Goal: Complete application form

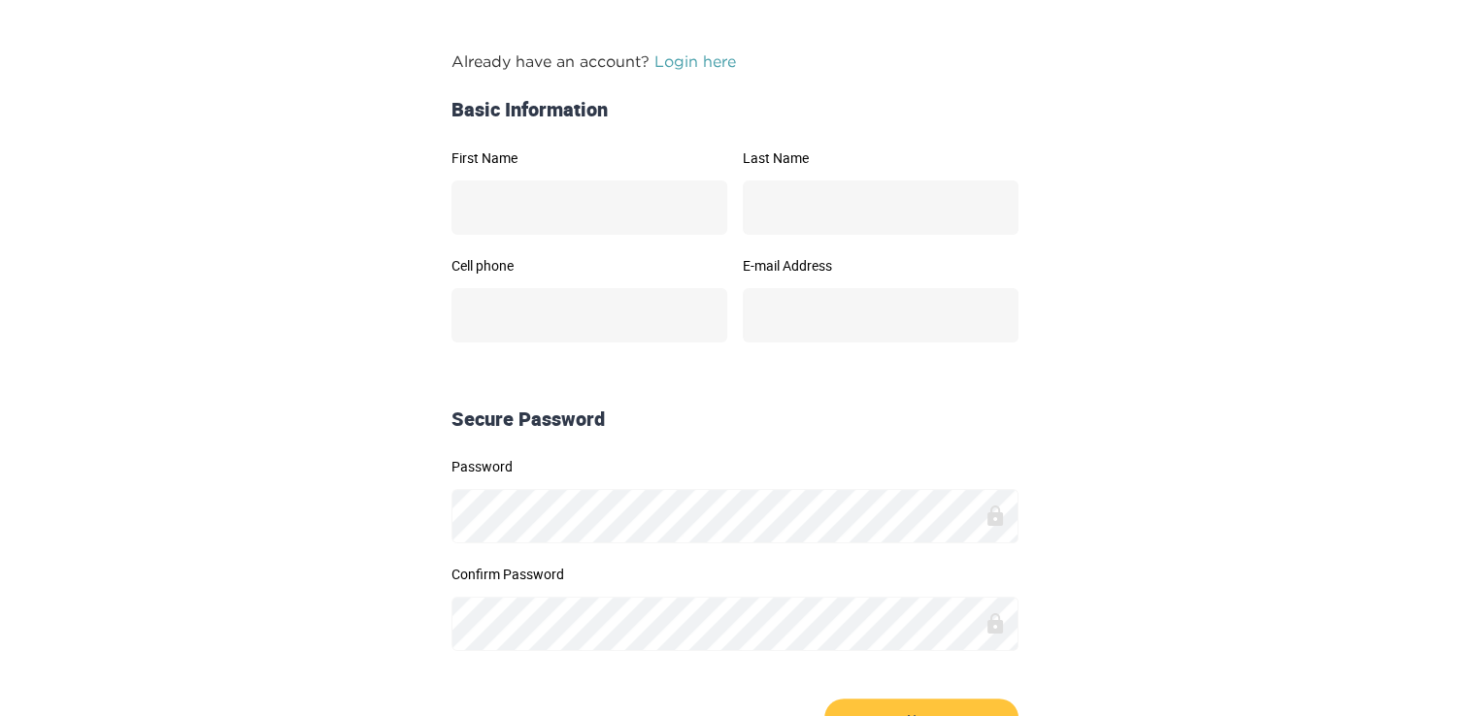
scroll to position [256, 0]
click at [637, 211] on input "First Name" at bounding box center [589, 208] width 276 height 54
type input "********"
type input "**********"
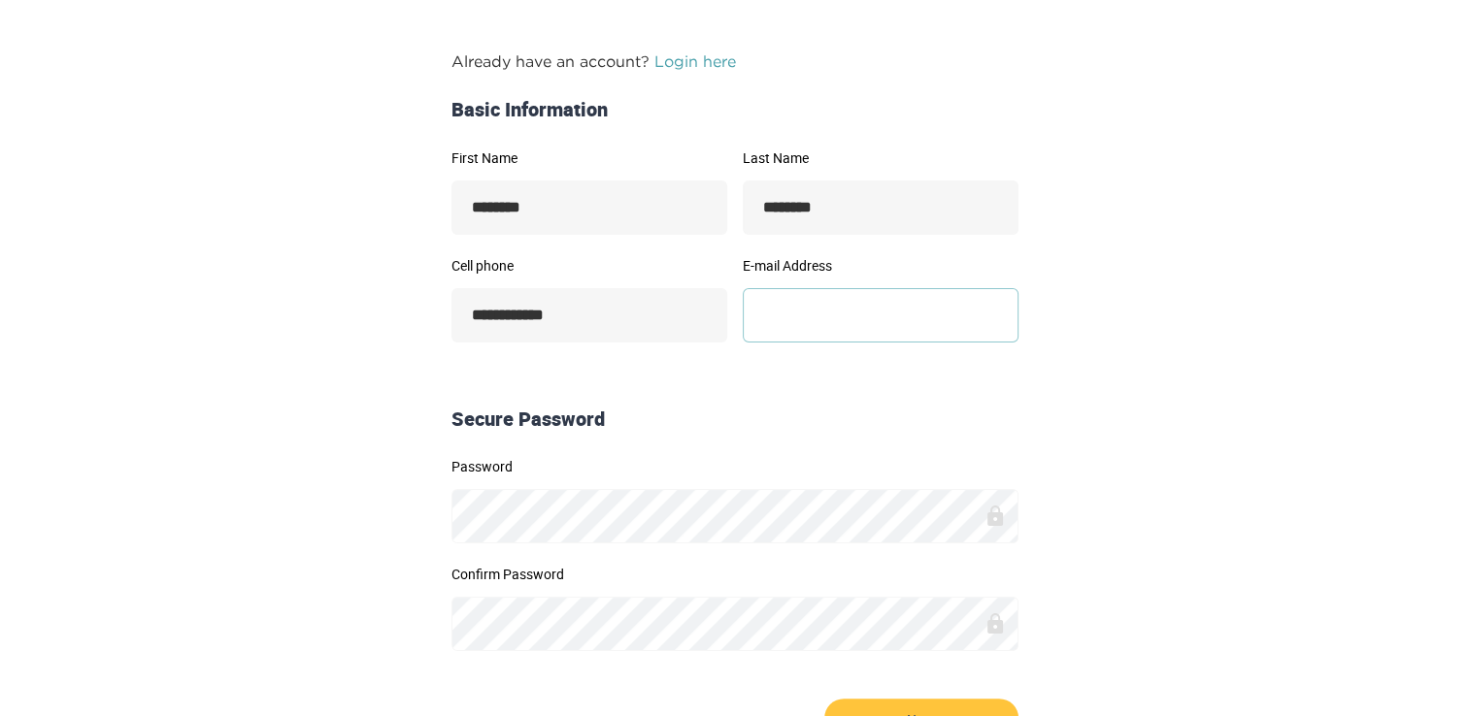
type input "**********"
click at [824, 699] on button "Next" at bounding box center [921, 721] width 194 height 44
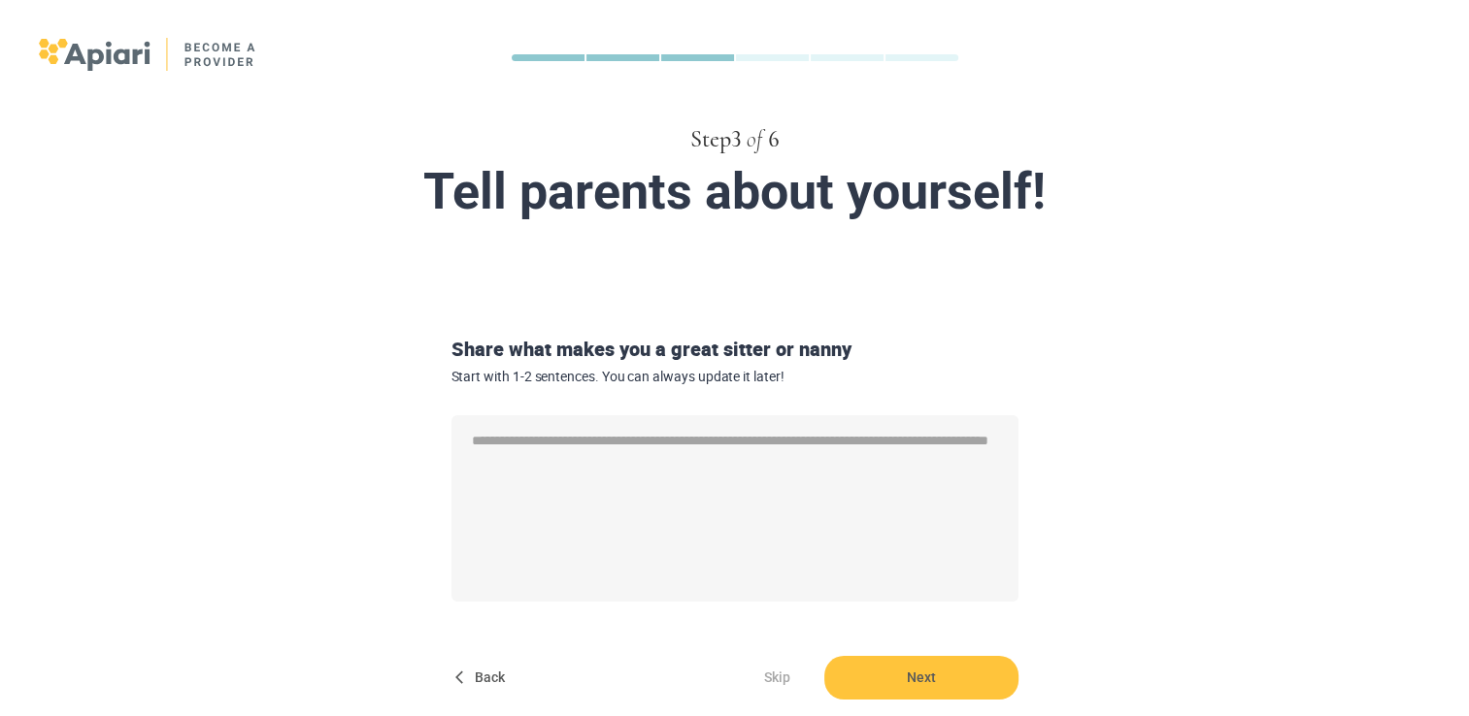
scroll to position [140, 0]
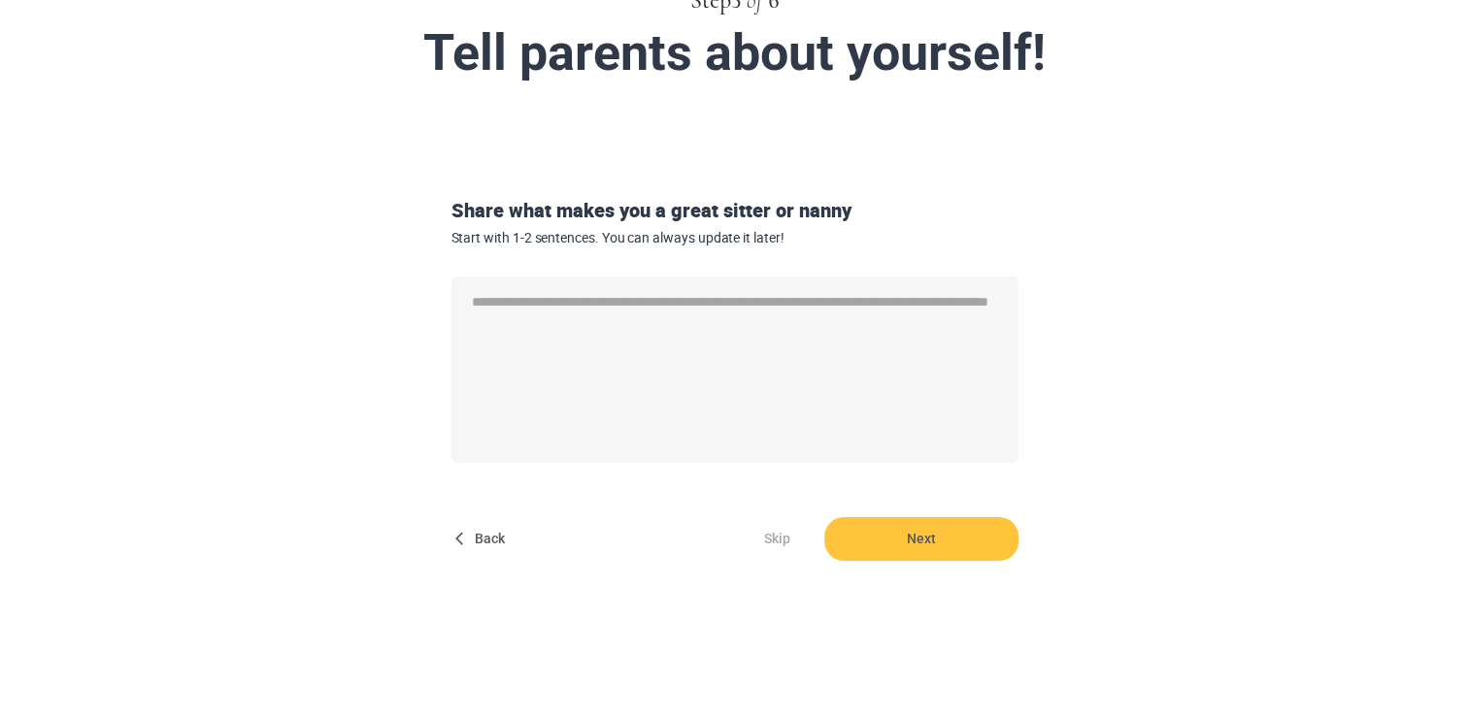
click at [534, 201] on div "Share what makes you a great sitter or nanny Start with 1-2 sentences. You can …" at bounding box center [735, 221] width 583 height 49
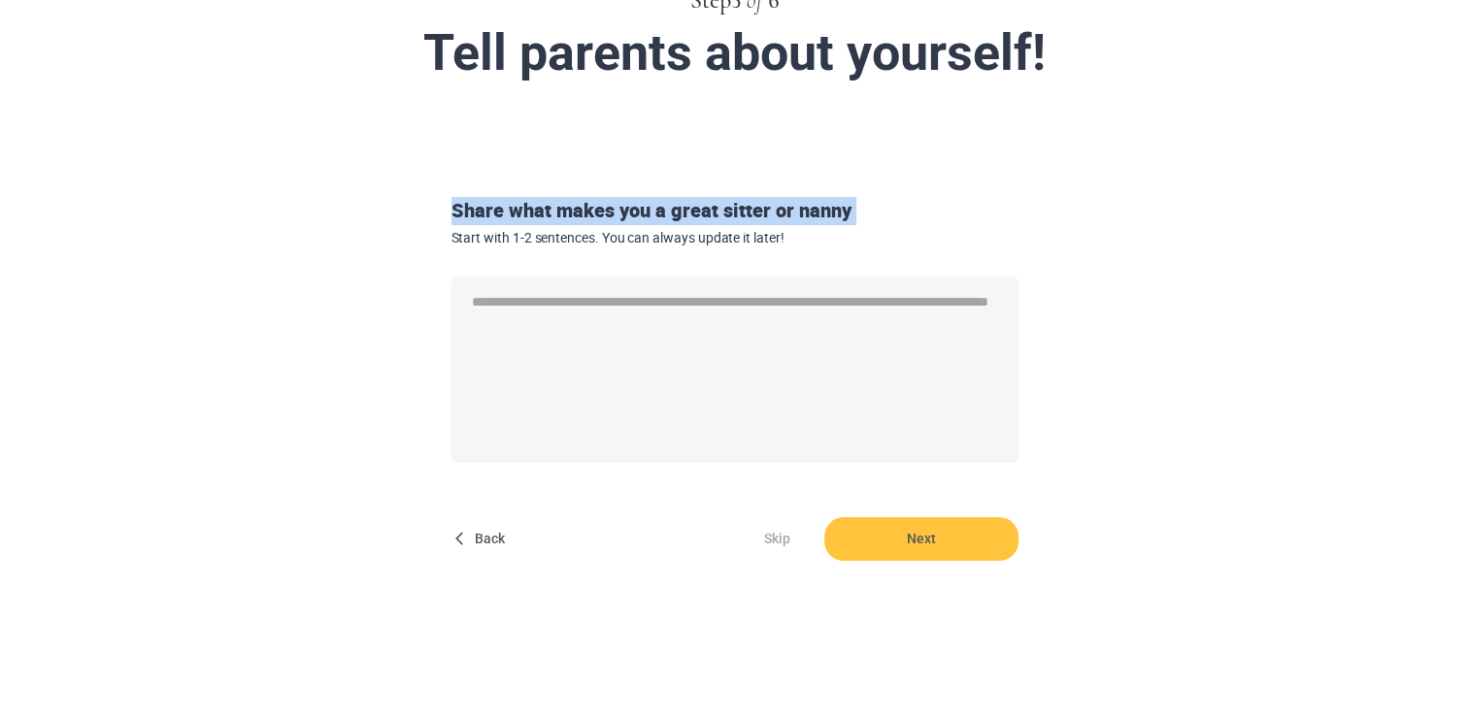
click at [534, 201] on div "Share what makes you a great sitter or nanny Start with 1-2 sentences. You can …" at bounding box center [735, 221] width 583 height 49
copy div "Share what makes you a great sitter or nanny"
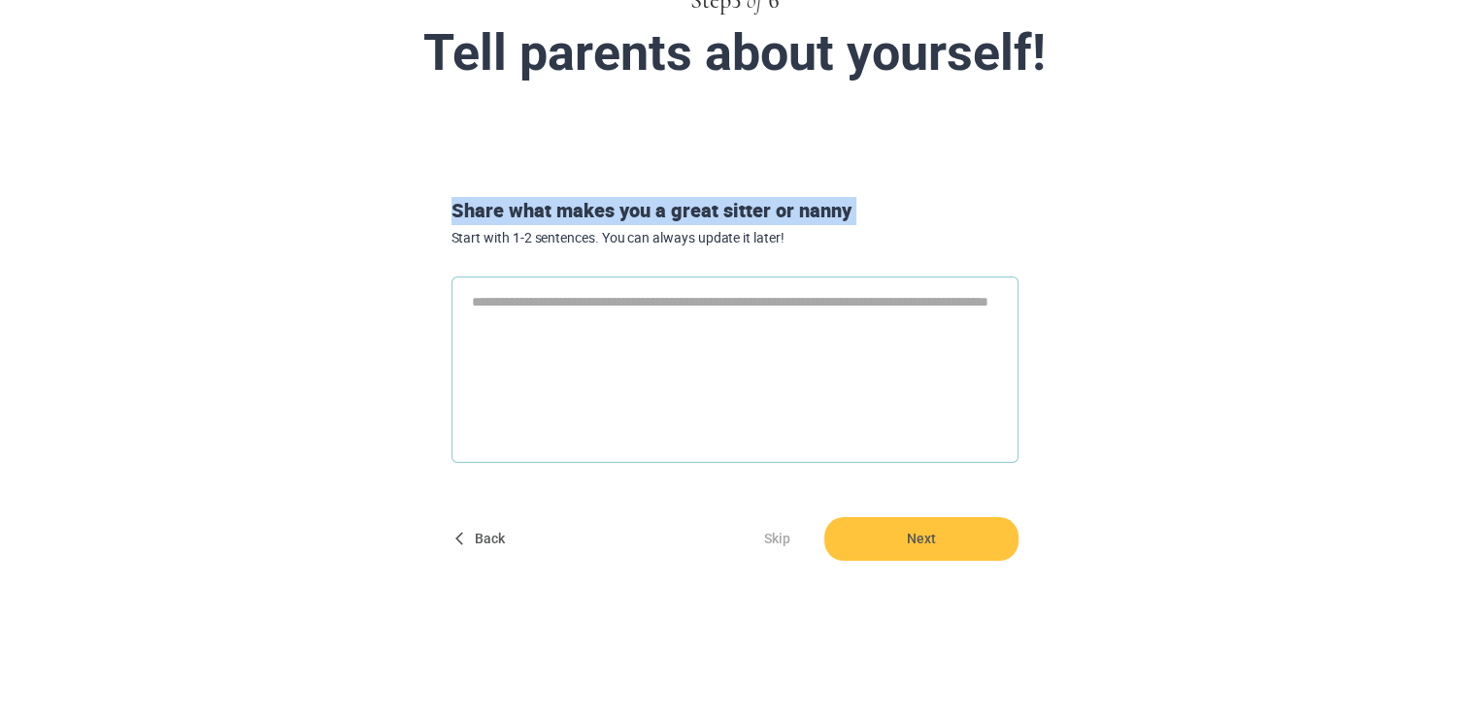
type textarea "*"
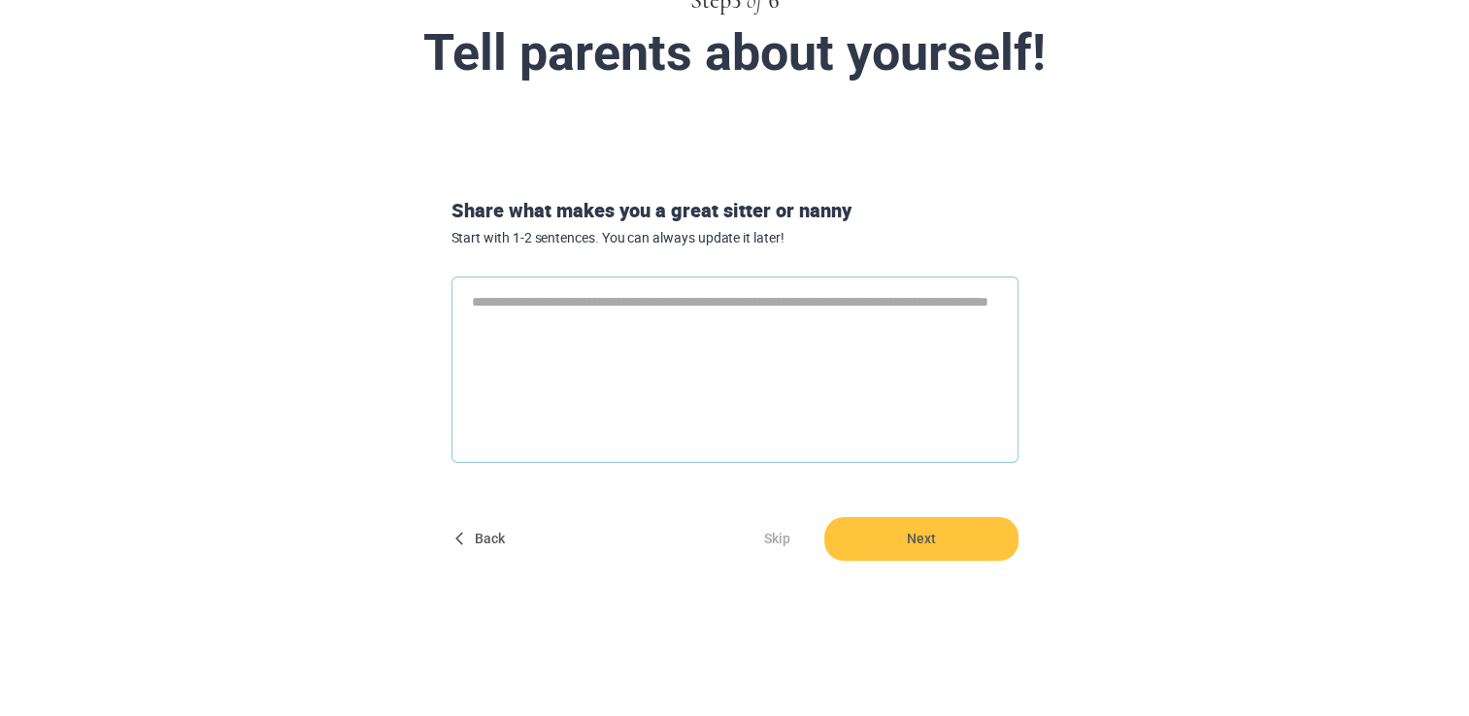
click at [557, 317] on textarea at bounding box center [734, 370] width 567 height 186
paste textarea "**********"
type textarea "**********"
type textarea "*"
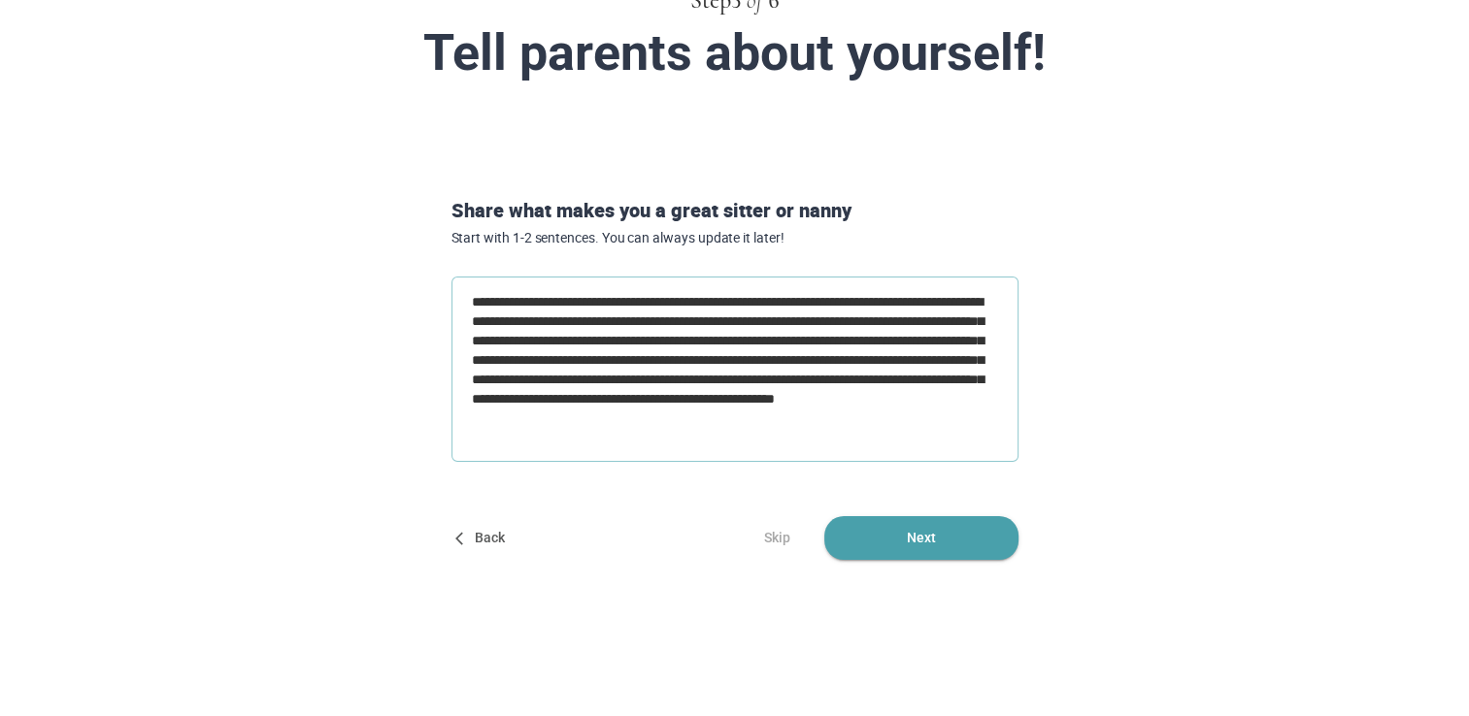
type textarea "**********"
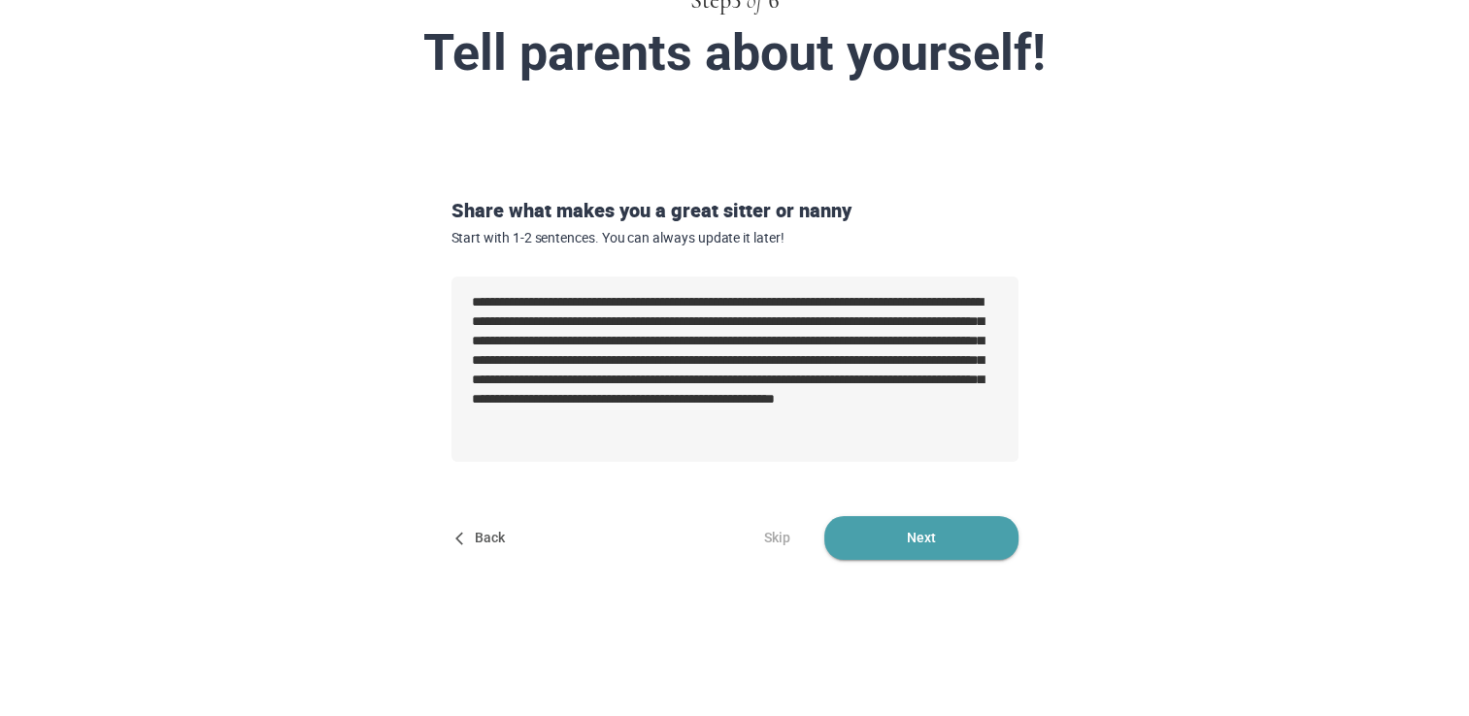
click at [893, 539] on span "Next" at bounding box center [921, 538] width 194 height 44
type textarea "*"
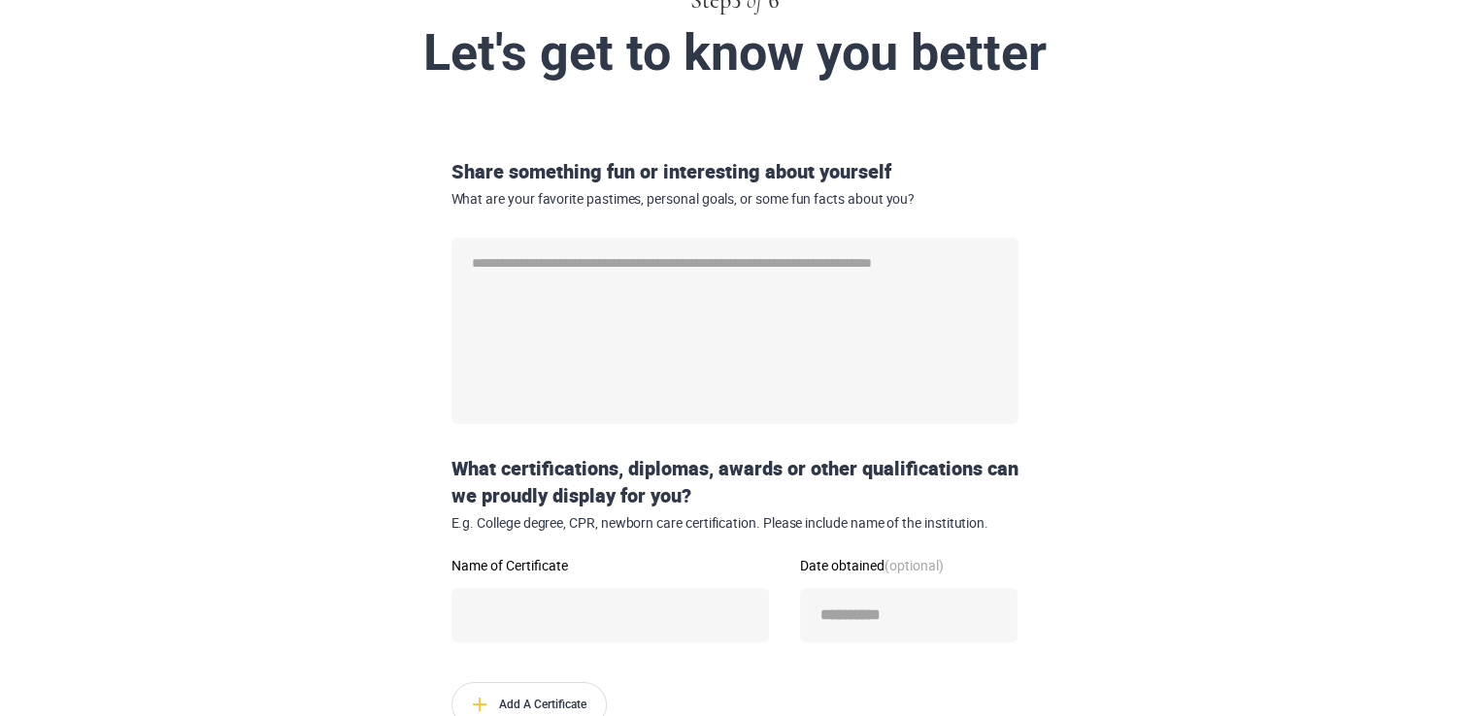
scroll to position [0, 0]
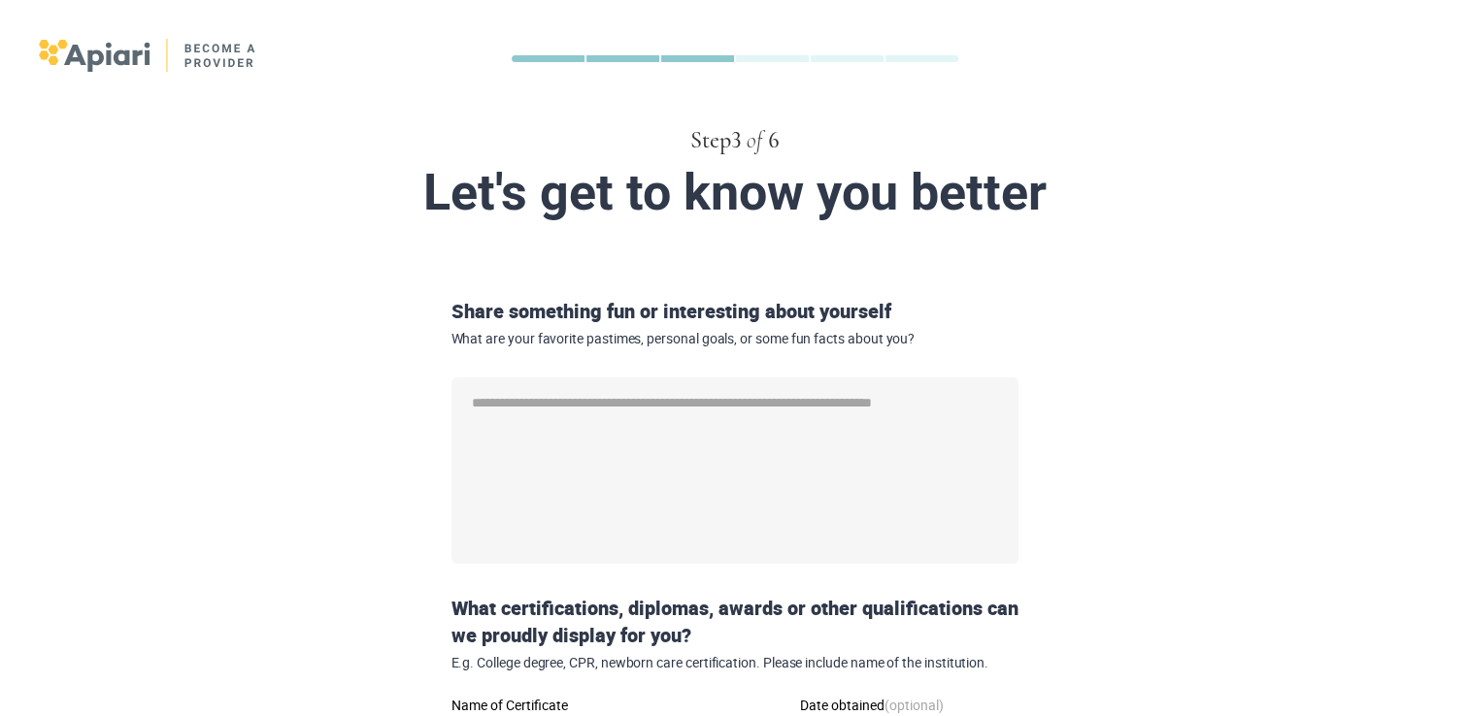
click at [687, 309] on div "Share something fun or interesting about yourself What are your favorite pastim…" at bounding box center [735, 322] width 583 height 49
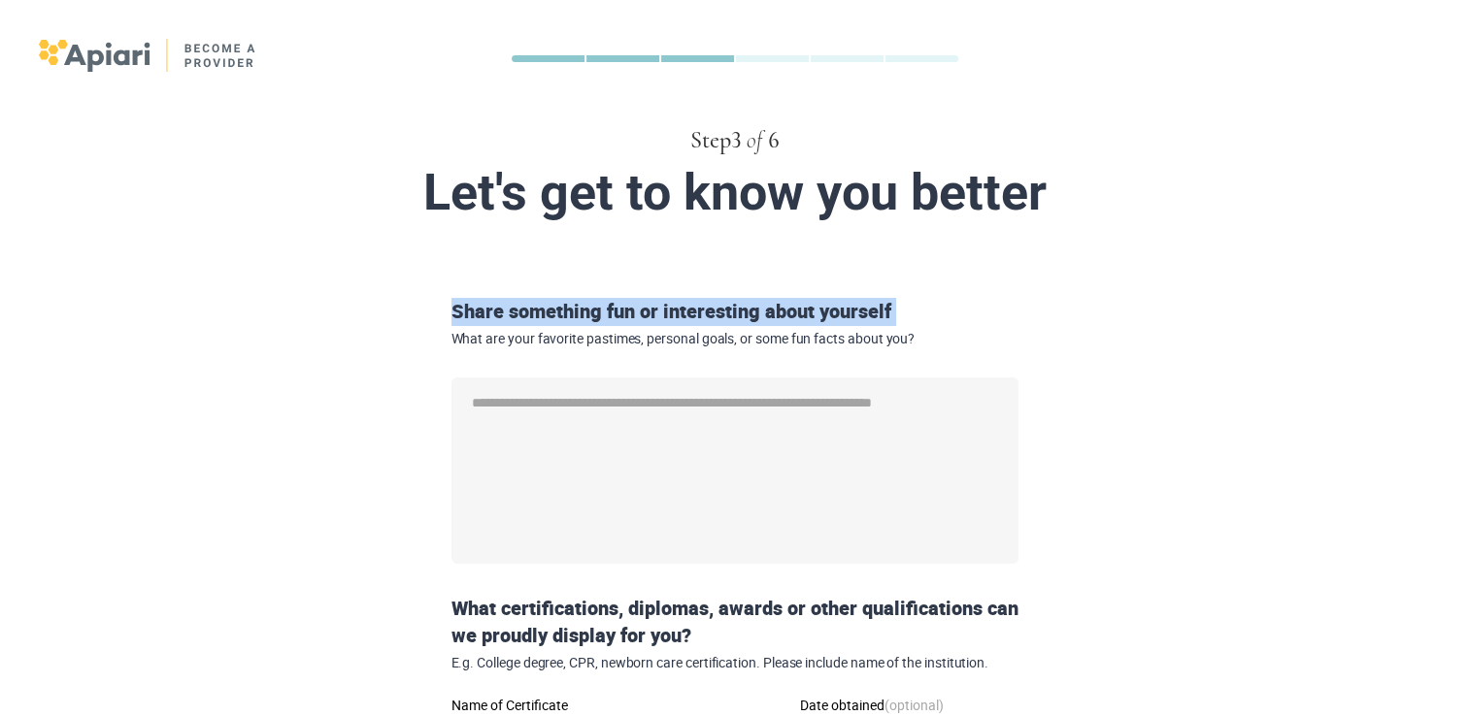
click at [687, 309] on div "Share something fun or interesting about yourself What are your favorite pastim…" at bounding box center [735, 322] width 583 height 49
copy div "Share something fun or interesting about yourself"
click at [723, 239] on div "Step 3 of 6 Let's get to know you better Share something fun or interesting abo…" at bounding box center [735, 495] width 1014 height 880
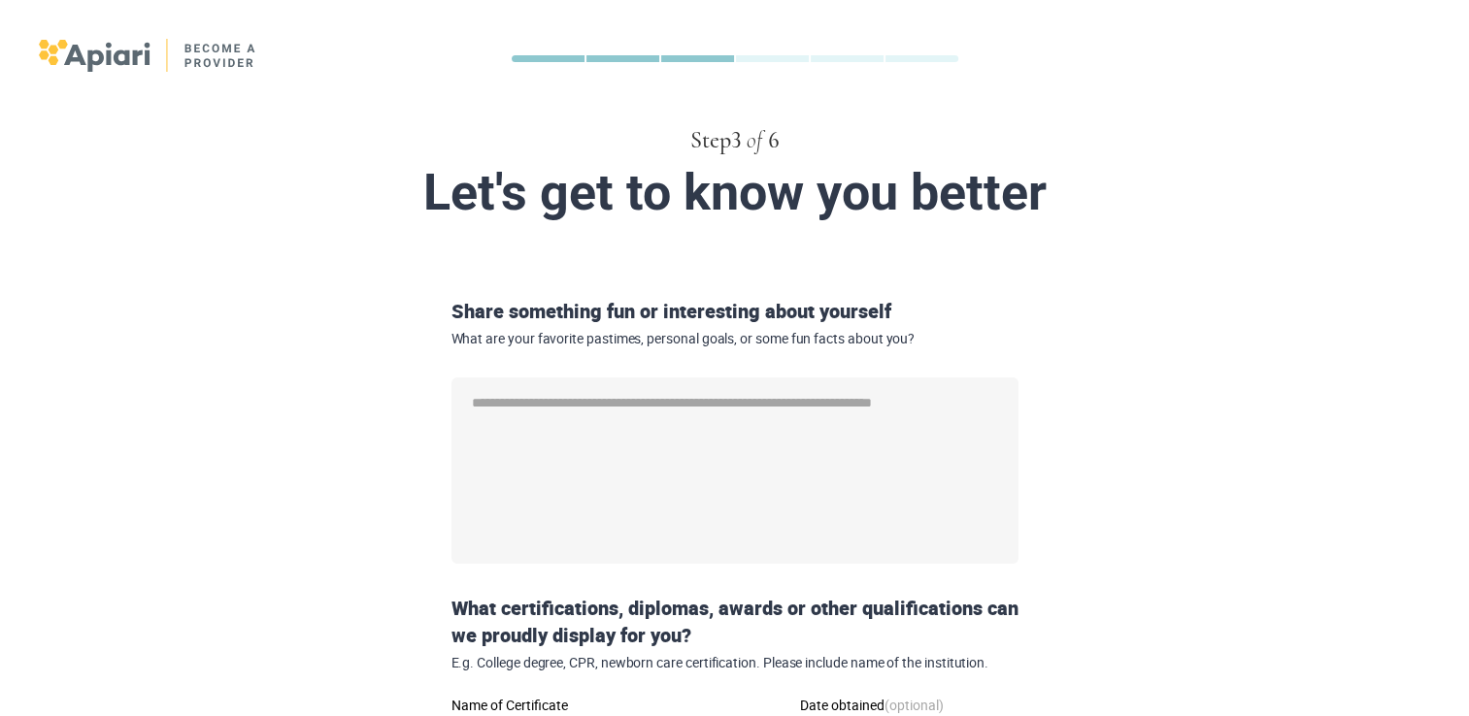
click at [698, 314] on div "Share something fun or interesting about yourself What are your favorite pastim…" at bounding box center [735, 322] width 583 height 49
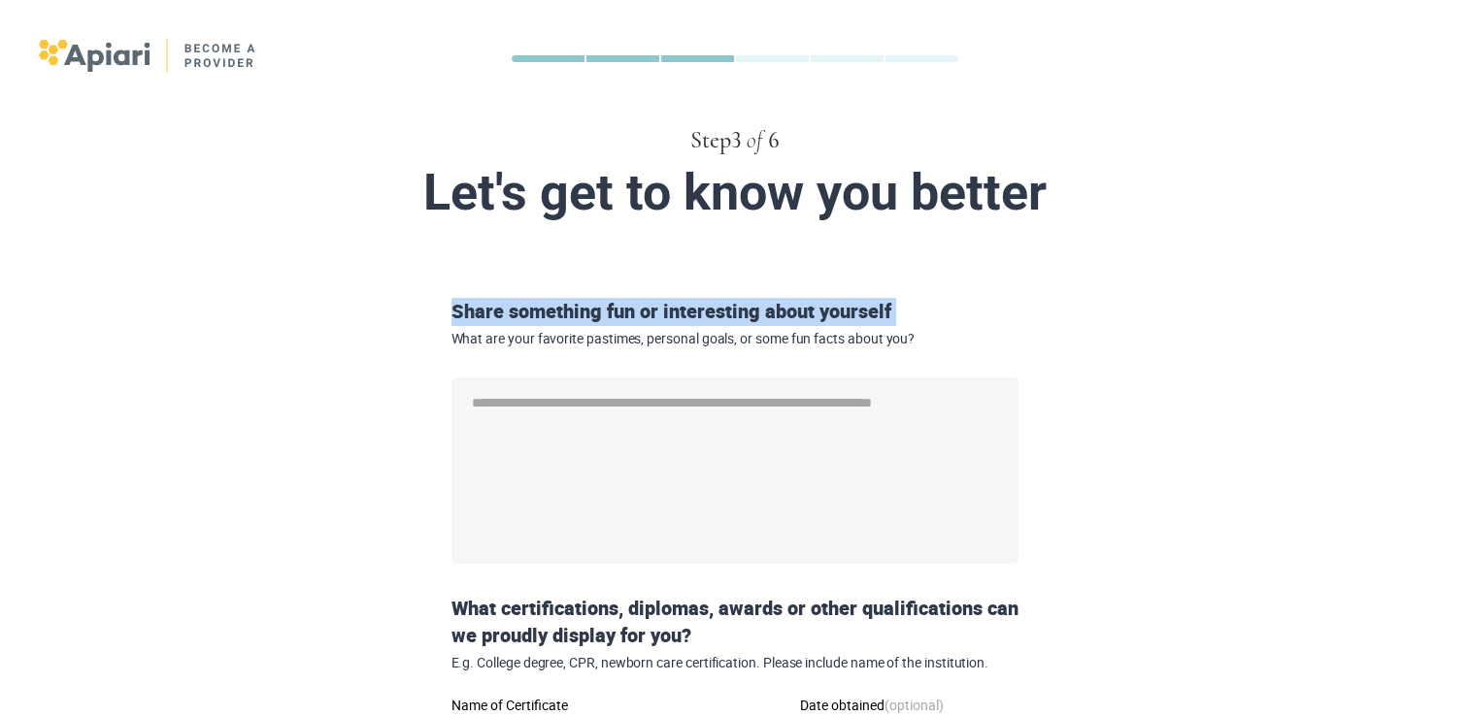
click at [698, 314] on div "Share something fun or interesting about yourself What are your favorite pastim…" at bounding box center [735, 322] width 583 height 49
copy div "Share something fun or interesting about yourself"
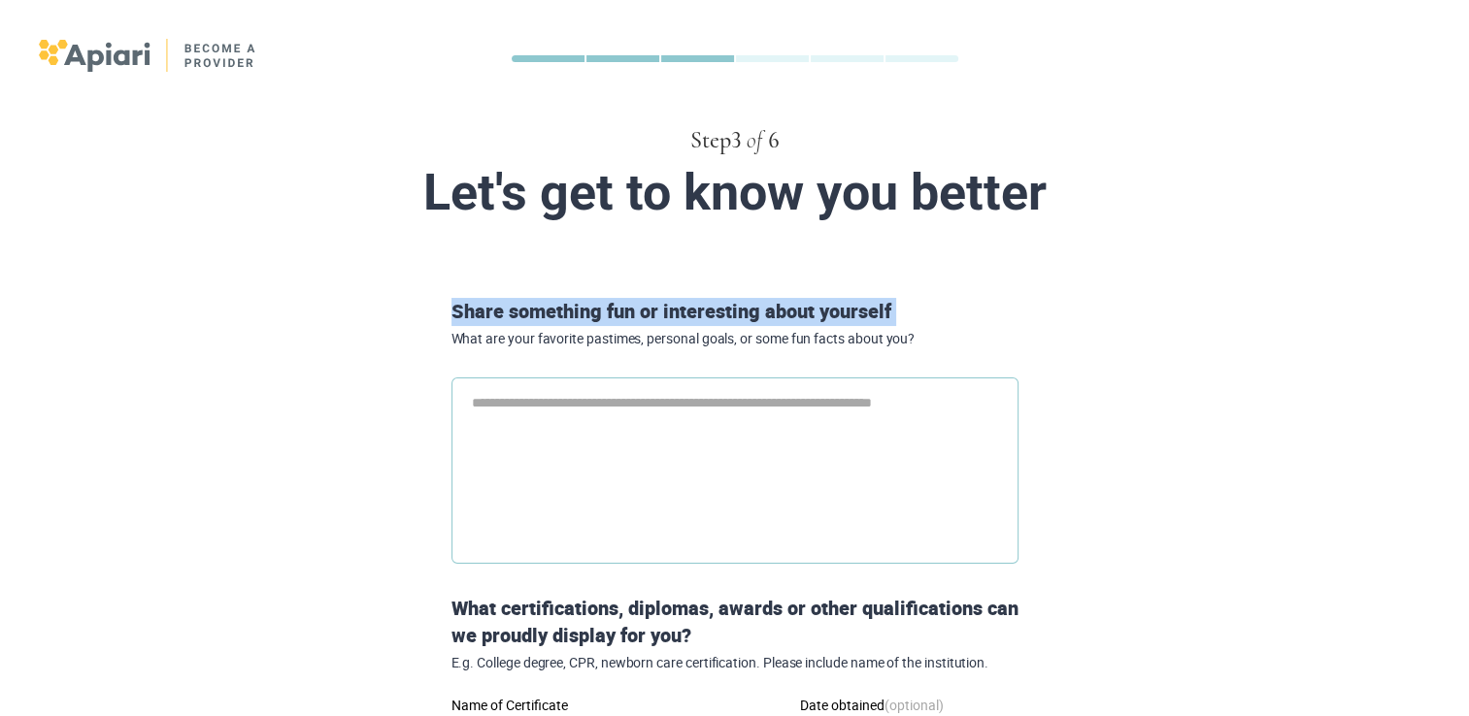
type textarea "*"
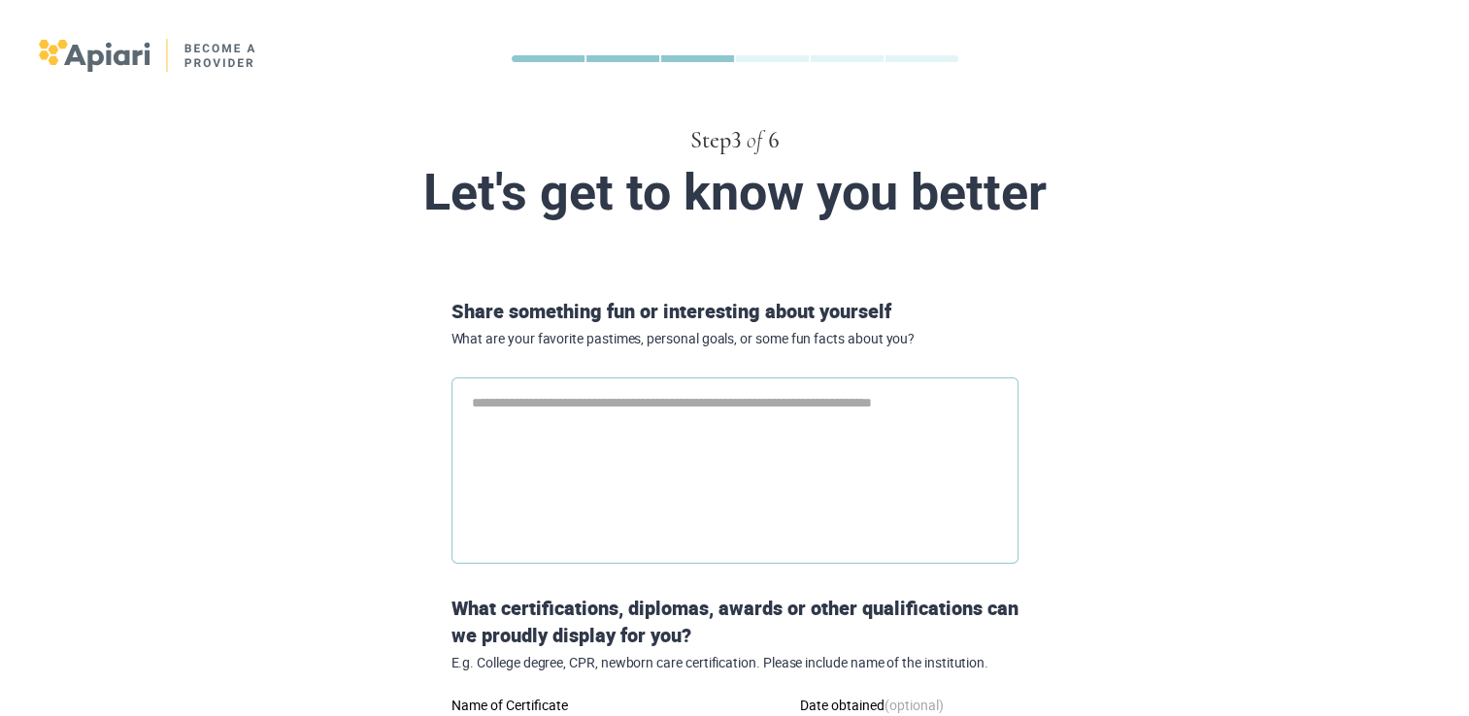
click at [750, 416] on textarea at bounding box center [734, 471] width 567 height 186
paste textarea "**********"
type textarea "**********"
type textarea "*"
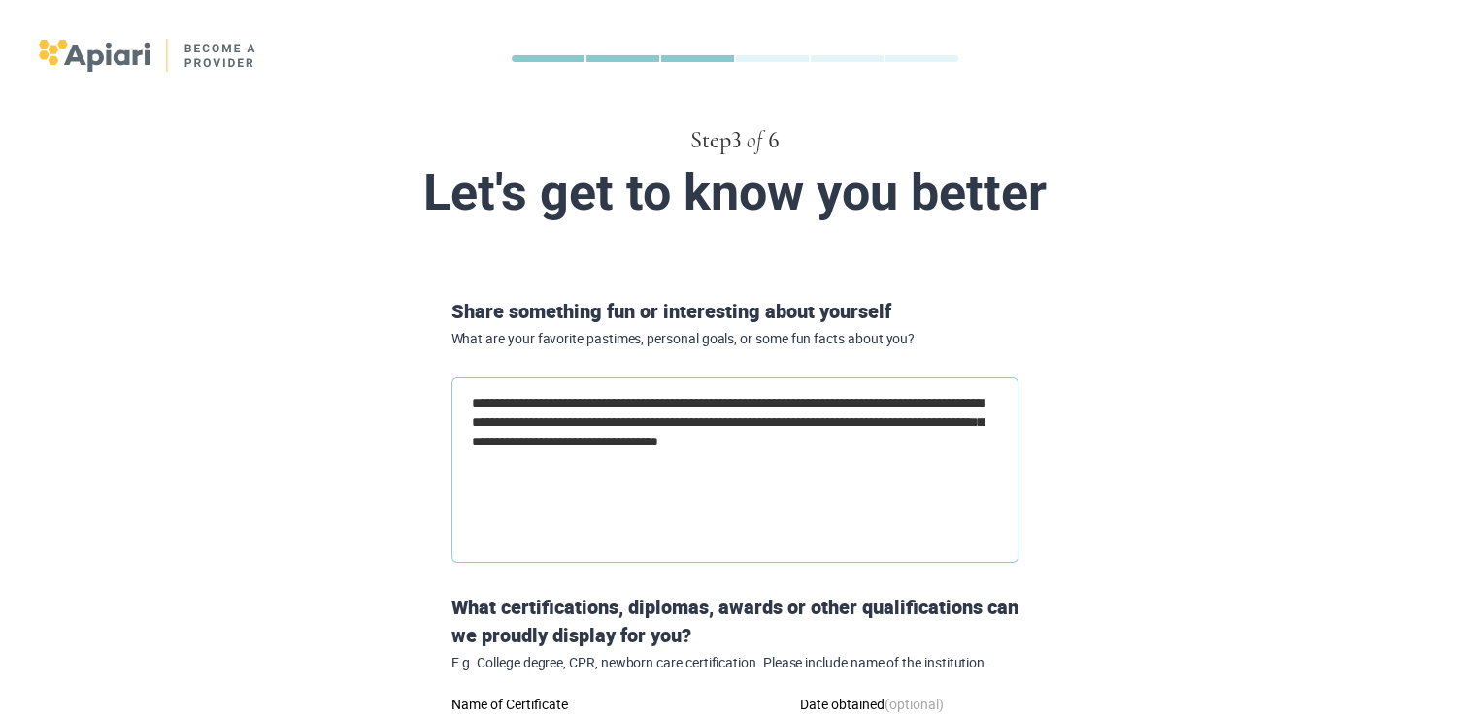
type textarea "**********"
type textarea "*"
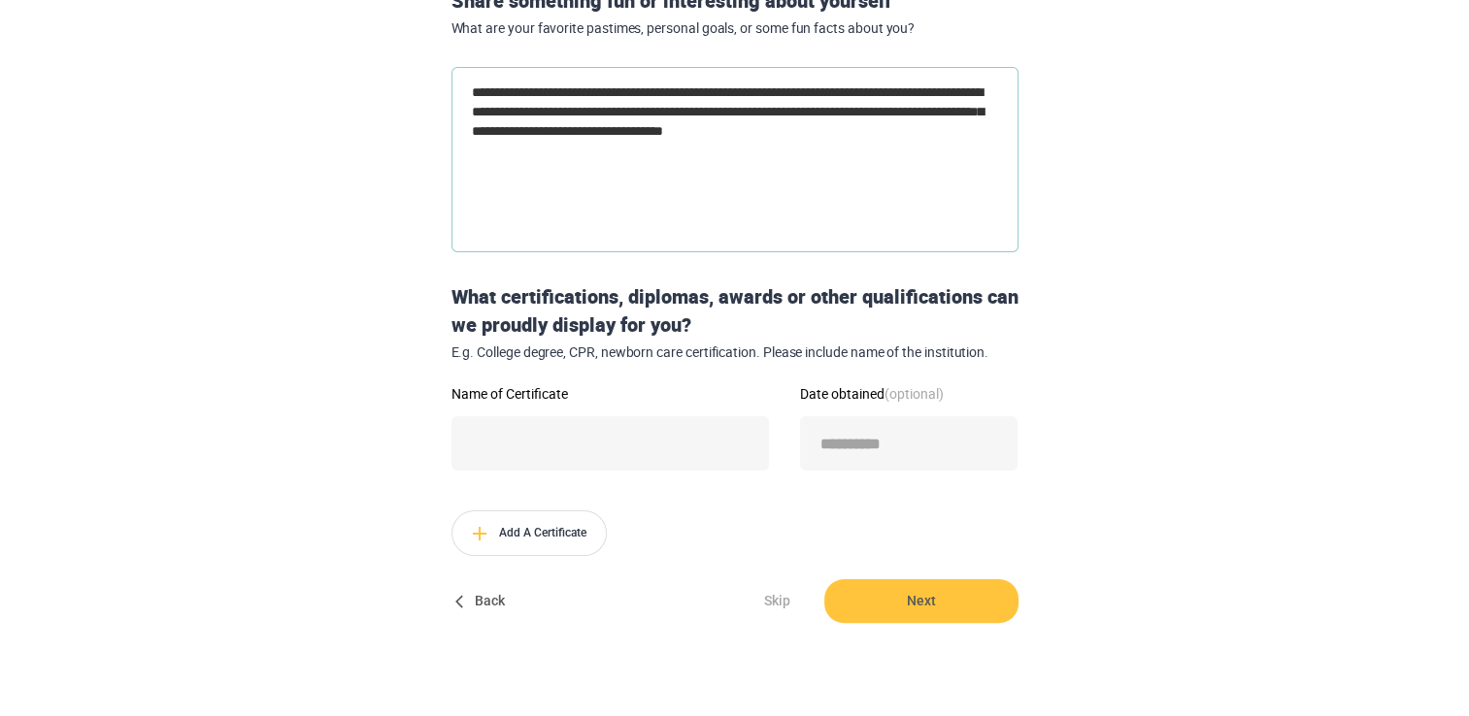
scroll to position [373, 0]
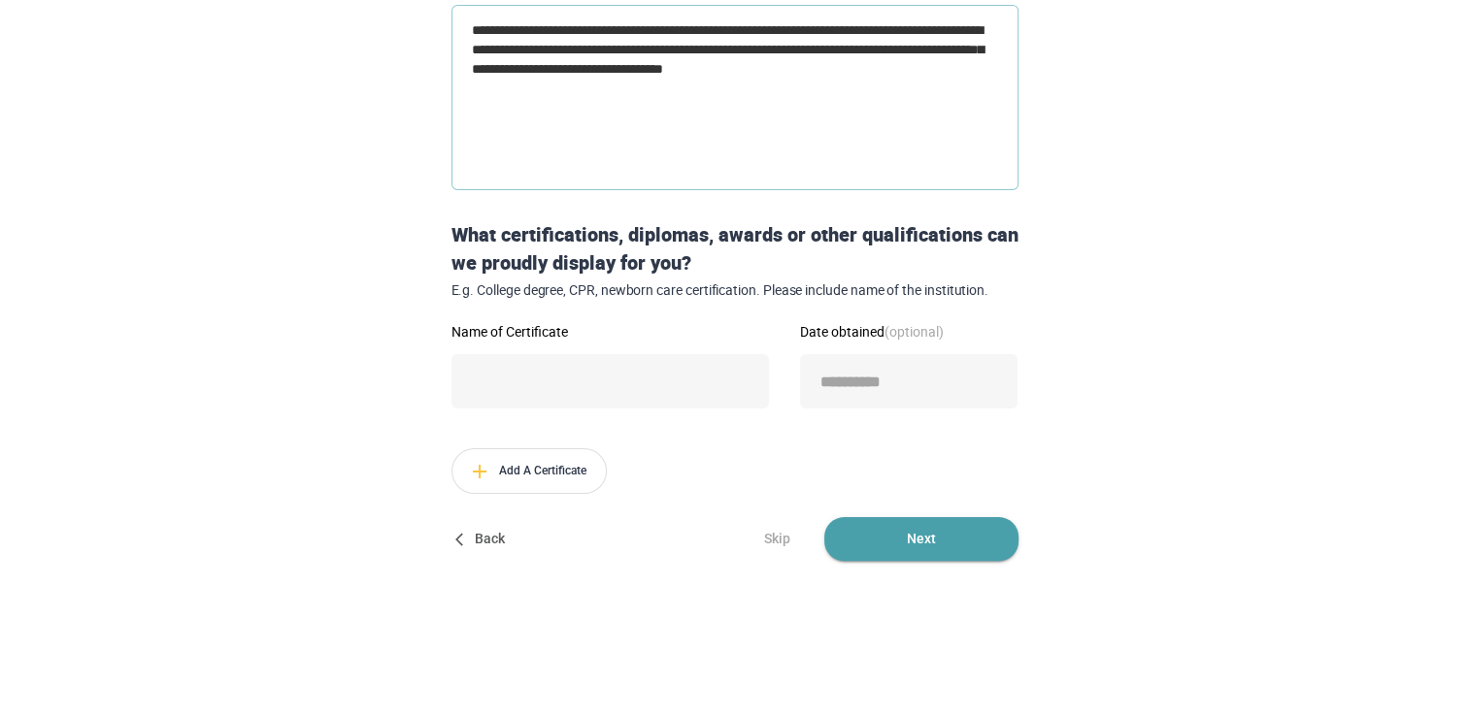
type textarea "**********"
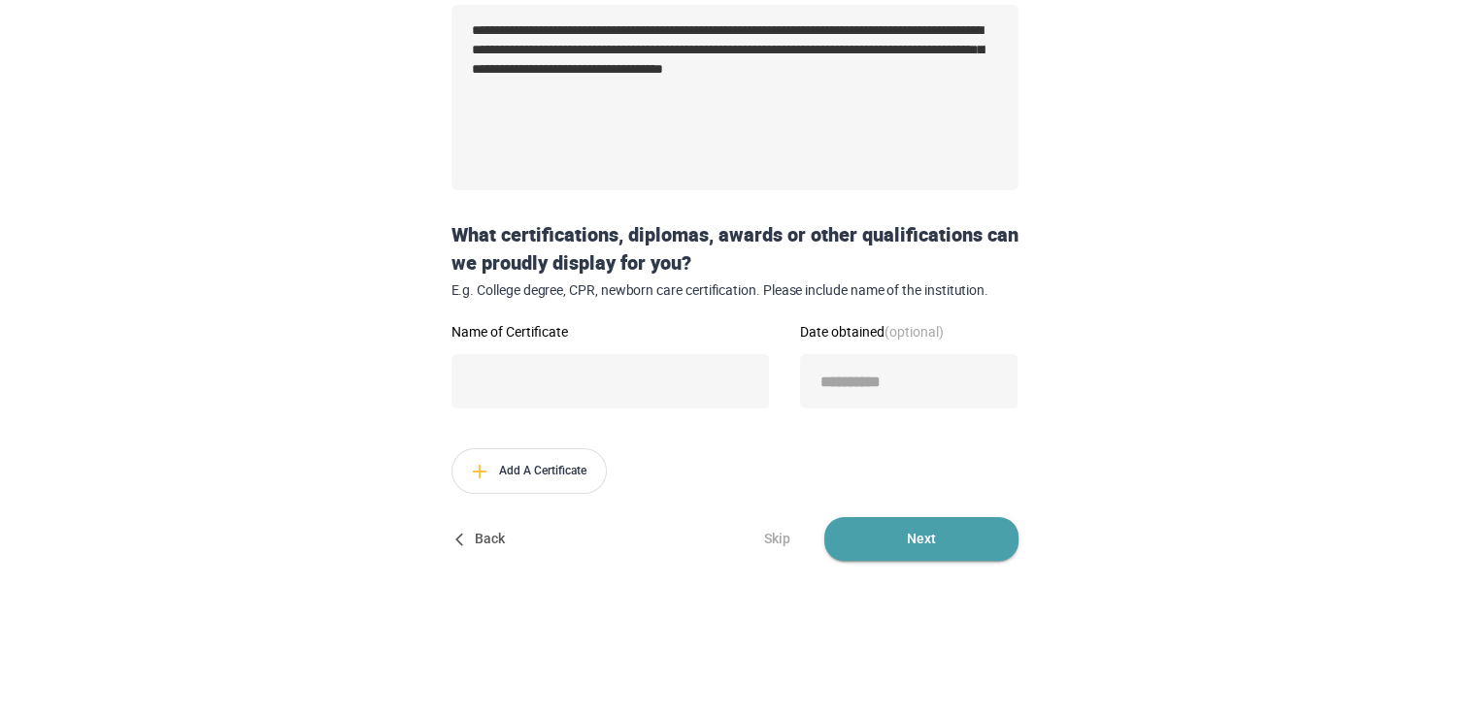
click at [852, 538] on span "Next" at bounding box center [921, 539] width 194 height 44
type textarea "*"
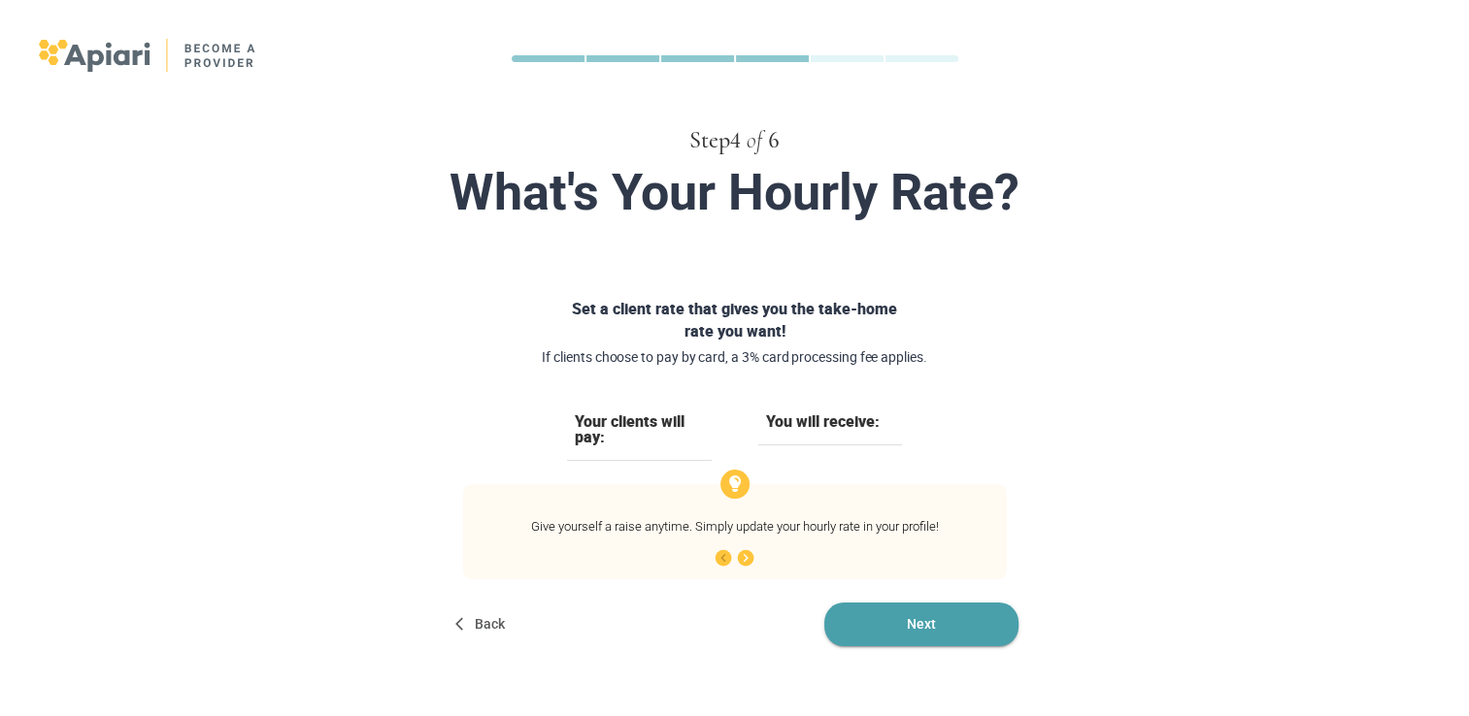
scroll to position [85, 0]
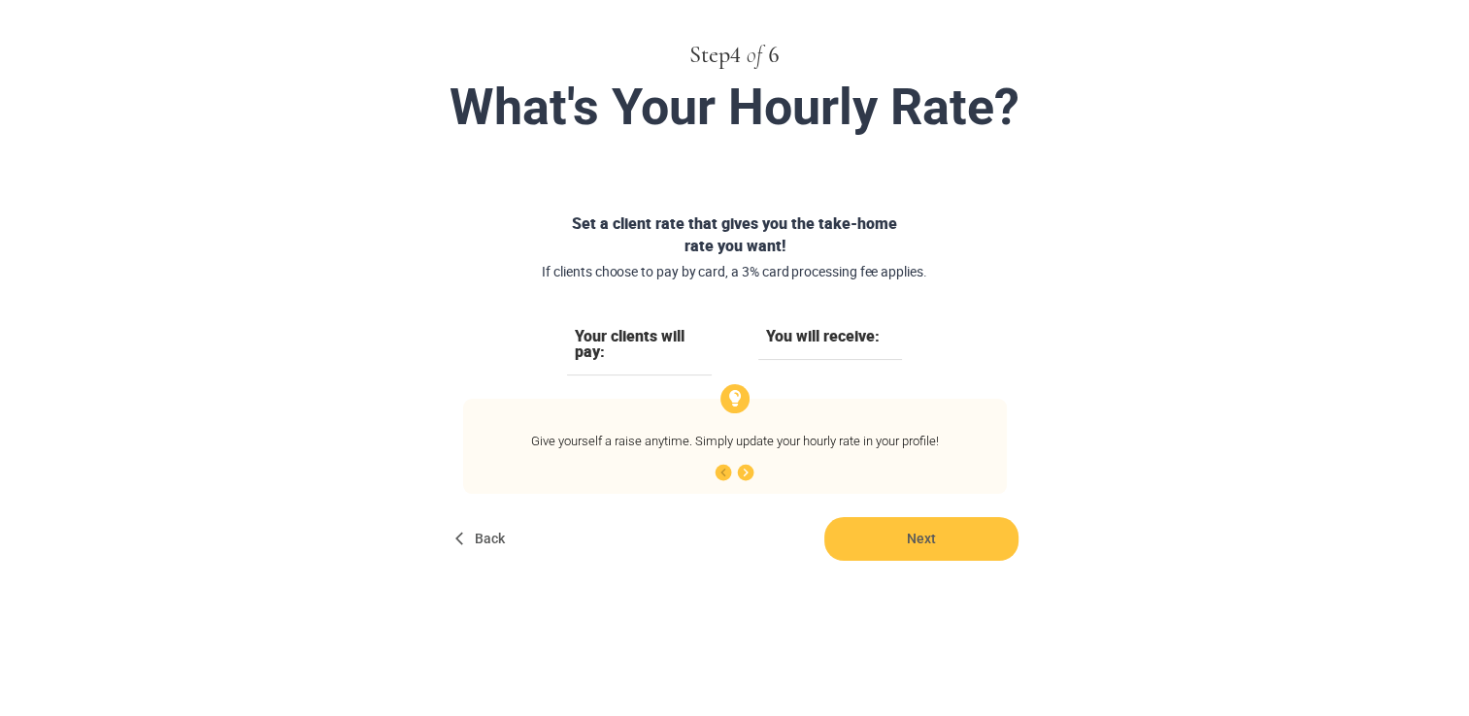
click at [625, 361] on div "Your clients will pay:" at bounding box center [639, 352] width 145 height 48
click at [598, 341] on div "Your clients will pay:" at bounding box center [639, 352] width 145 height 48
click at [610, 353] on div "Your clients will pay:" at bounding box center [639, 352] width 145 height 48
click at [751, 472] on icon "button" at bounding box center [746, 472] width 17 height 17
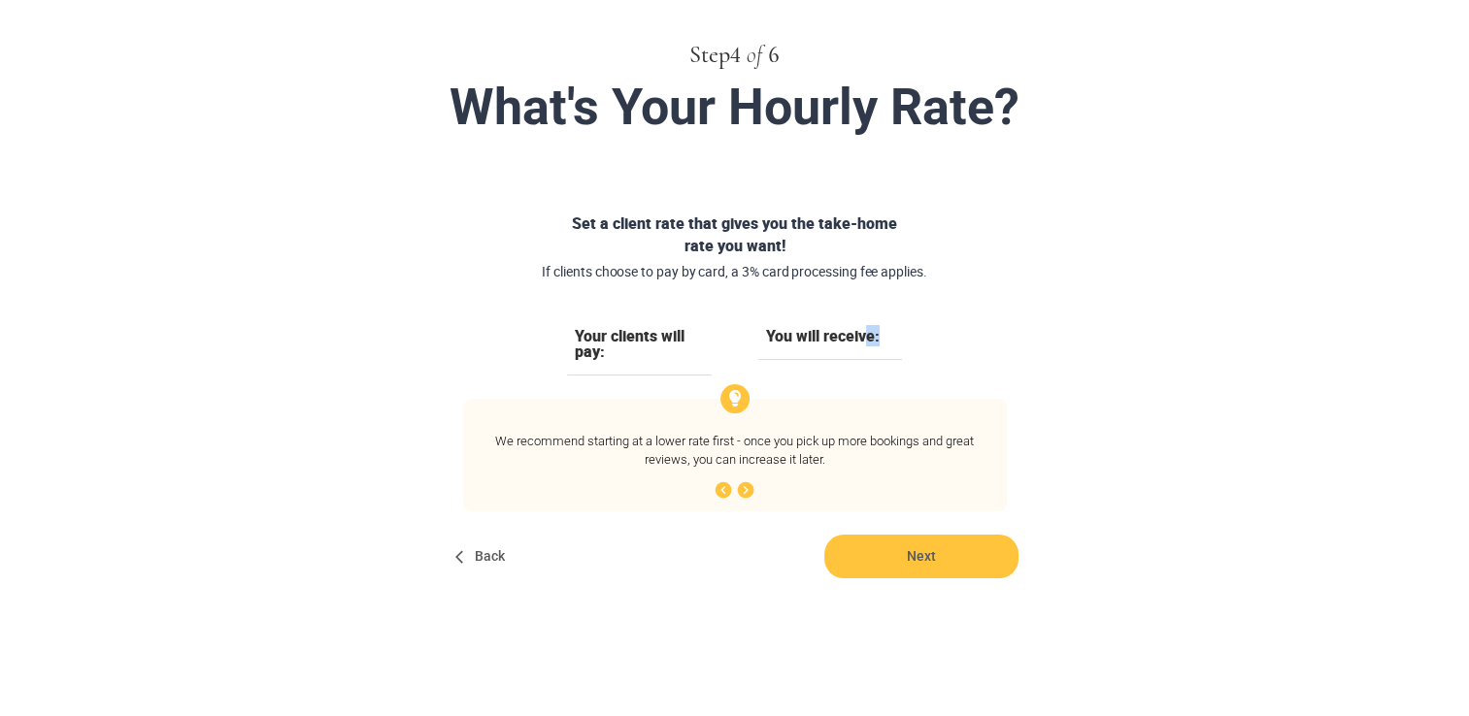
drag, startPoint x: 886, startPoint y: 339, endPoint x: 865, endPoint y: 335, distance: 21.7
click at [865, 335] on div "You will receive:" at bounding box center [830, 344] width 145 height 32
click at [787, 392] on div "You will receive:" at bounding box center [830, 363] width 191 height 71
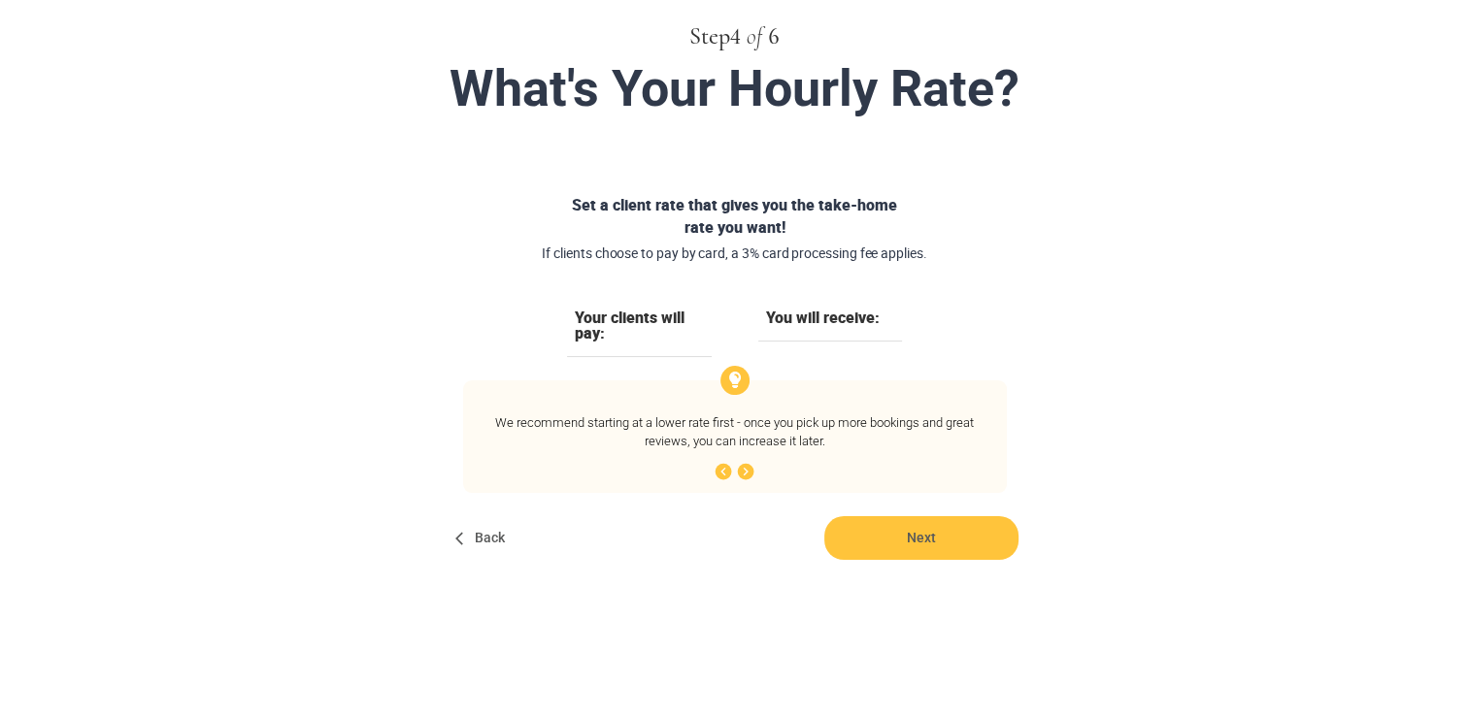
click at [743, 373] on img at bounding box center [734, 380] width 29 height 29
click at [752, 470] on icon "button" at bounding box center [746, 472] width 17 height 17
click at [619, 336] on div "Your clients will pay:" at bounding box center [639, 334] width 145 height 48
click at [602, 330] on div "Your clients will pay:" at bounding box center [639, 334] width 145 height 48
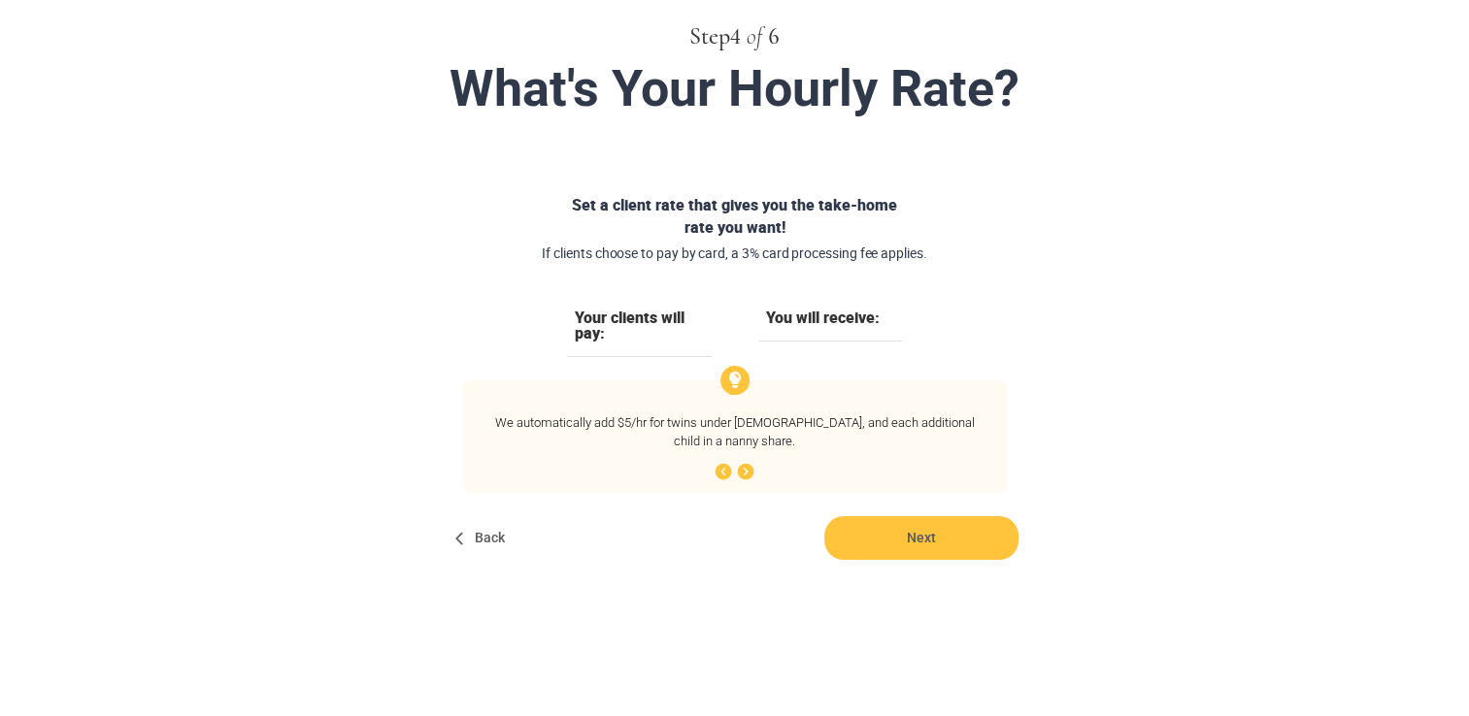
click at [627, 354] on div "Your clients will pay:" at bounding box center [639, 334] width 145 height 48
click at [627, 370] on div "Your clients will pay:" at bounding box center [639, 345] width 191 height 71
click at [964, 554] on span "Next" at bounding box center [921, 538] width 194 height 44
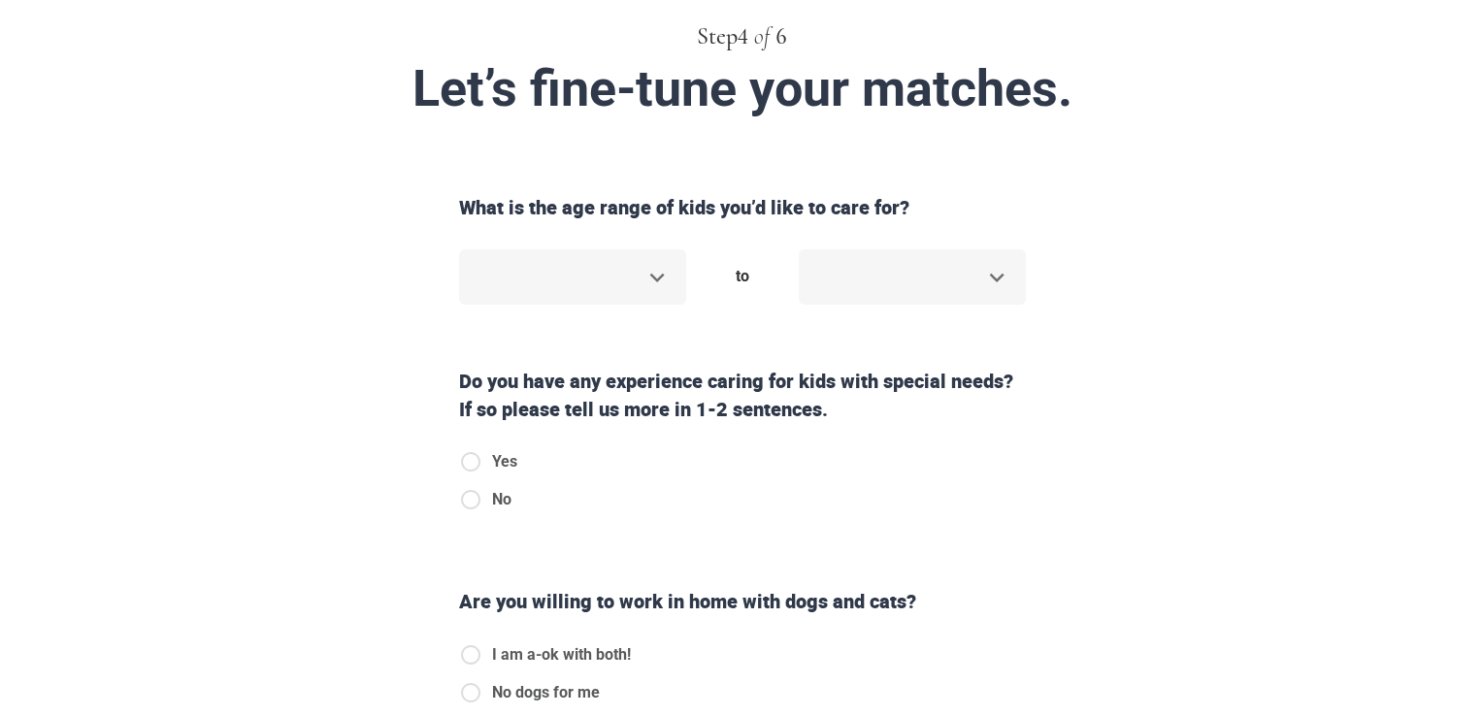
scroll to position [0, 0]
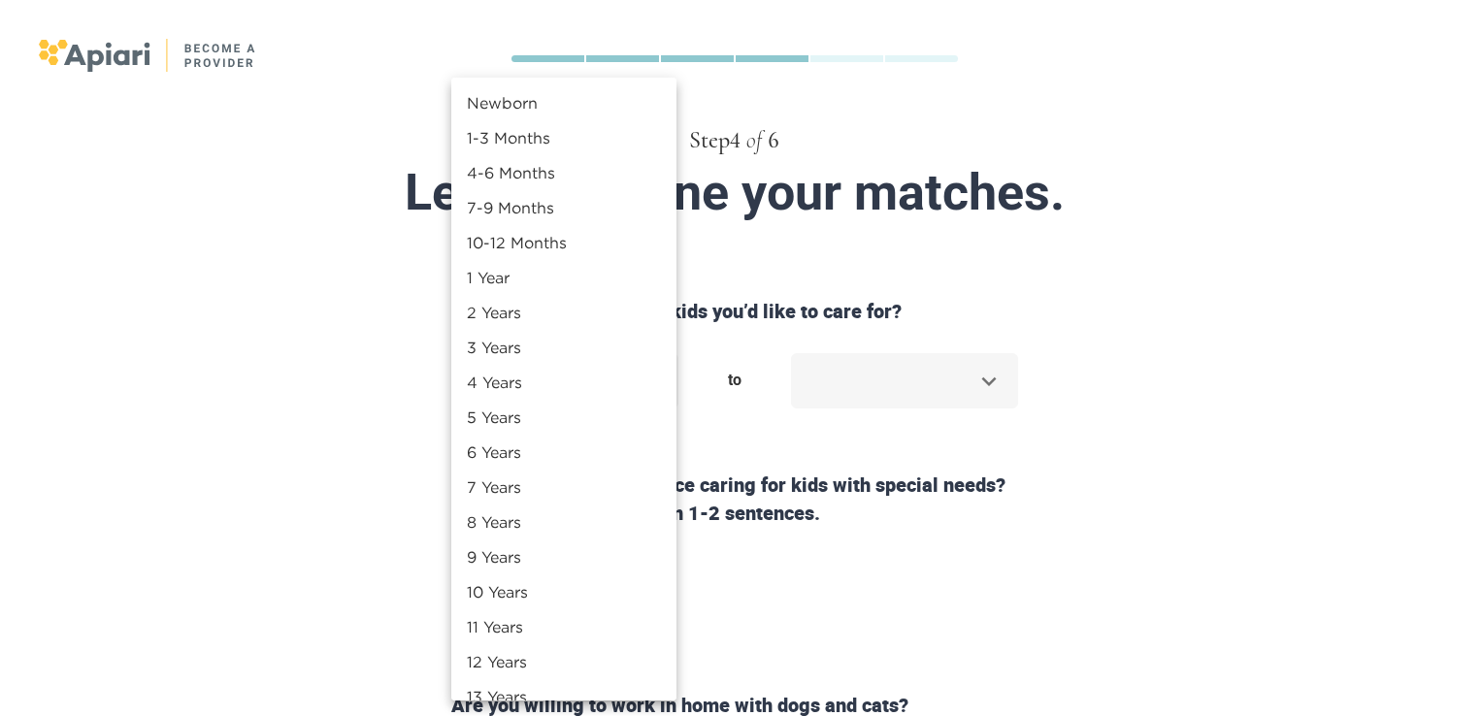
click at [639, 374] on body "Step 4 of 6 Let’s fine-tune your matches. What is the age range of kids you’d l…" at bounding box center [741, 358] width 1483 height 716
click at [543, 172] on li "4-6 Months" at bounding box center [563, 172] width 225 height 35
click at [634, 383] on body "Step 4 of 6 Let’s fine-tune your matches. What is the age range of kids you’d l…" at bounding box center [741, 358] width 1483 height 716
click at [561, 213] on li "7-9 Months" at bounding box center [563, 207] width 225 height 35
type input "*****"
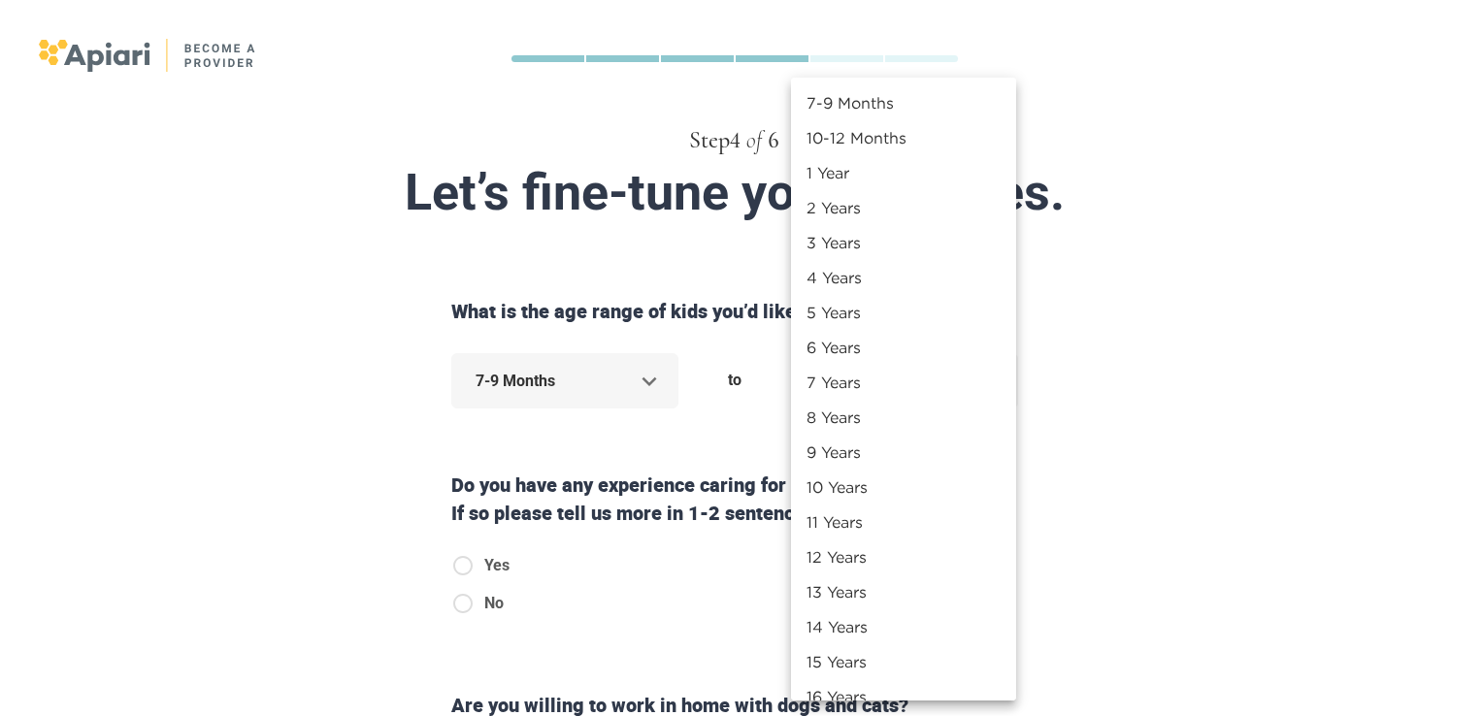
click at [977, 383] on body "Step 4 of 6 Let’s fine-tune your matches. What is the age range of kids you’d l…" at bounding box center [741, 358] width 1483 height 716
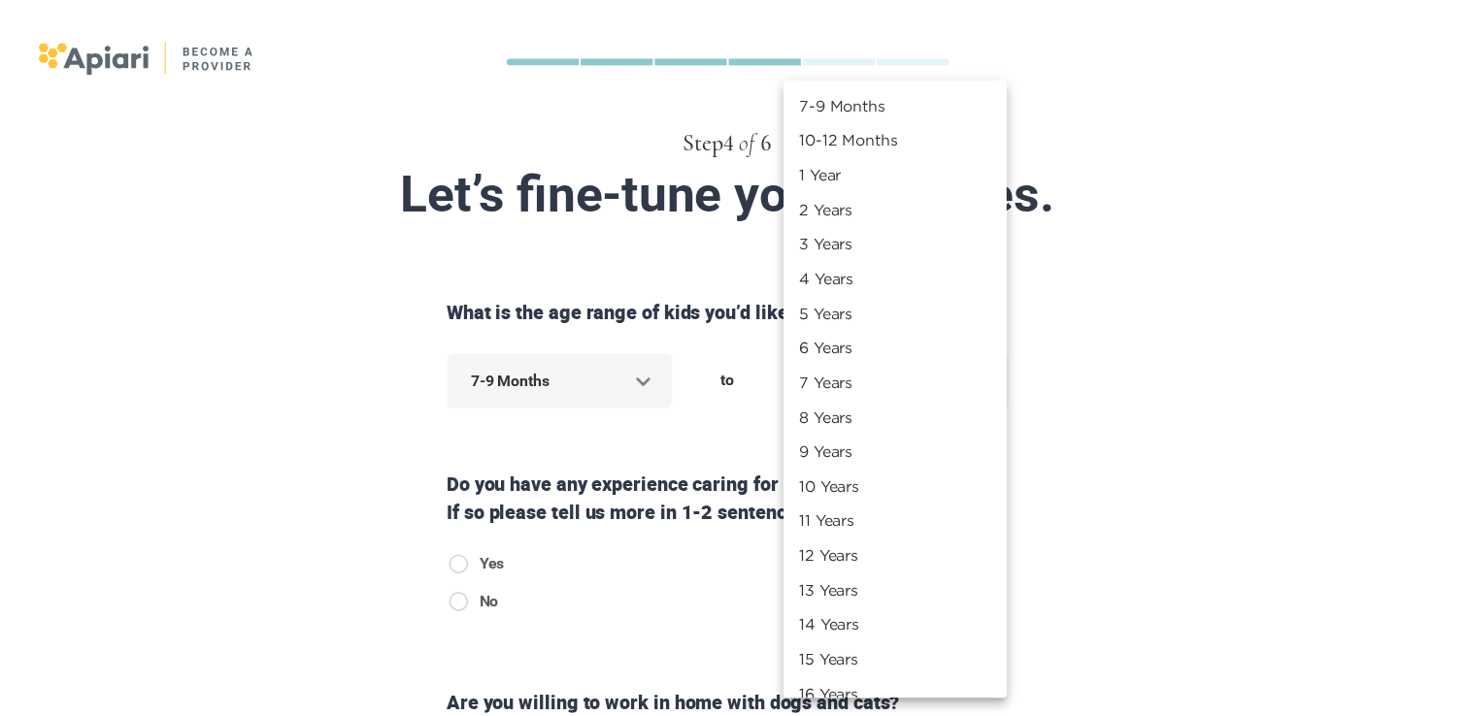
scroll to position [90, 0]
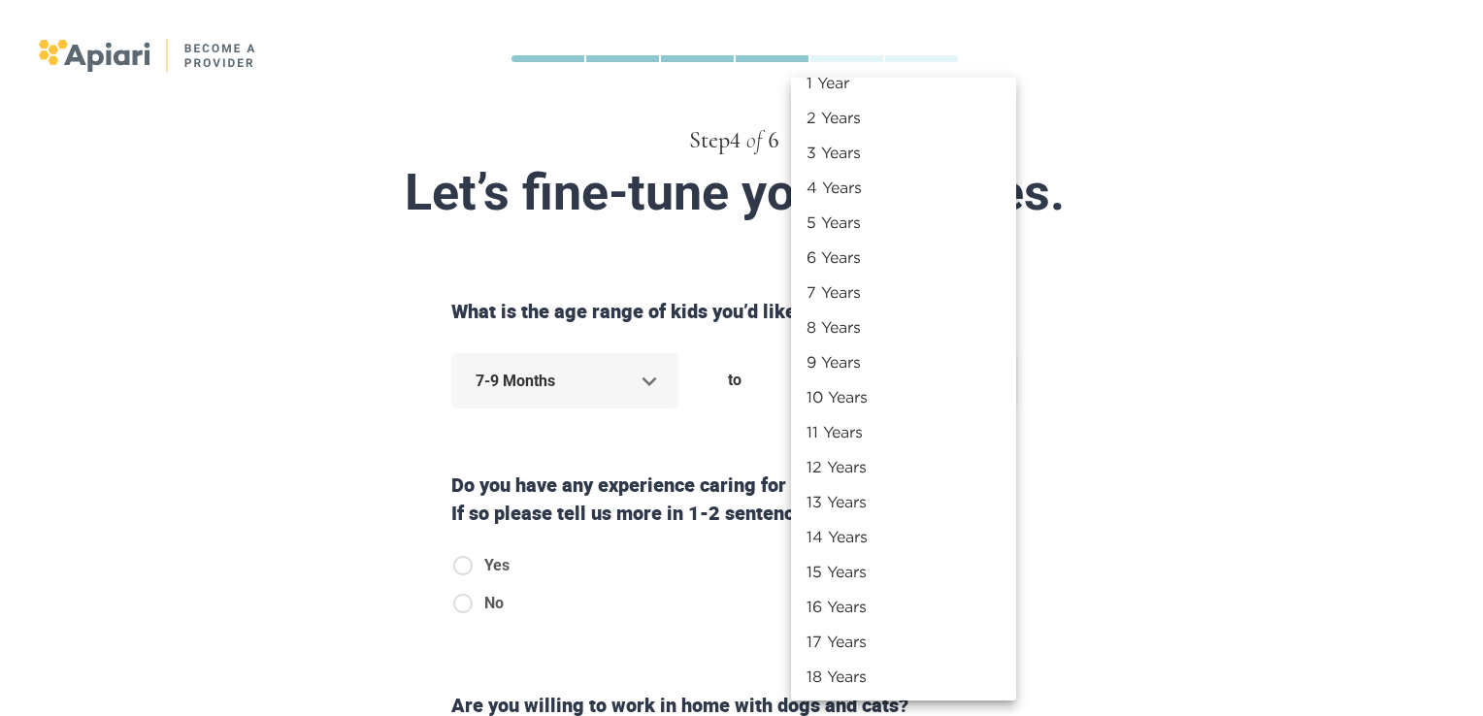
click at [846, 667] on li "18 Years" at bounding box center [903, 676] width 225 height 35
type input "**"
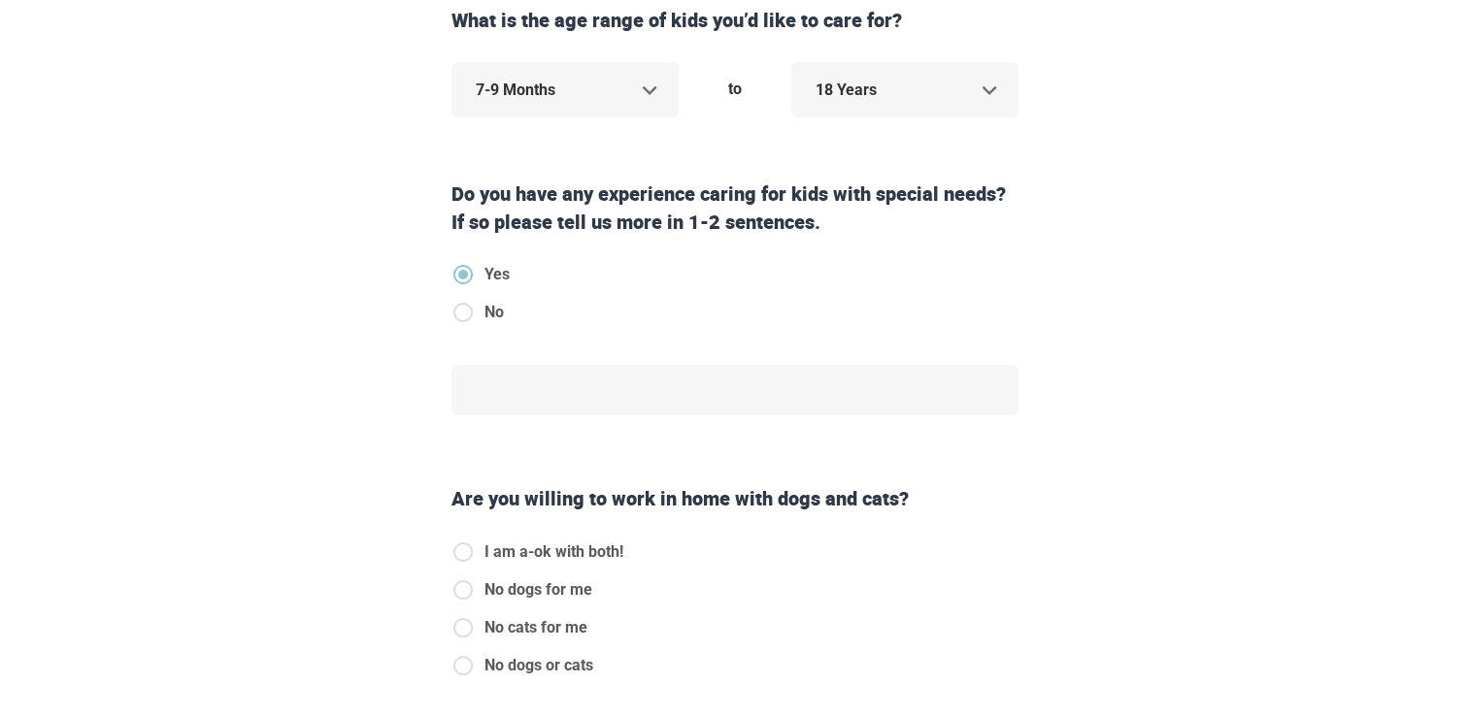
scroll to position [291, 0]
click at [480, 184] on div "Do you have any experience caring for kids with special needs? If so please tel…" at bounding box center [735, 208] width 583 height 55
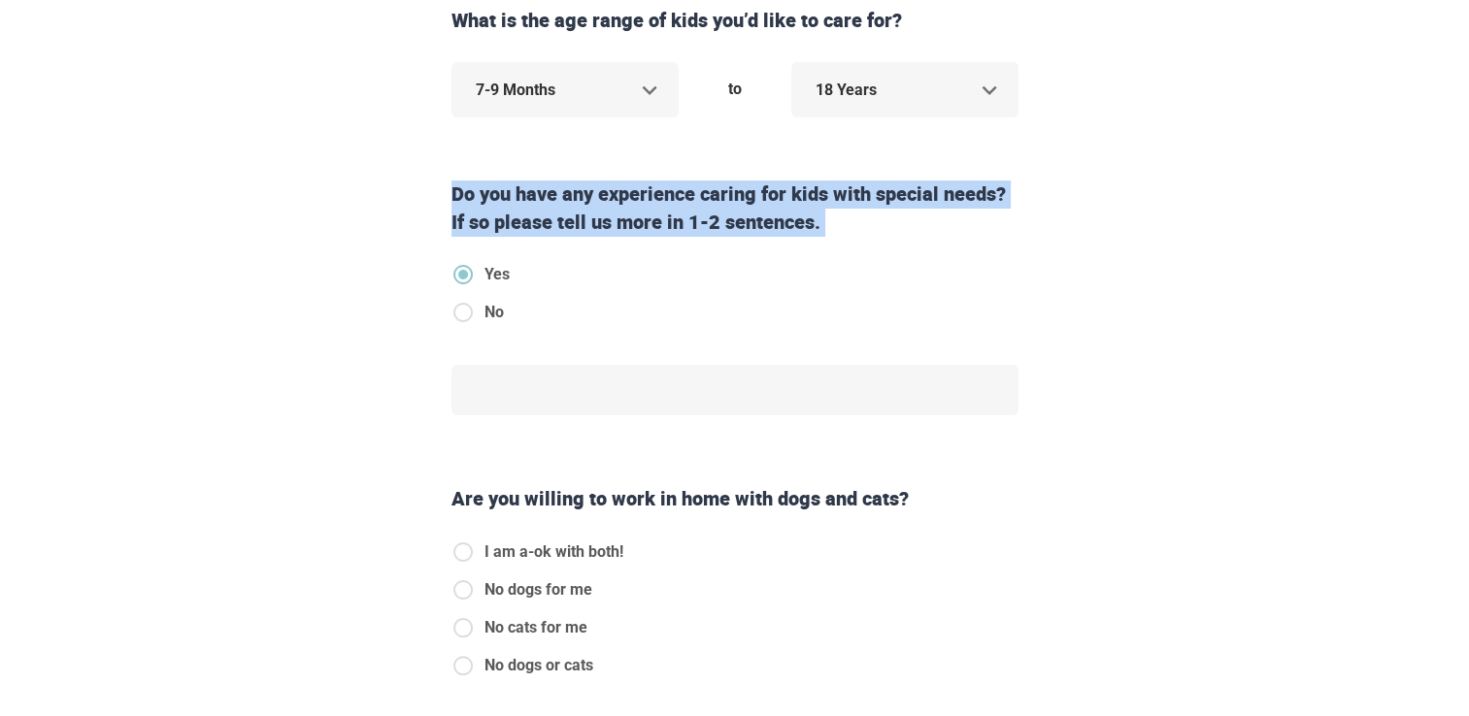
click at [480, 184] on div "Do you have any experience caring for kids with special needs? If so please tel…" at bounding box center [735, 208] width 583 height 55
copy div "Do you have any experience caring for kids with special needs? If so please tel…"
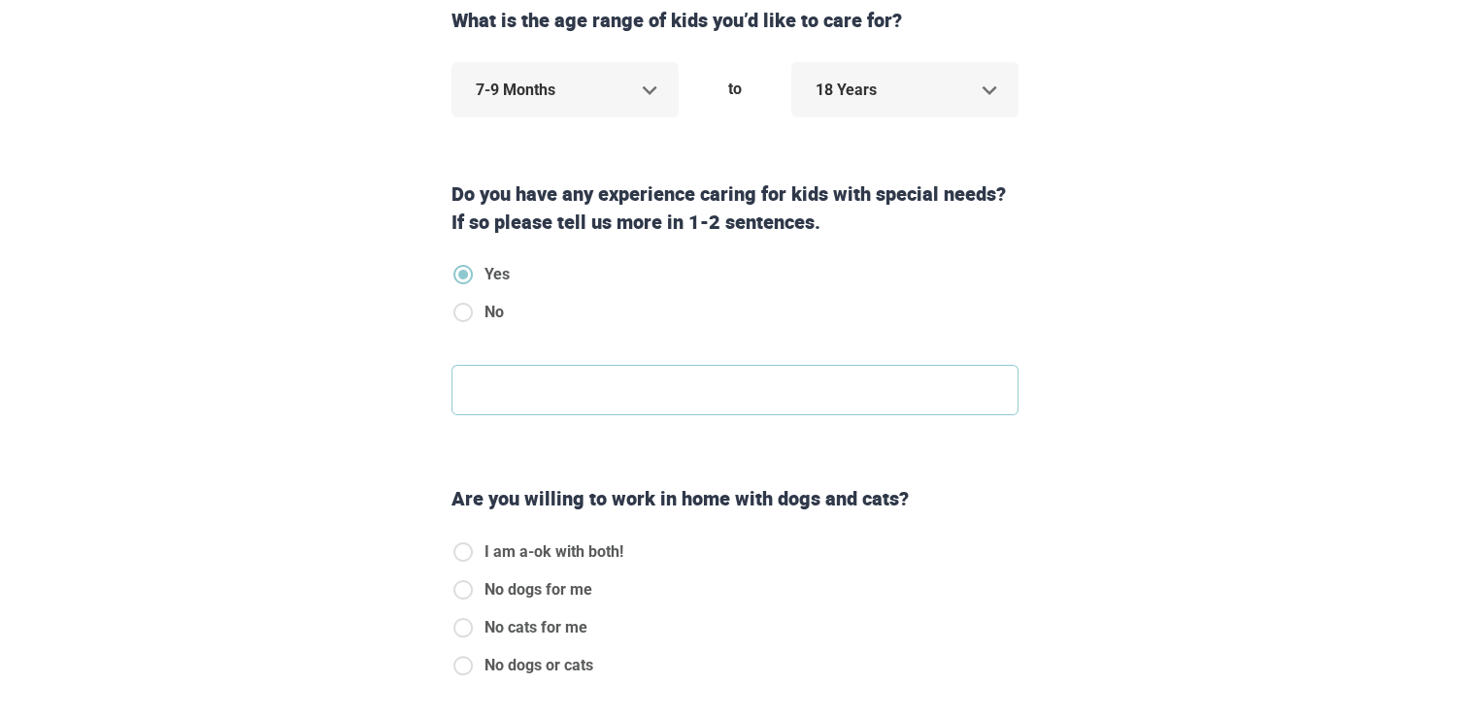
click at [515, 386] on textarea at bounding box center [734, 390] width 567 height 50
paste textarea "**********"
type textarea "**********"
type textarea "*"
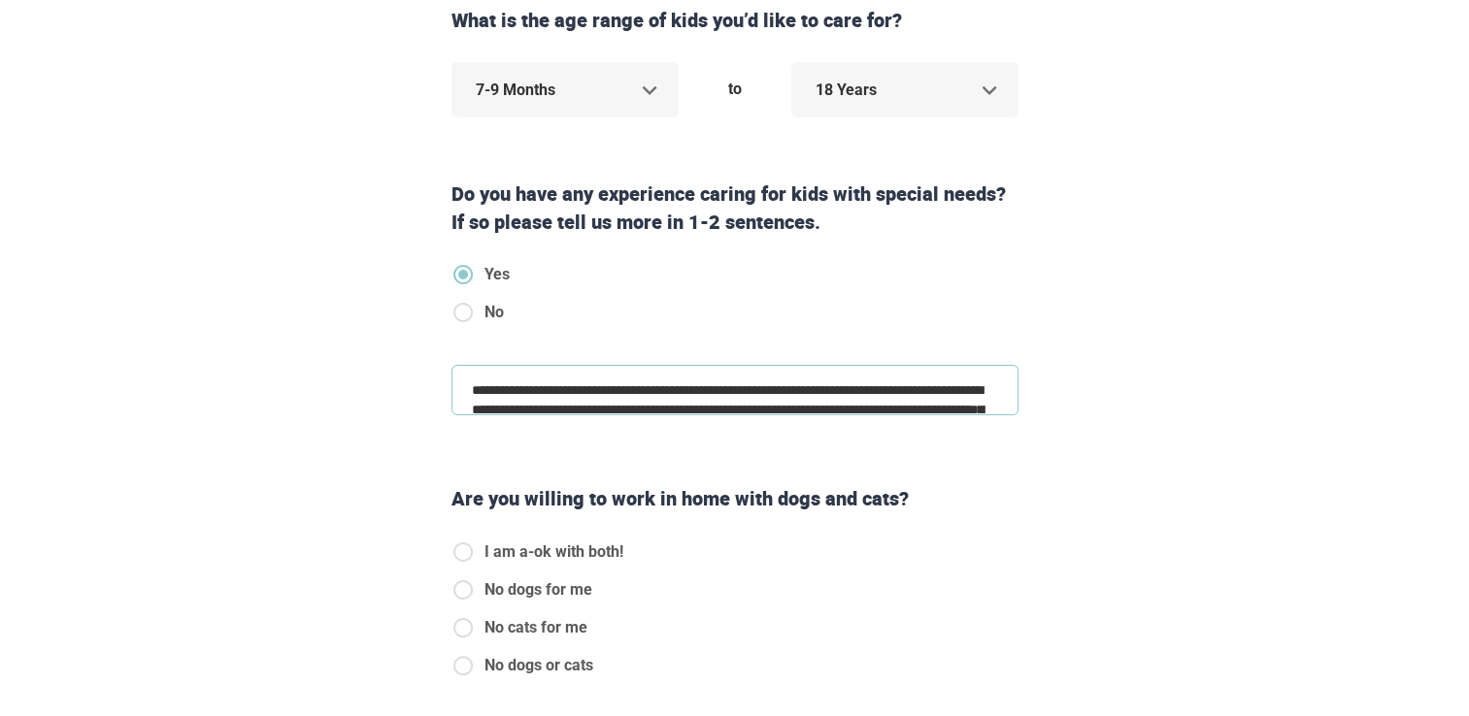
scroll to position [23, 0]
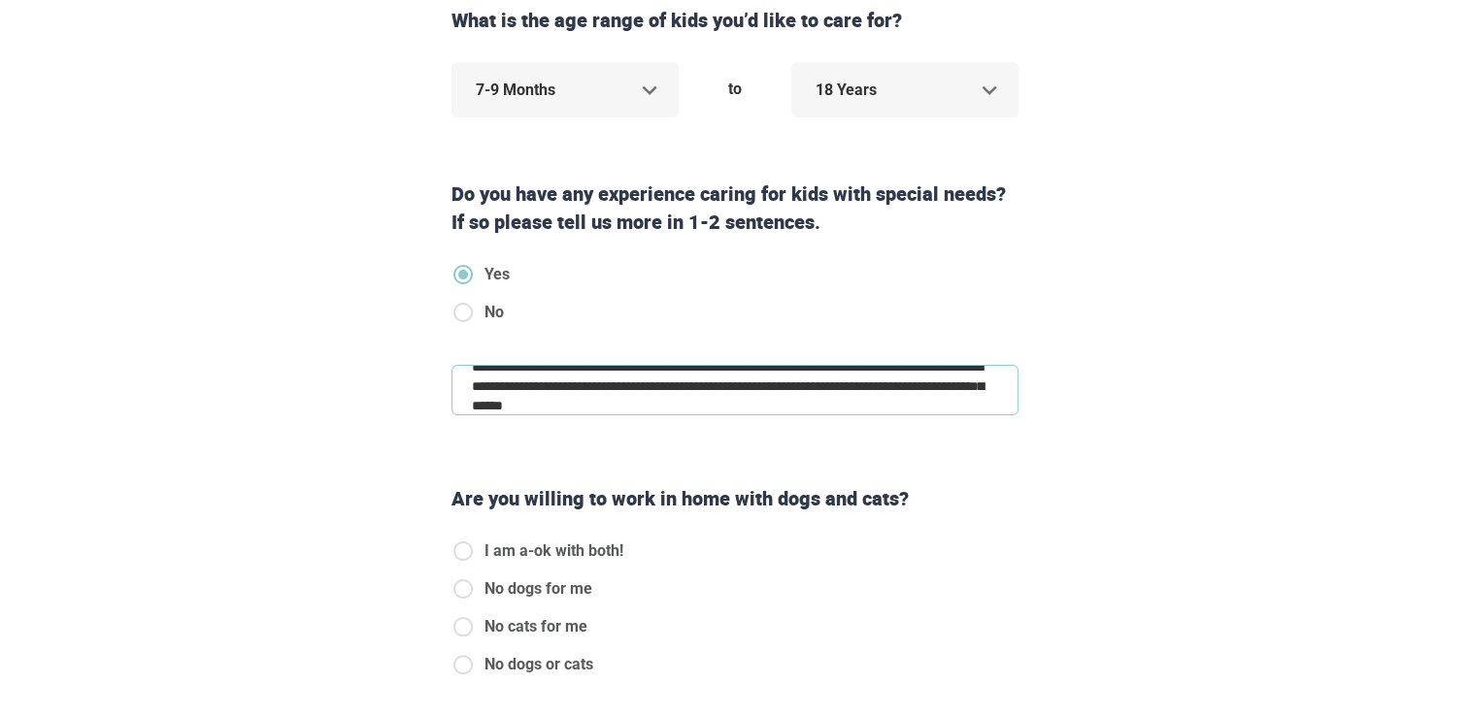
type textarea "**********"
type textarea "*"
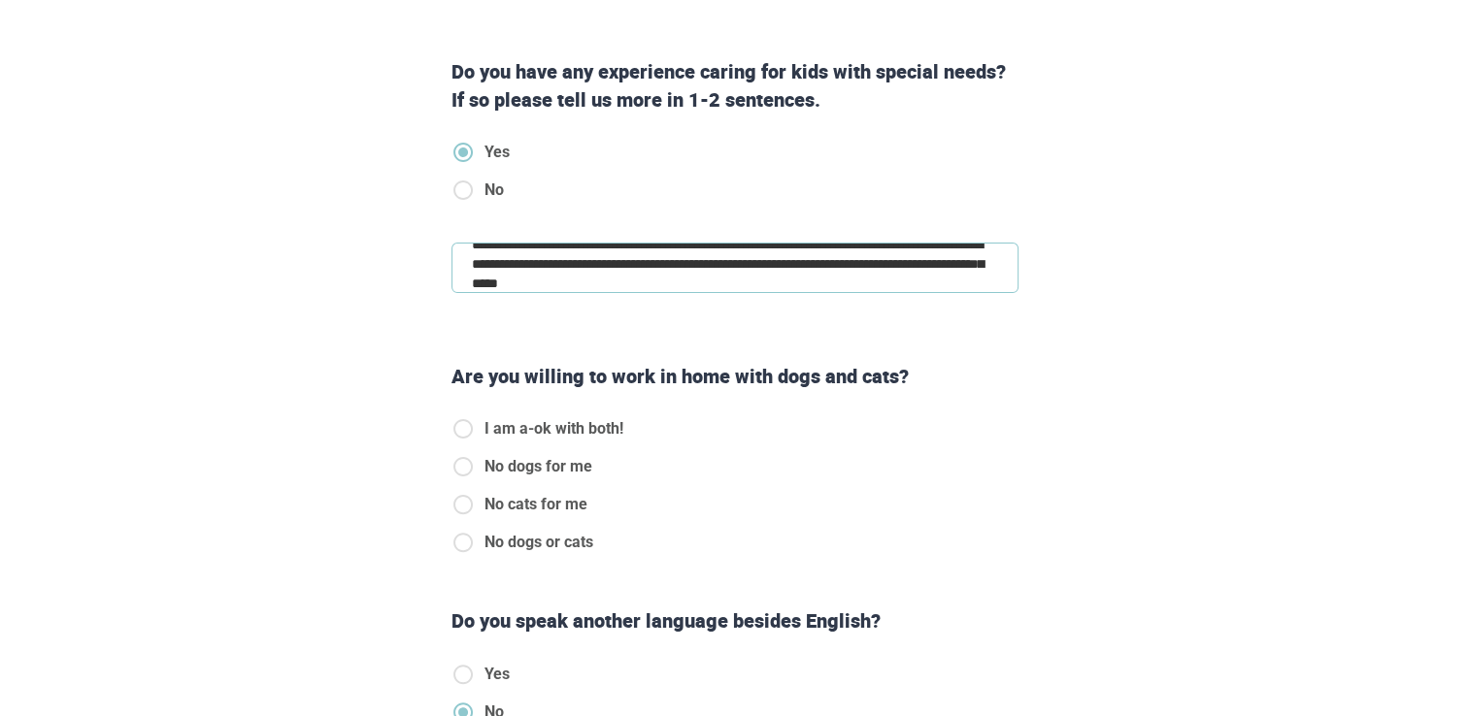
scroll to position [415, 0]
type textarea "**********"
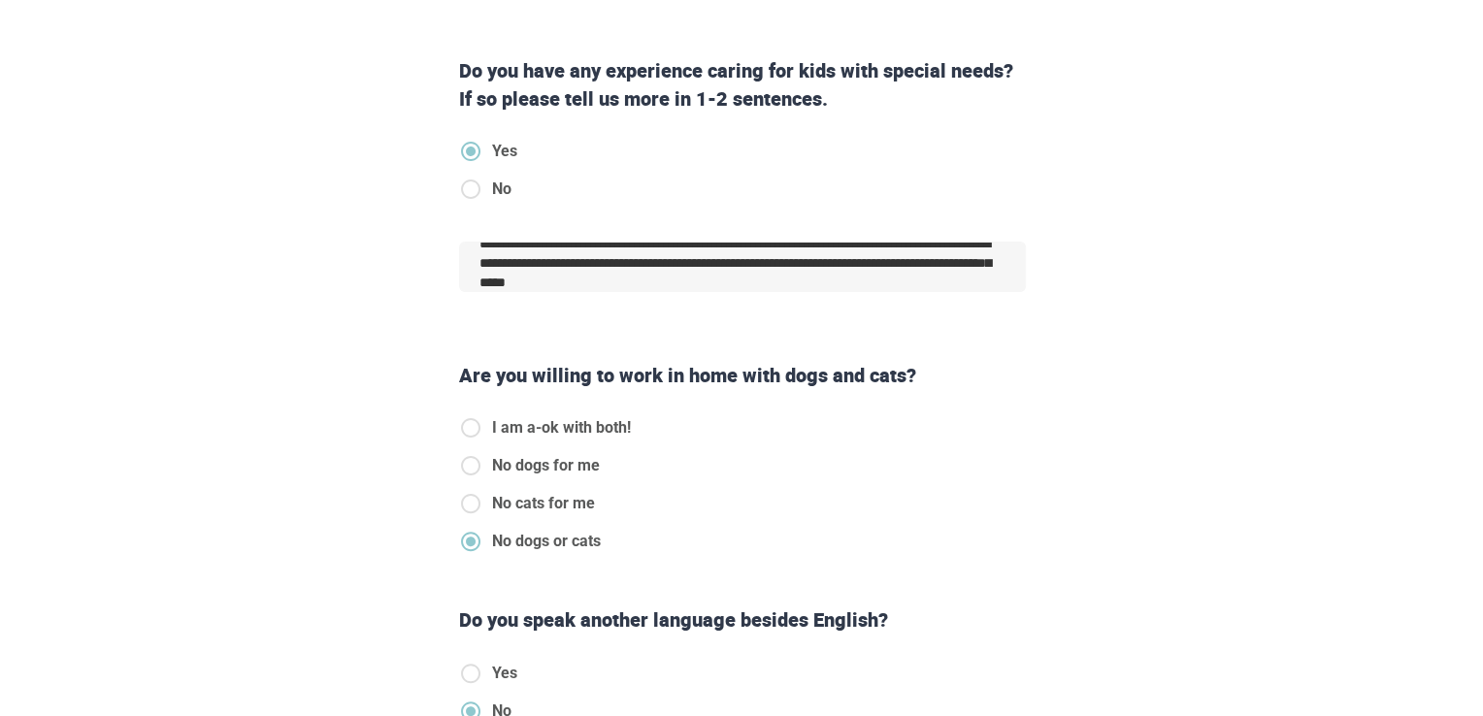
scroll to position [675, 0]
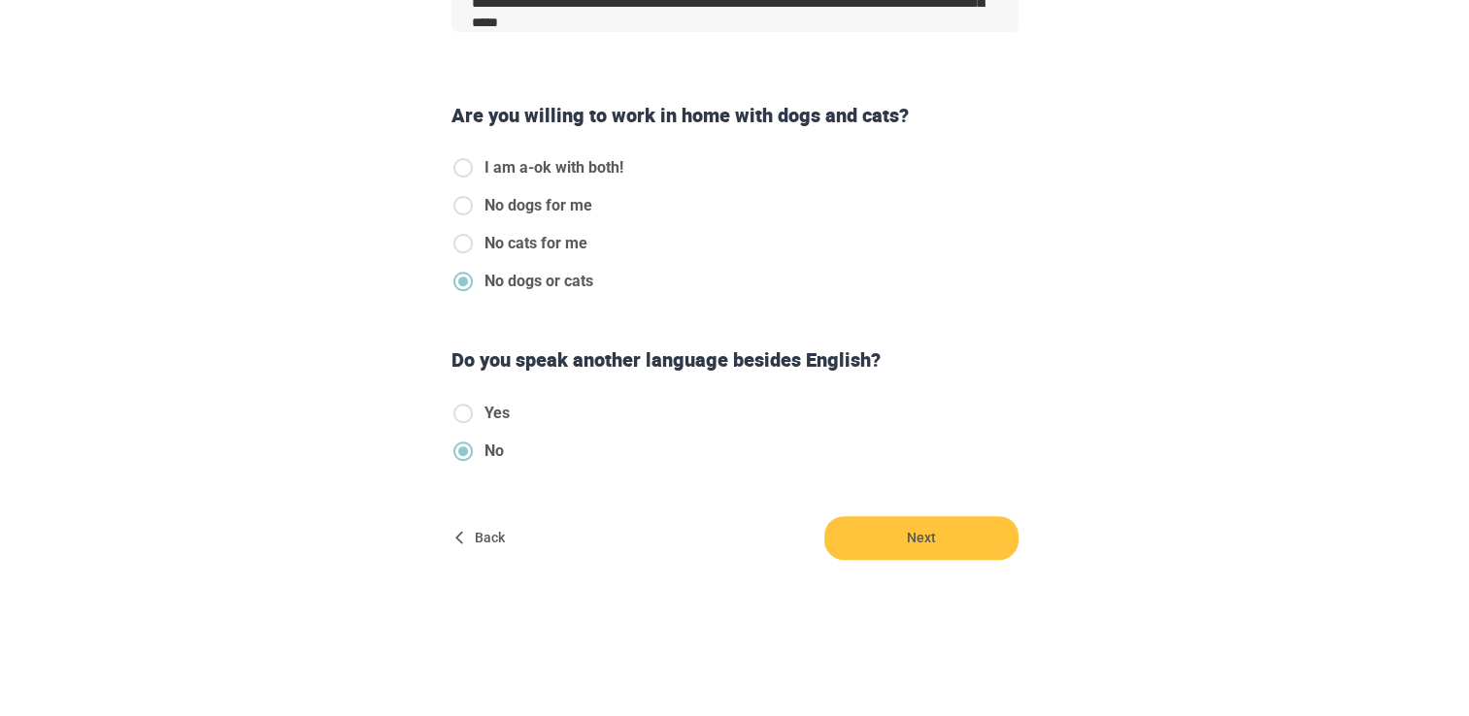
click at [489, 415] on span "Yes" at bounding box center [496, 413] width 25 height 23
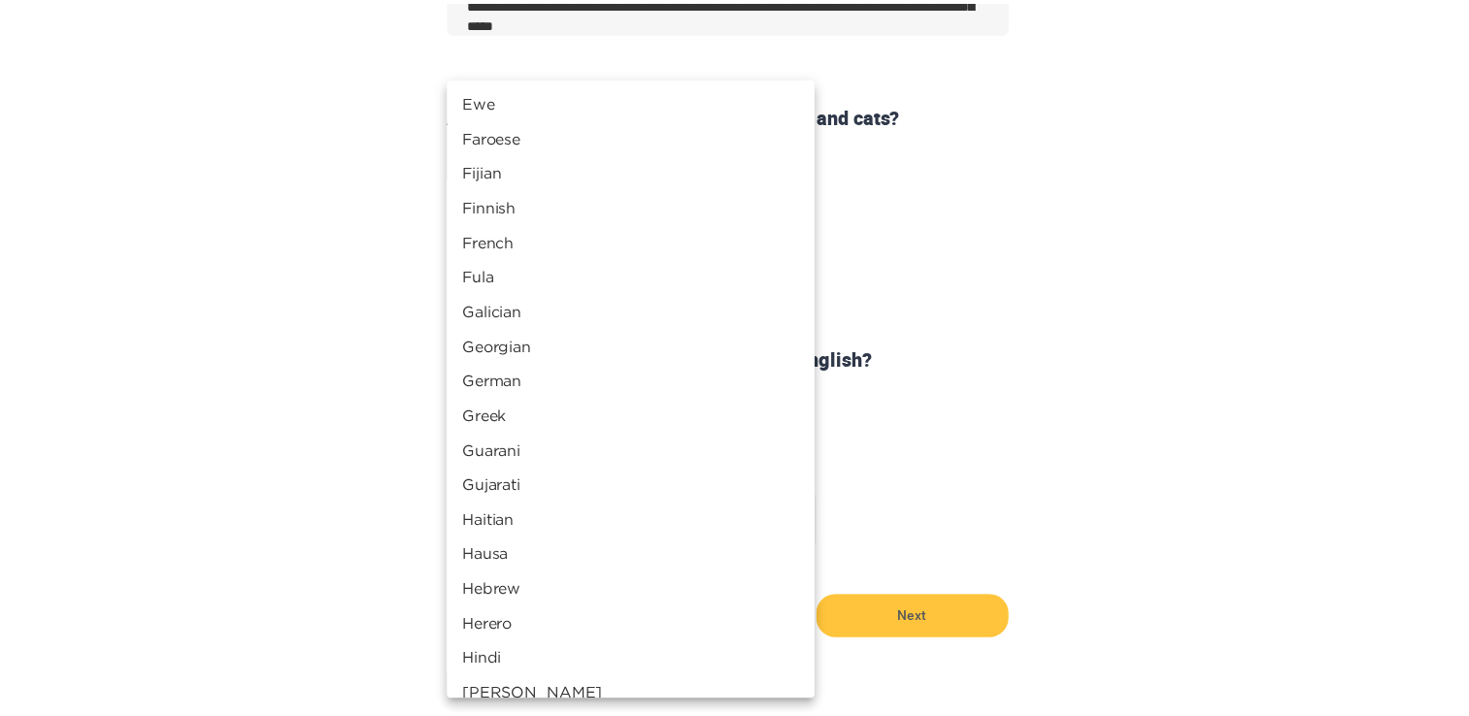
scroll to position [1643, 0]
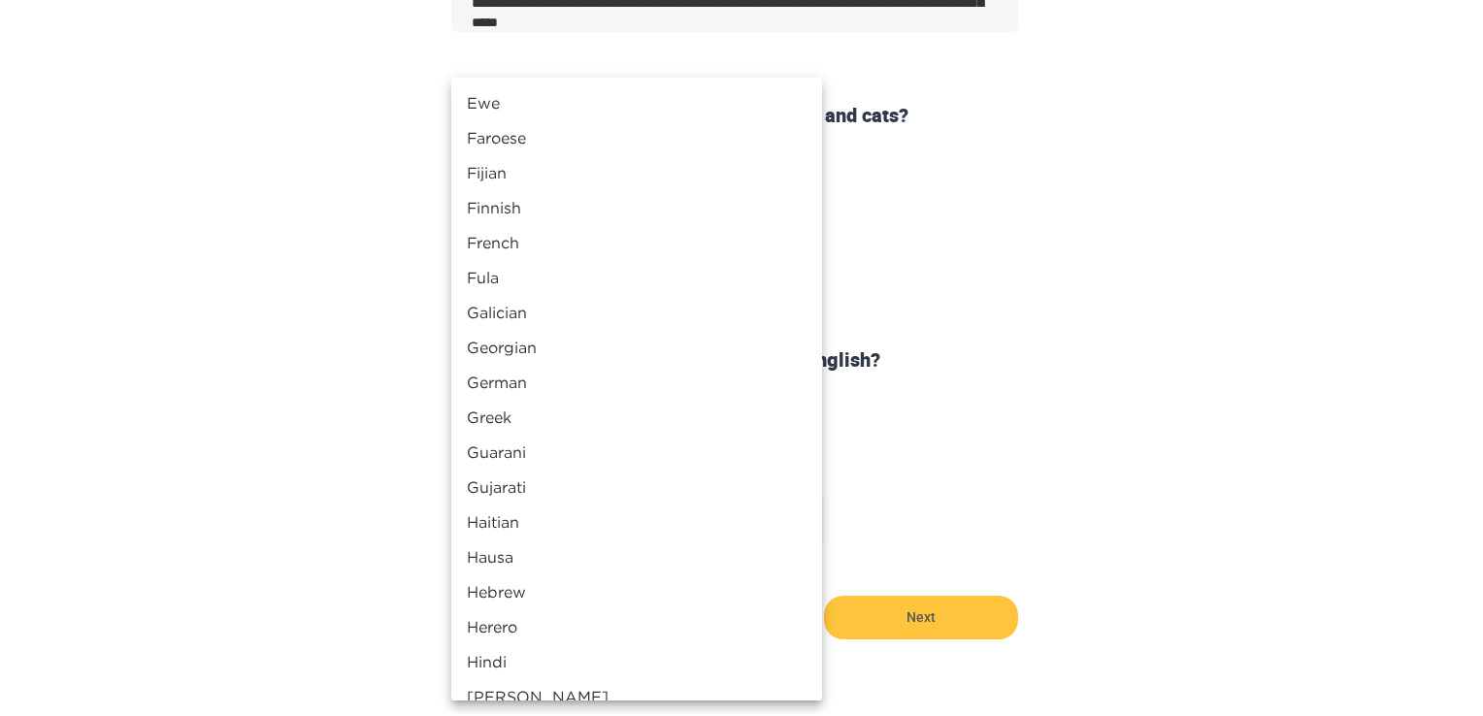
click at [529, 246] on li "French" at bounding box center [636, 242] width 371 height 35
type textarea "*"
type input "**"
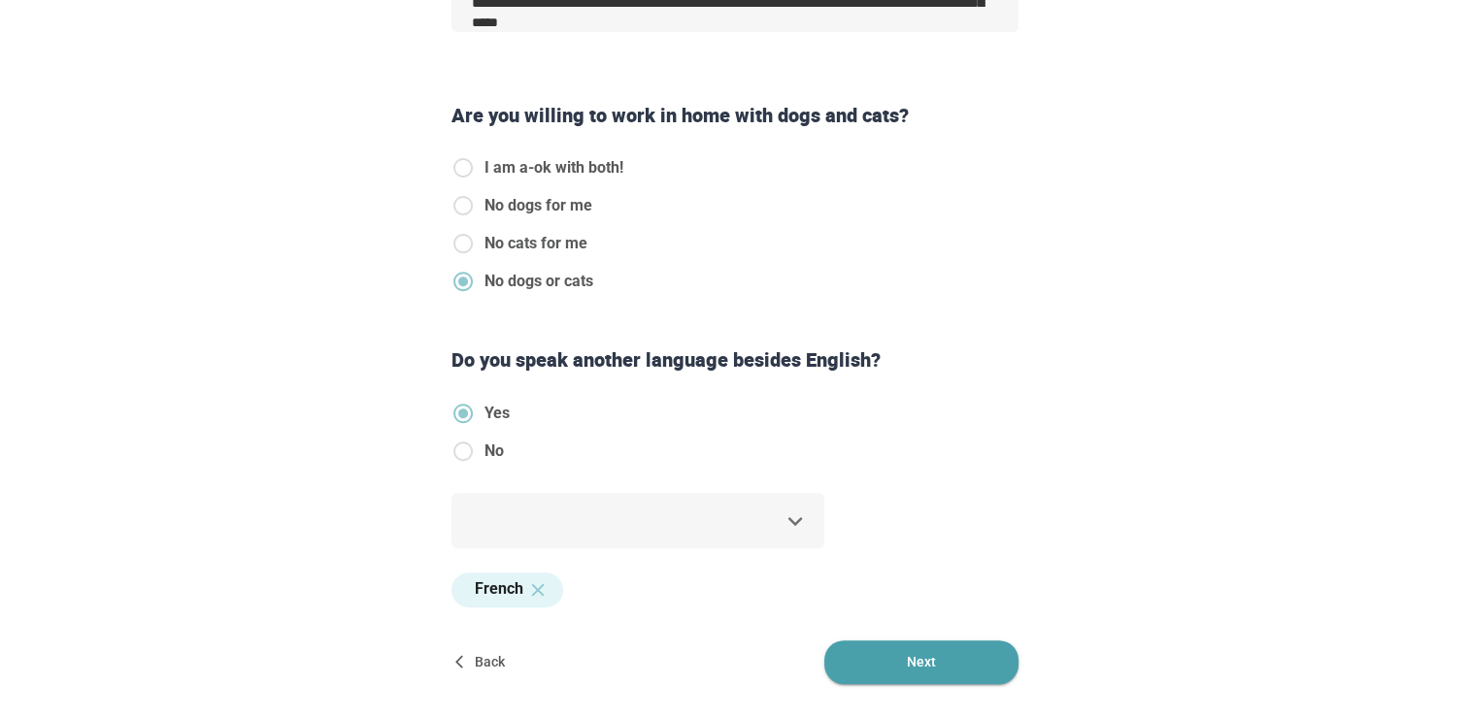
click at [944, 658] on span "Next" at bounding box center [921, 663] width 194 height 44
type textarea "*"
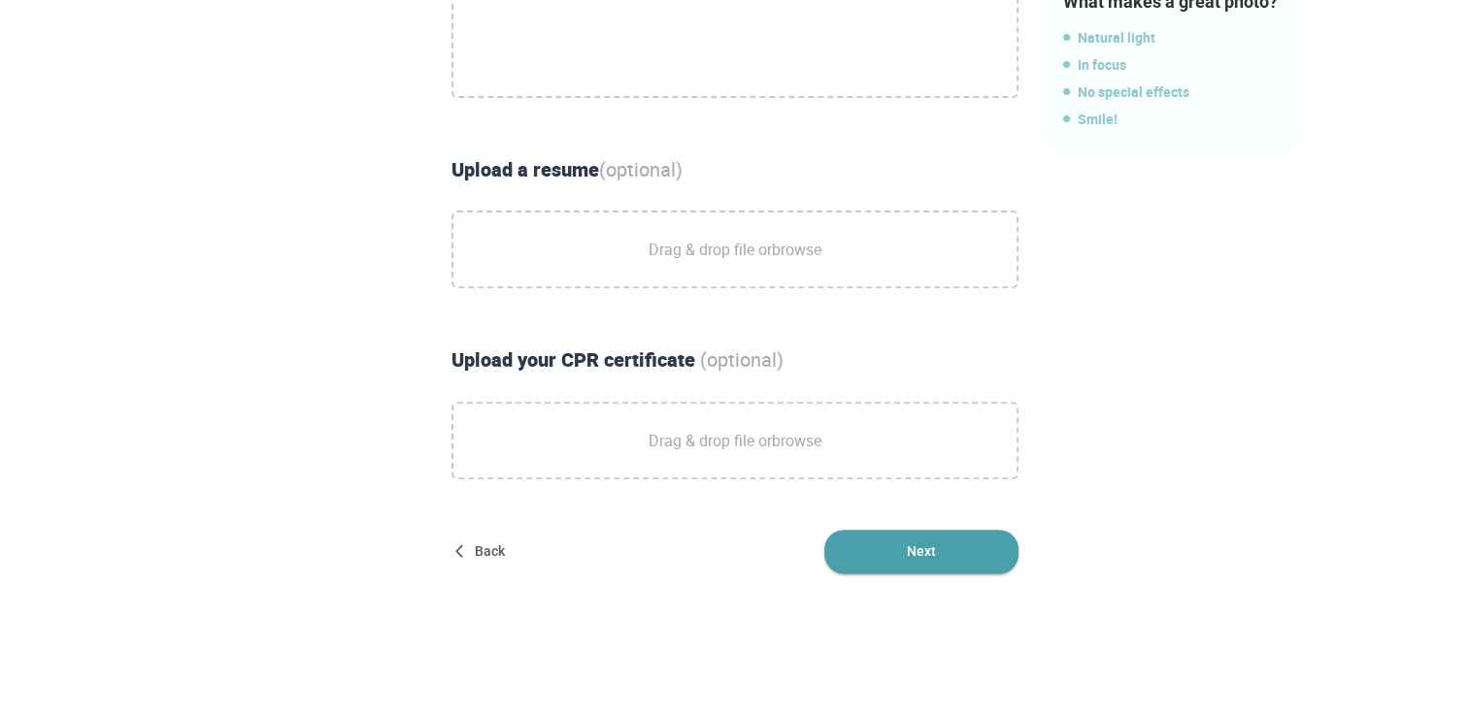
scroll to position [671, 0]
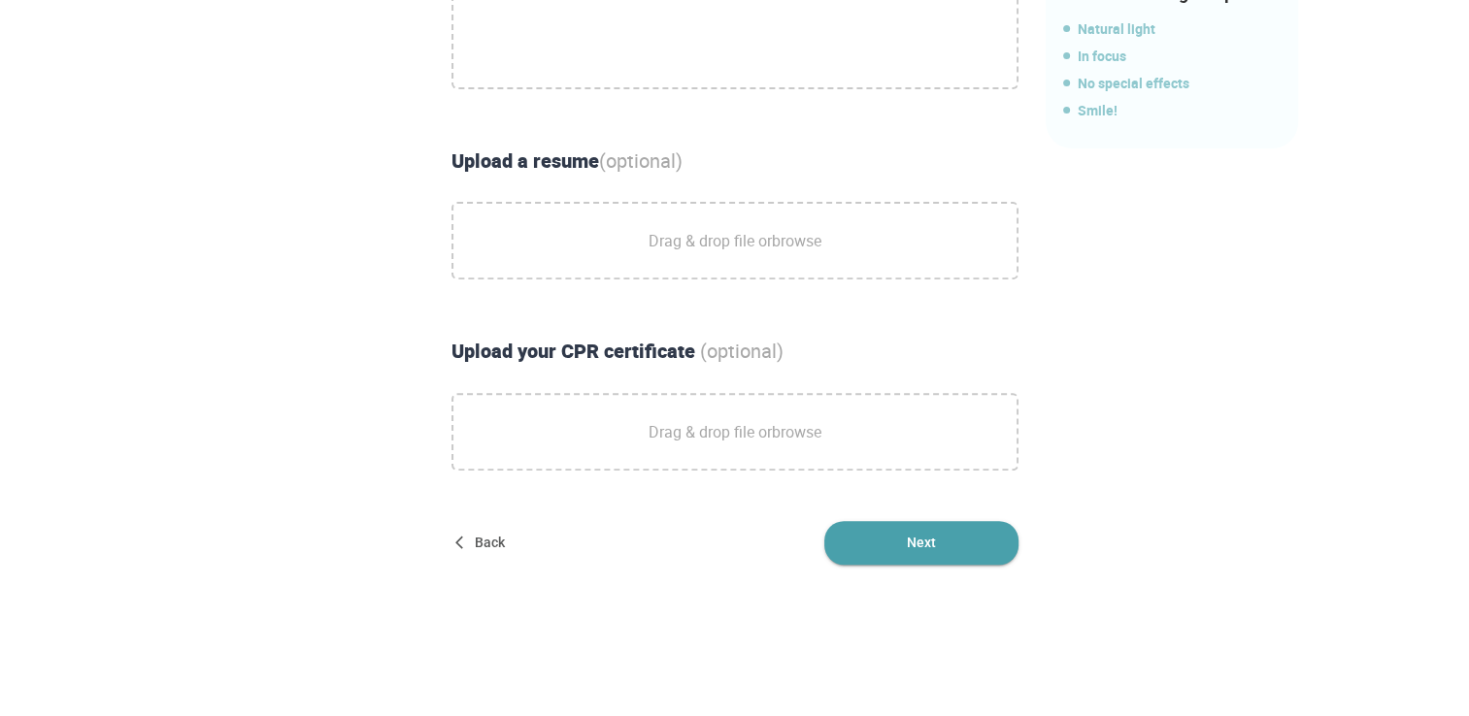
click at [899, 559] on span "Next" at bounding box center [921, 543] width 194 height 44
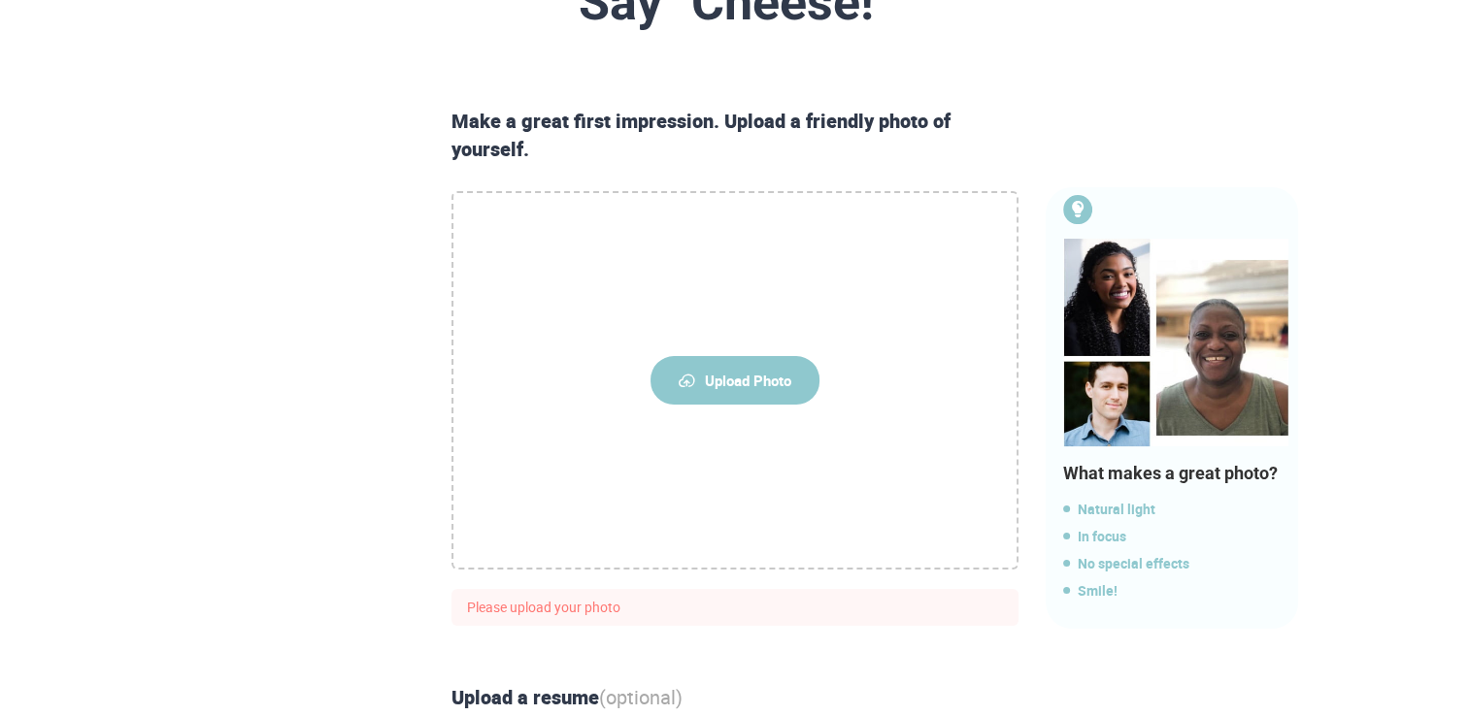
scroll to position [187, 0]
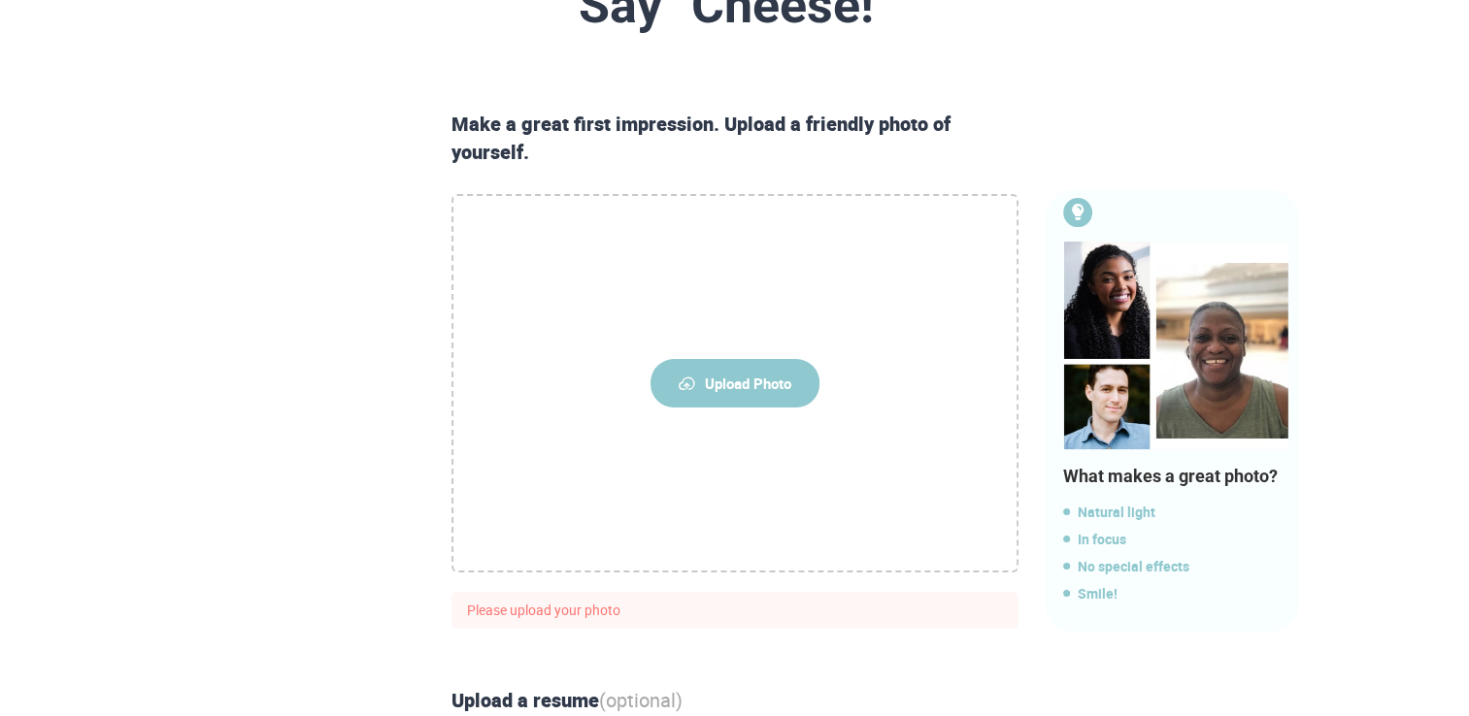
click at [746, 372] on span "Upload Photo" at bounding box center [734, 383] width 169 height 49
click at [0, 0] on input "Upload Photo" at bounding box center [0, 0] width 0 height 0
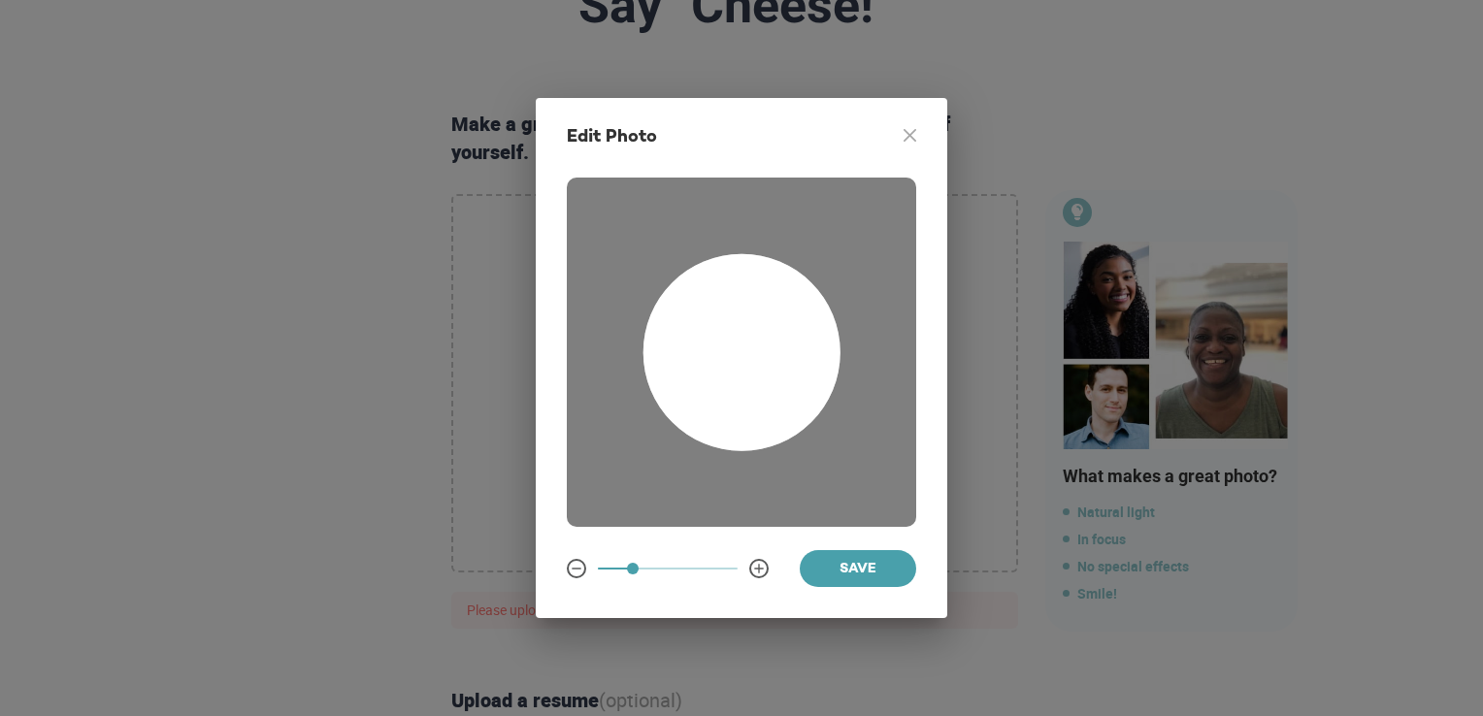
drag, startPoint x: 803, startPoint y: 332, endPoint x: 773, endPoint y: 386, distance: 62.1
click at [773, 386] on div at bounding box center [742, 352] width 197 height 197
click at [652, 563] on span at bounding box center [668, 568] width 140 height 27
click at [621, 564] on span at bounding box center [668, 568] width 140 height 27
drag, startPoint x: 723, startPoint y: 407, endPoint x: 709, endPoint y: 388, distance: 23.5
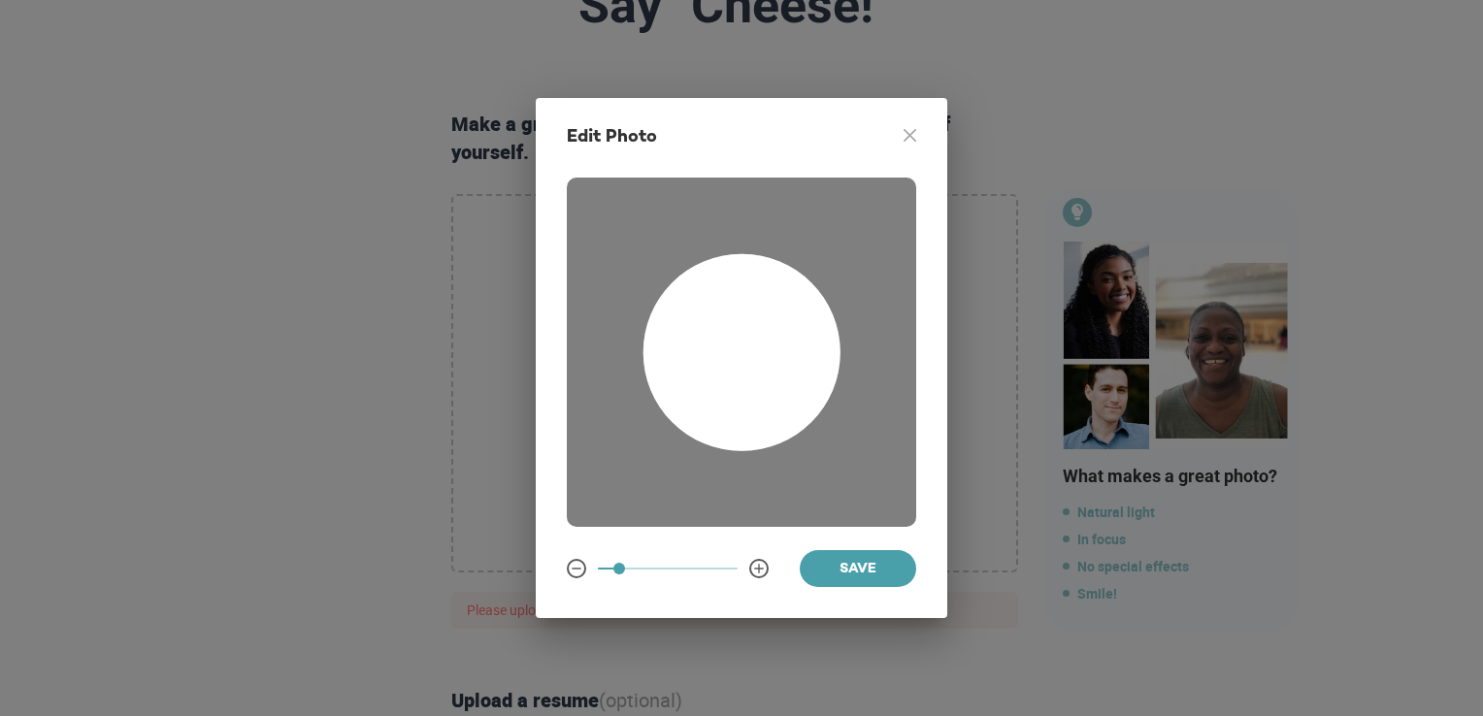
click at [709, 388] on div at bounding box center [742, 352] width 197 height 197
click at [839, 577] on span "Save" at bounding box center [858, 570] width 85 height 24
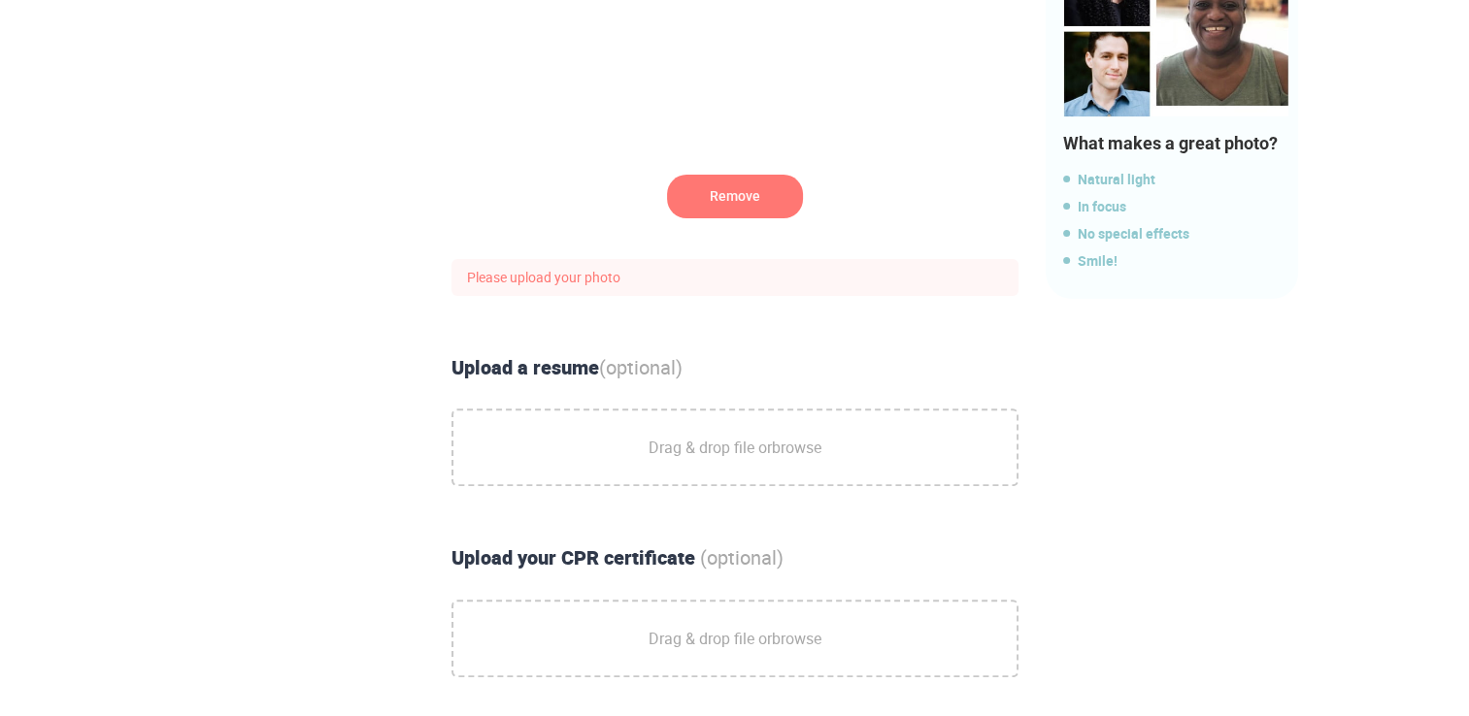
scroll to position [544, 0]
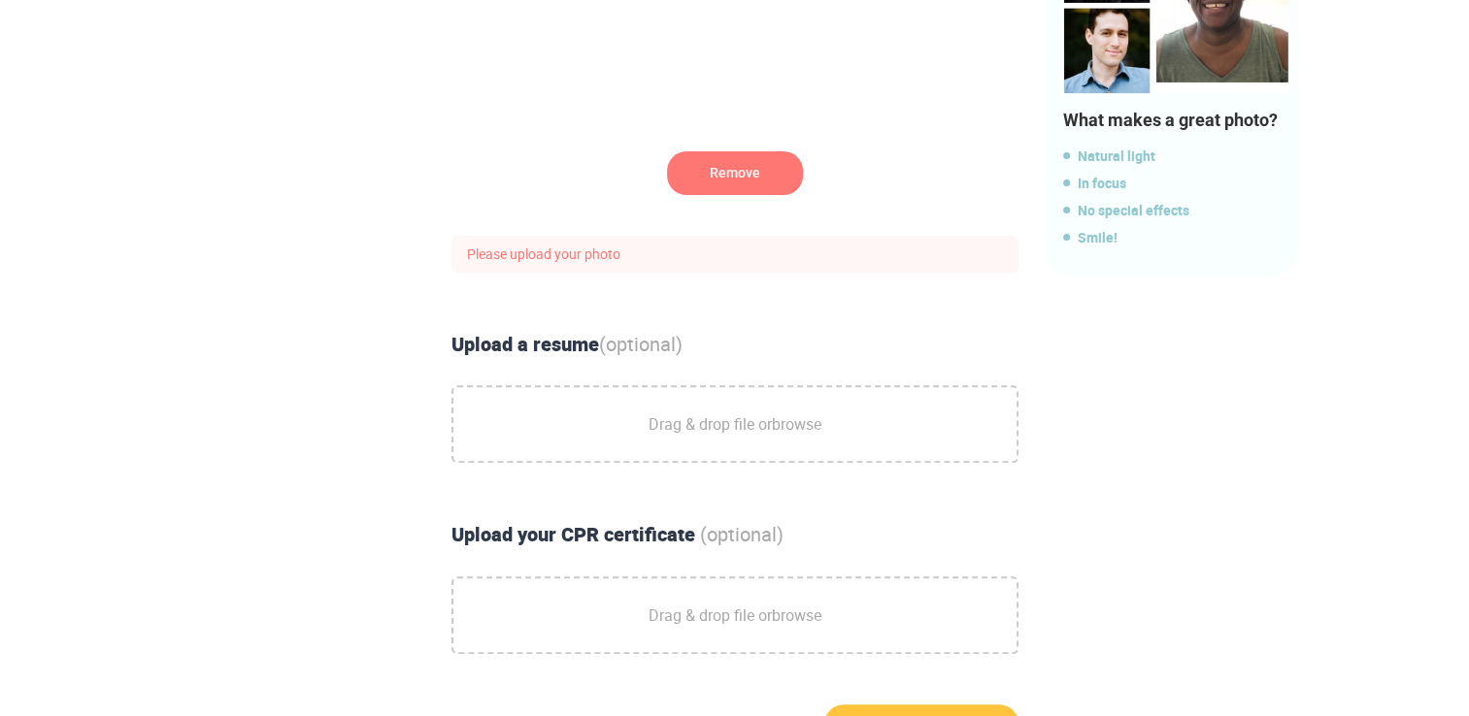
click at [534, 352] on div "Upload a resume (optional)" at bounding box center [735, 345] width 583 height 28
copy div "Upload a resume (optional)"
click at [681, 416] on span "Drag & drop file or browse" at bounding box center [735, 424] width 173 height 49
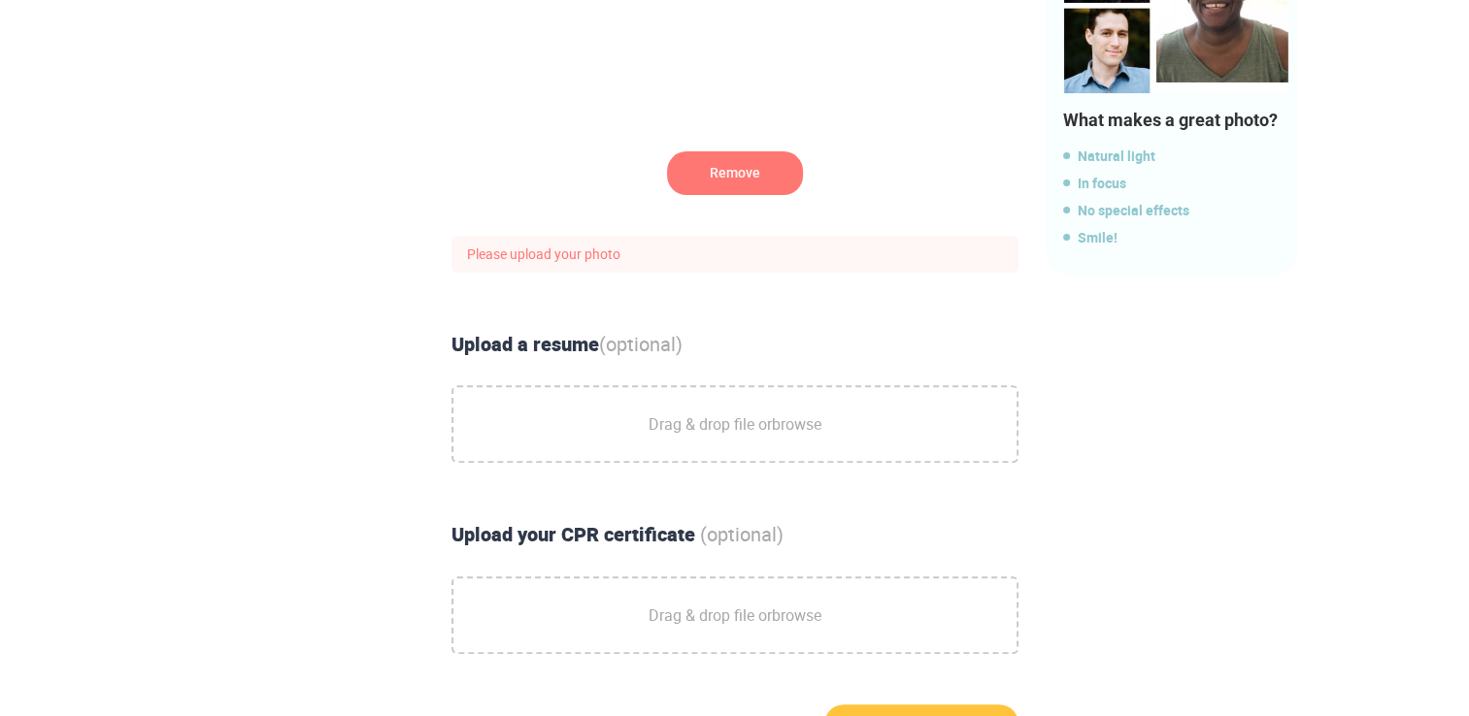
click at [0, 0] on input "Drag & drop file or browse" at bounding box center [0, 0] width 0 height 0
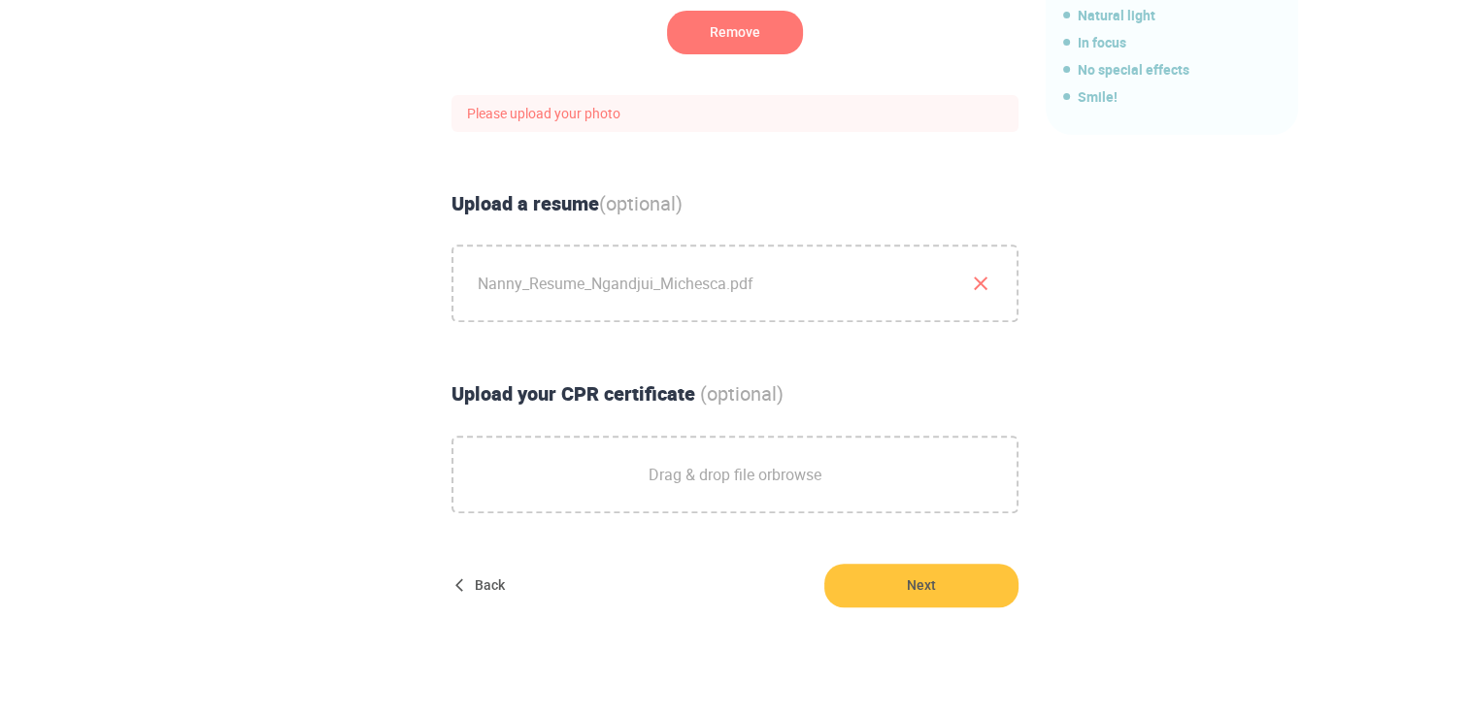
scroll to position [732, 0]
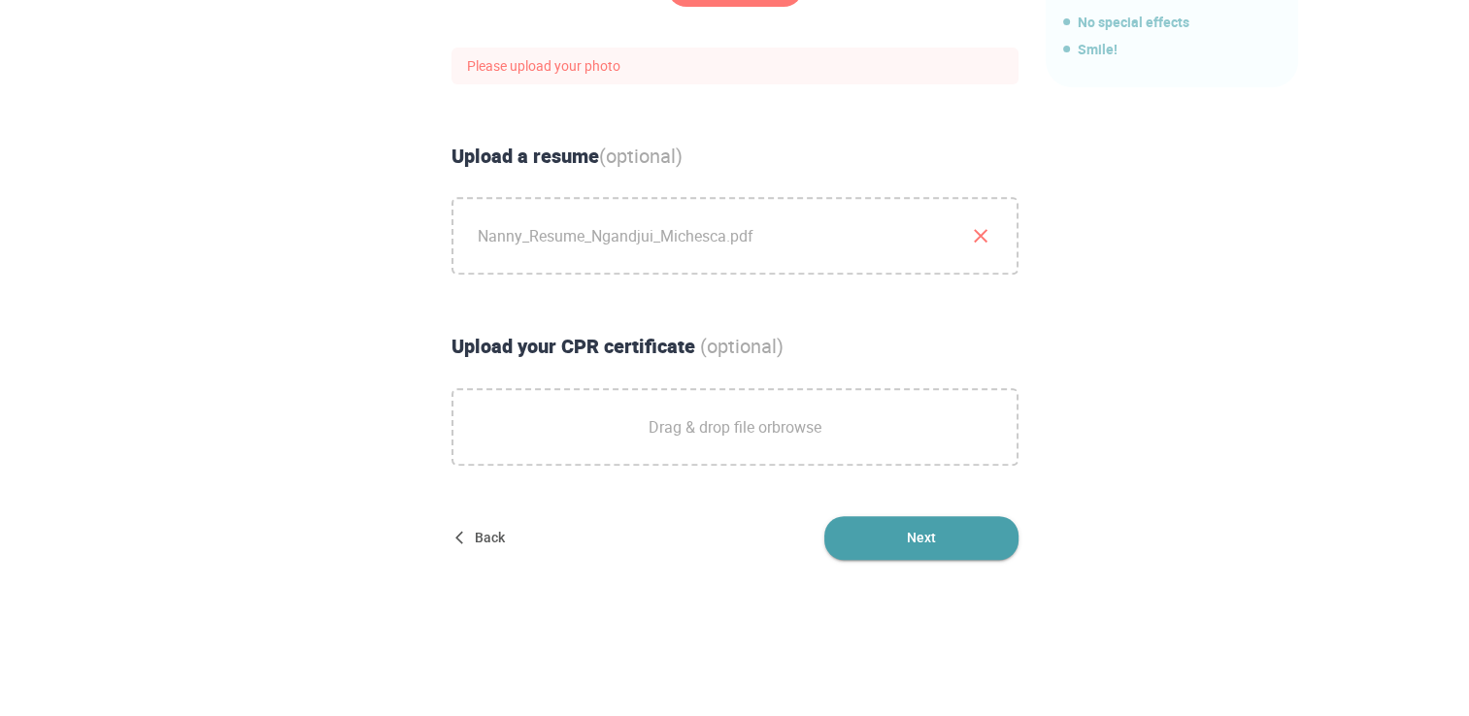
click at [948, 533] on span "Next" at bounding box center [921, 538] width 194 height 44
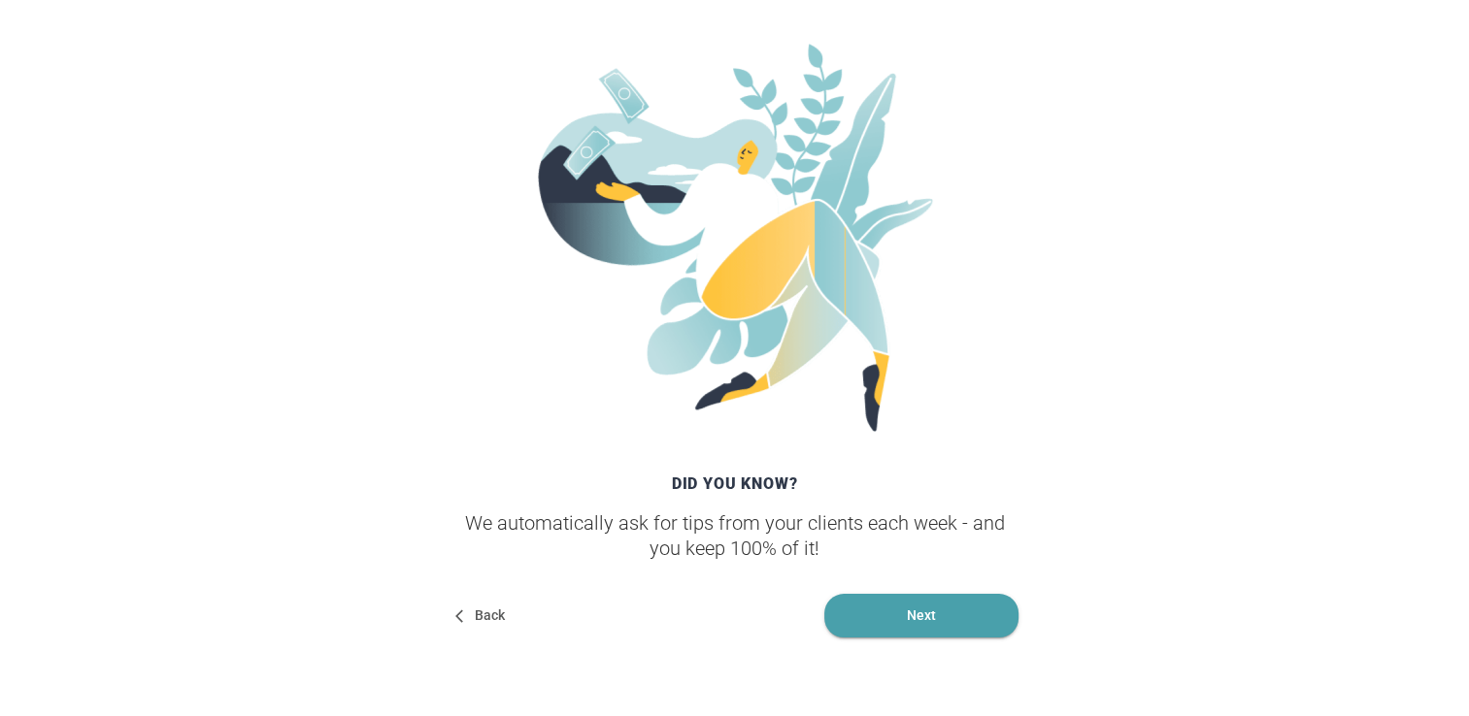
scroll to position [256, 0]
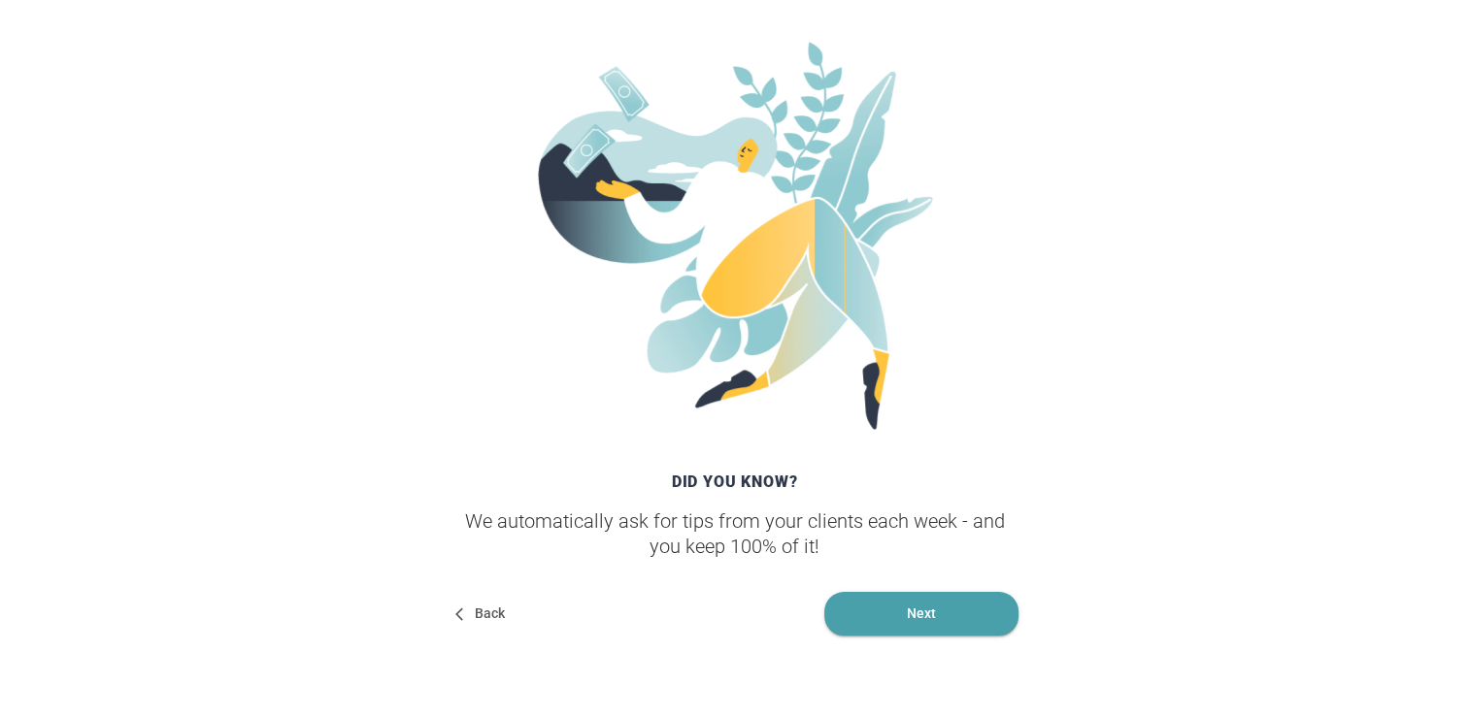
click at [928, 601] on span "Next" at bounding box center [921, 614] width 194 height 44
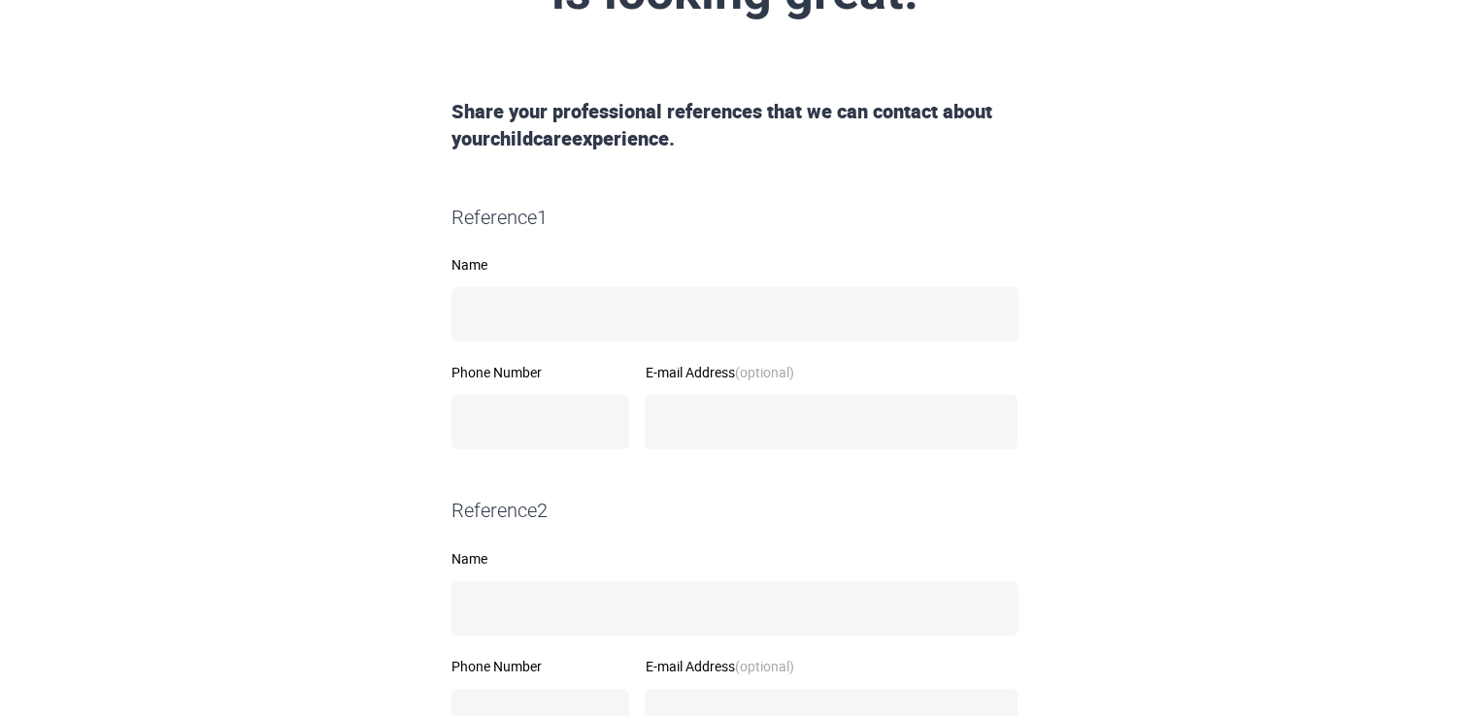
scroll to position [0, 0]
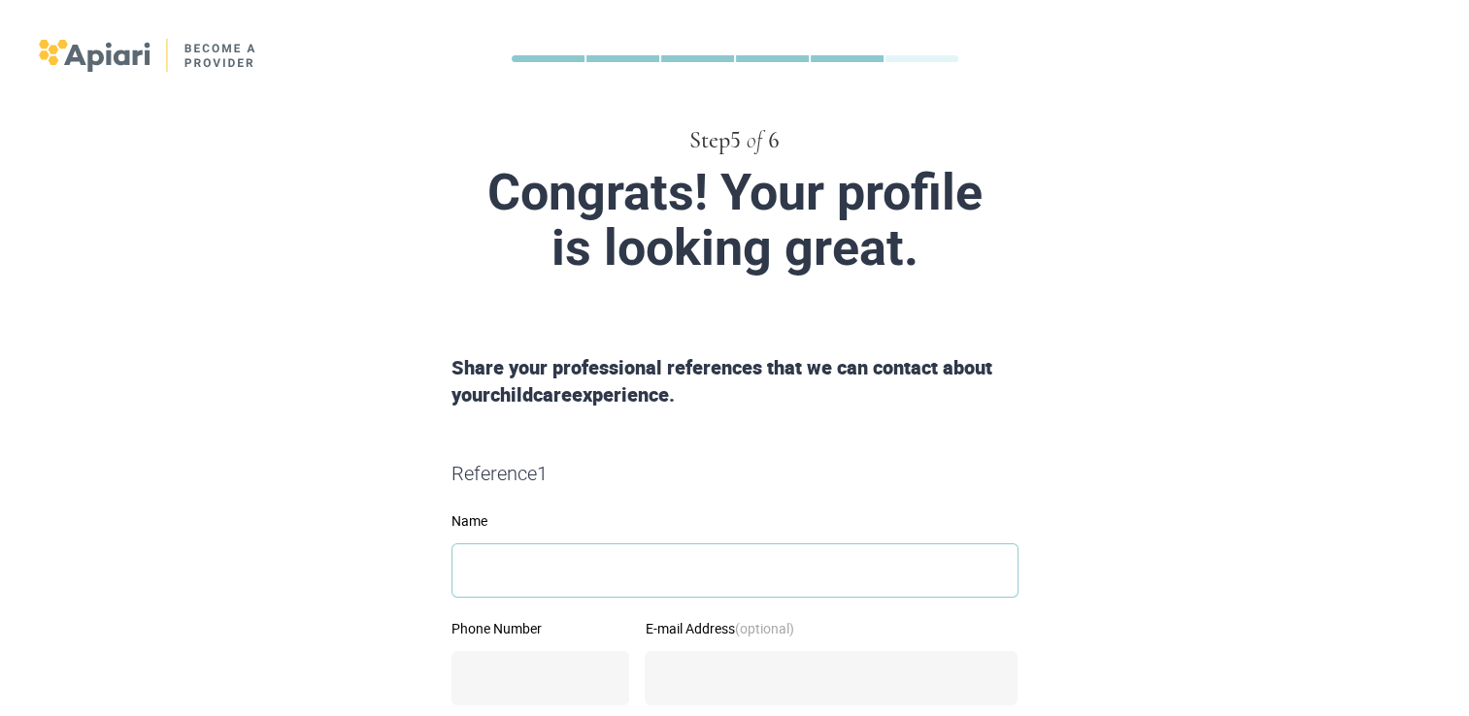
click at [680, 573] on input "Name" at bounding box center [734, 571] width 567 height 54
type input "********"
type input "**********"
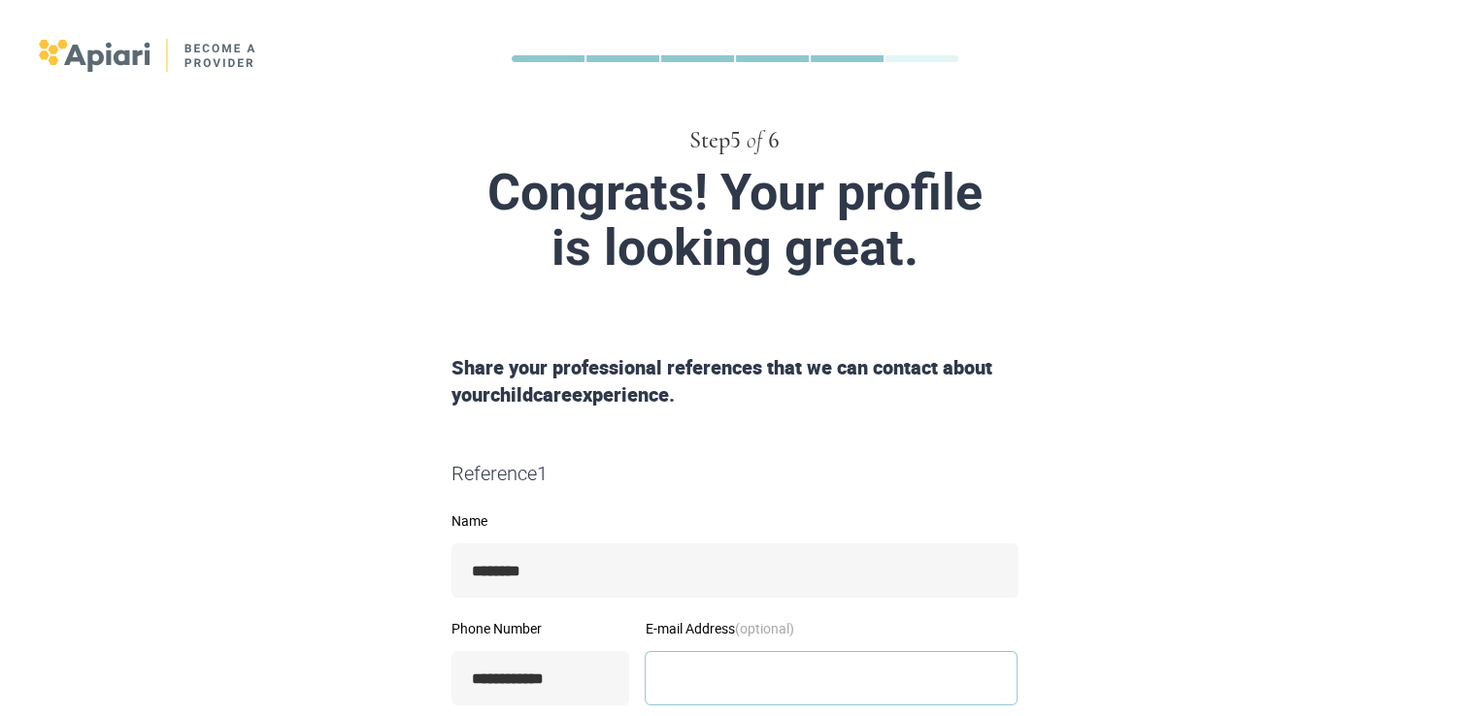
type input "**********"
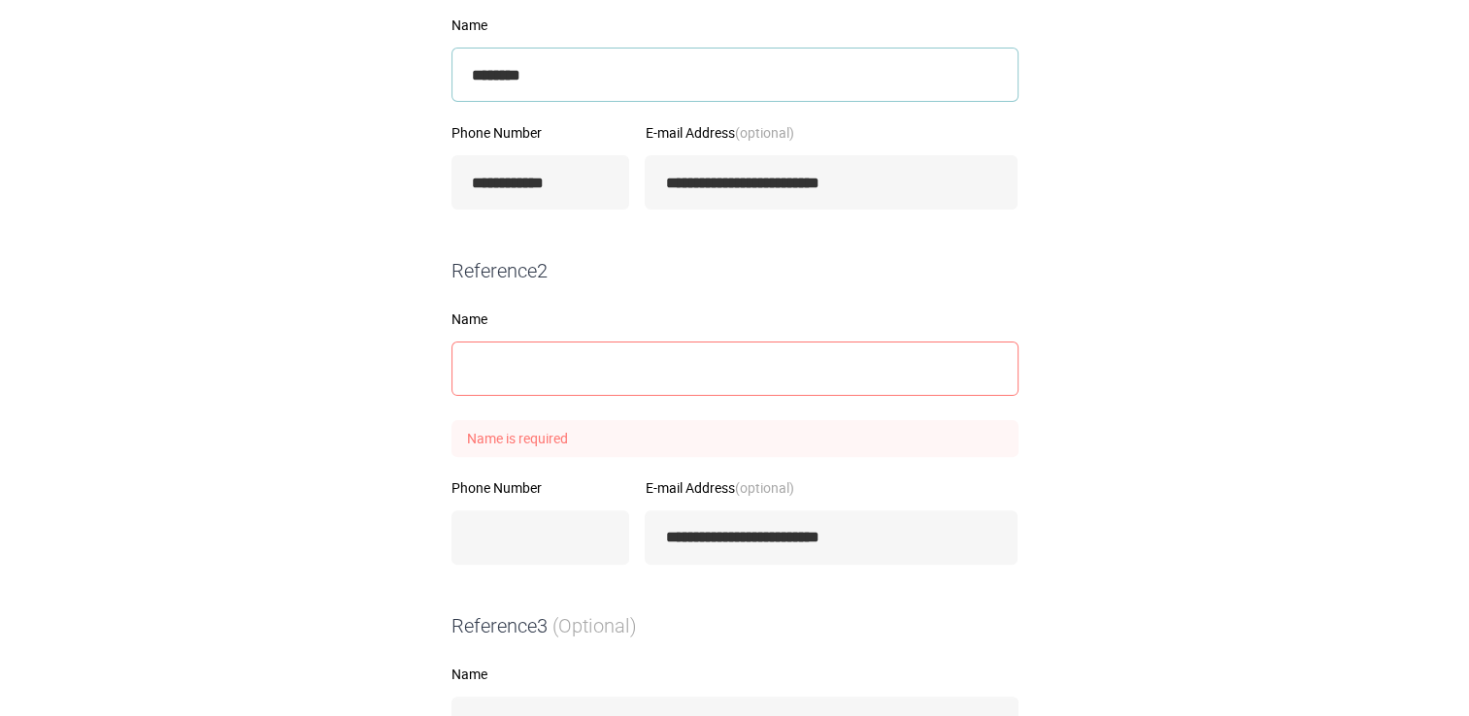
scroll to position [499, 0]
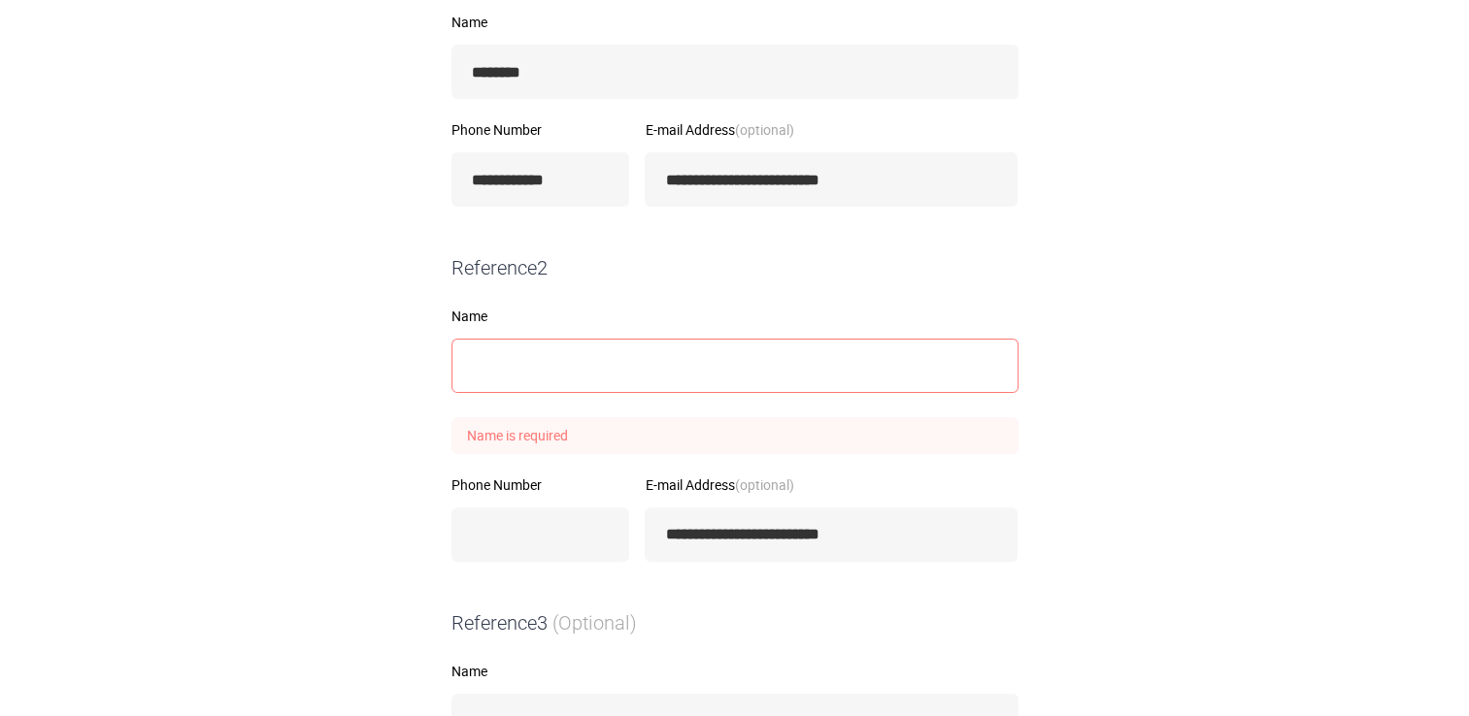
click at [573, 362] on input "Name" at bounding box center [734, 366] width 567 height 54
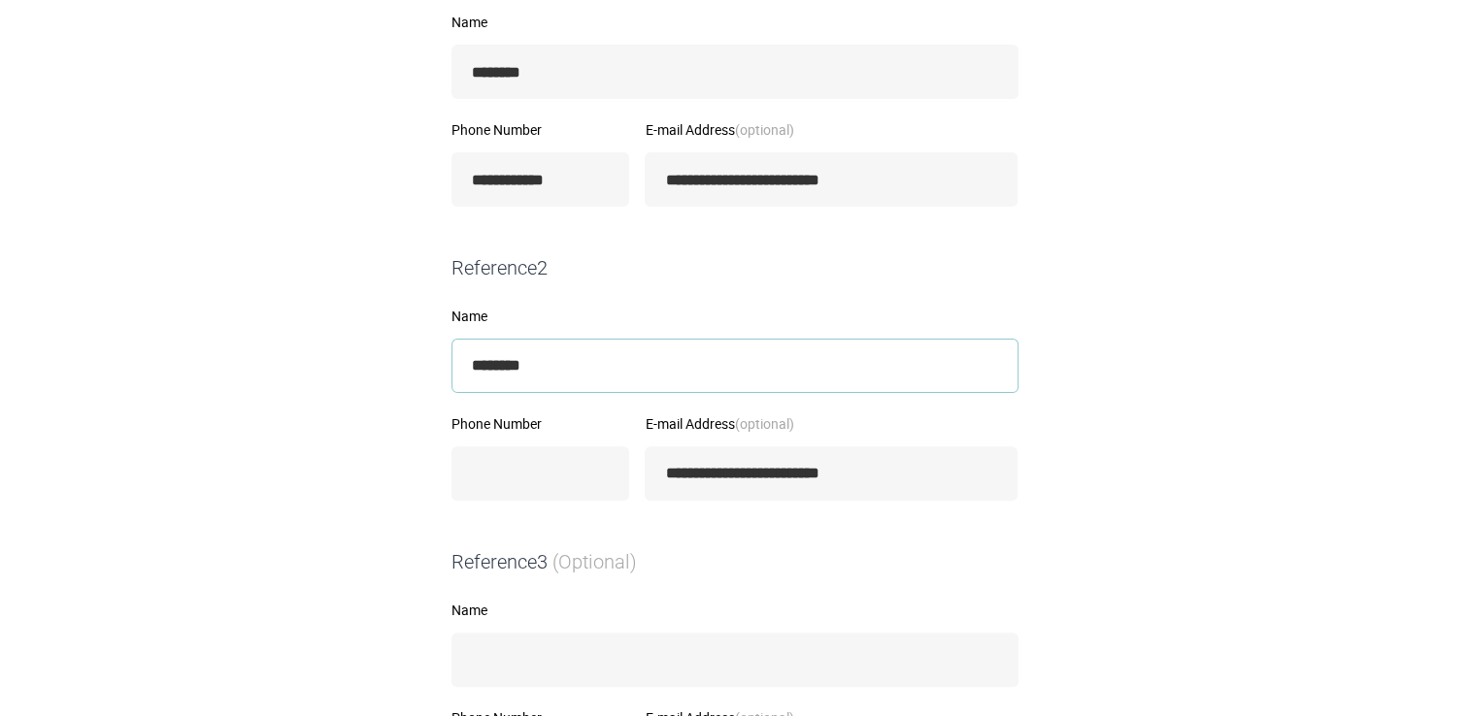
type input "********"
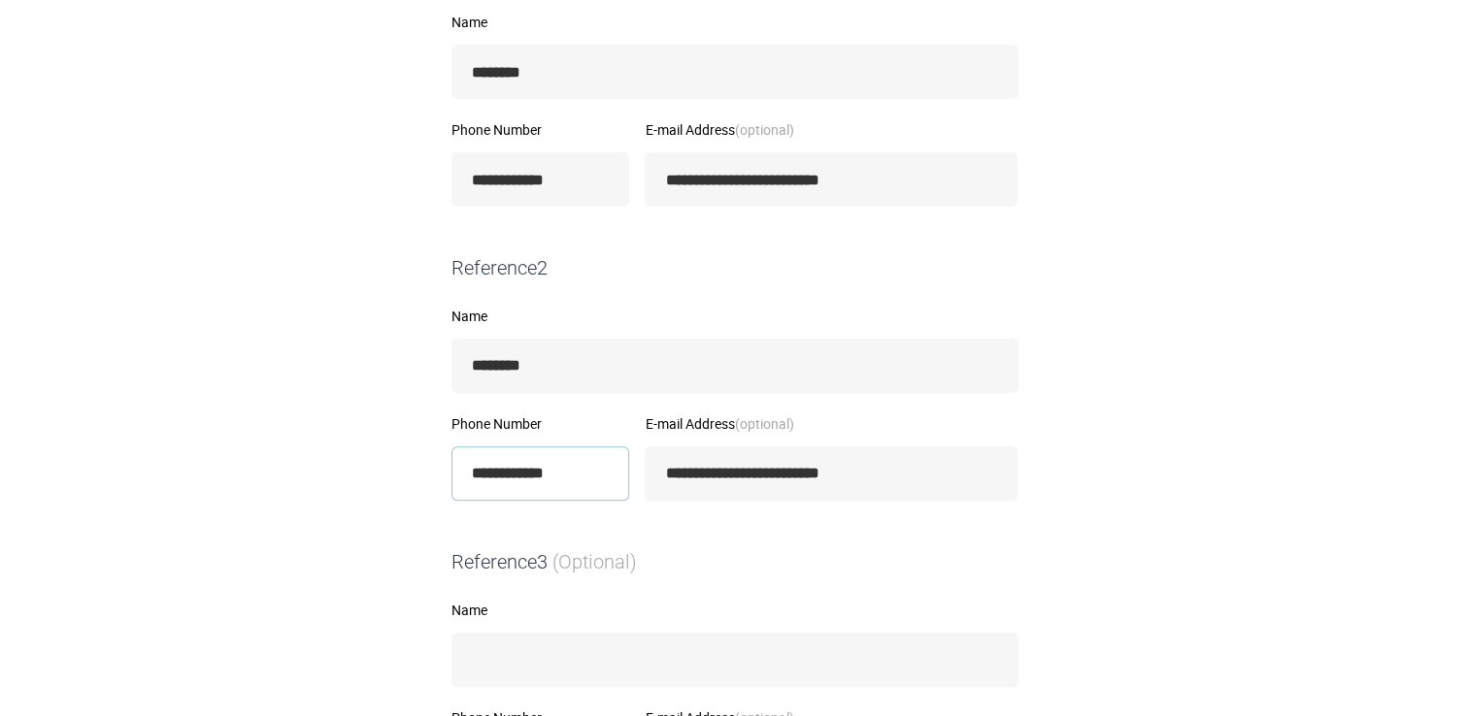
click at [546, 464] on input "**********" at bounding box center [540, 474] width 179 height 54
type input "**********"
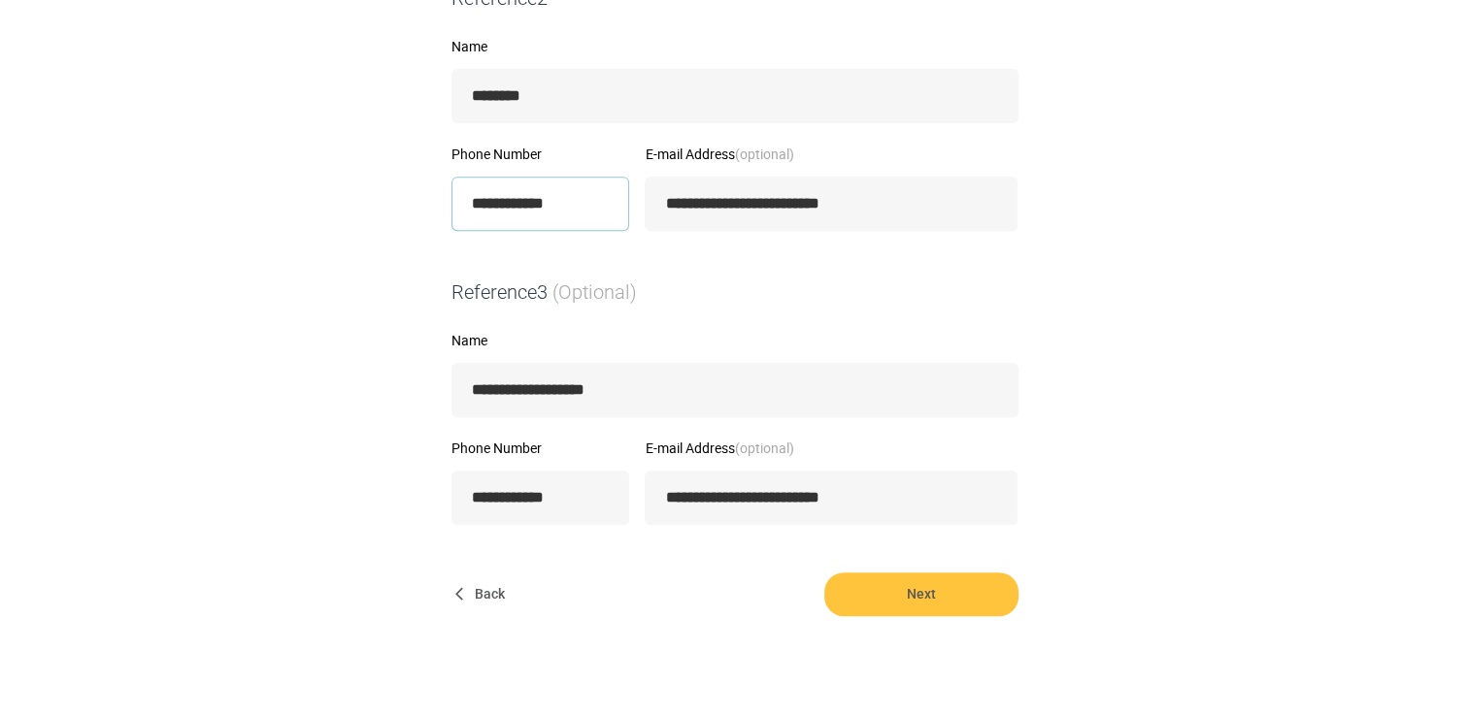
scroll to position [769, 0]
click at [876, 600] on span "Next" at bounding box center [921, 595] width 194 height 44
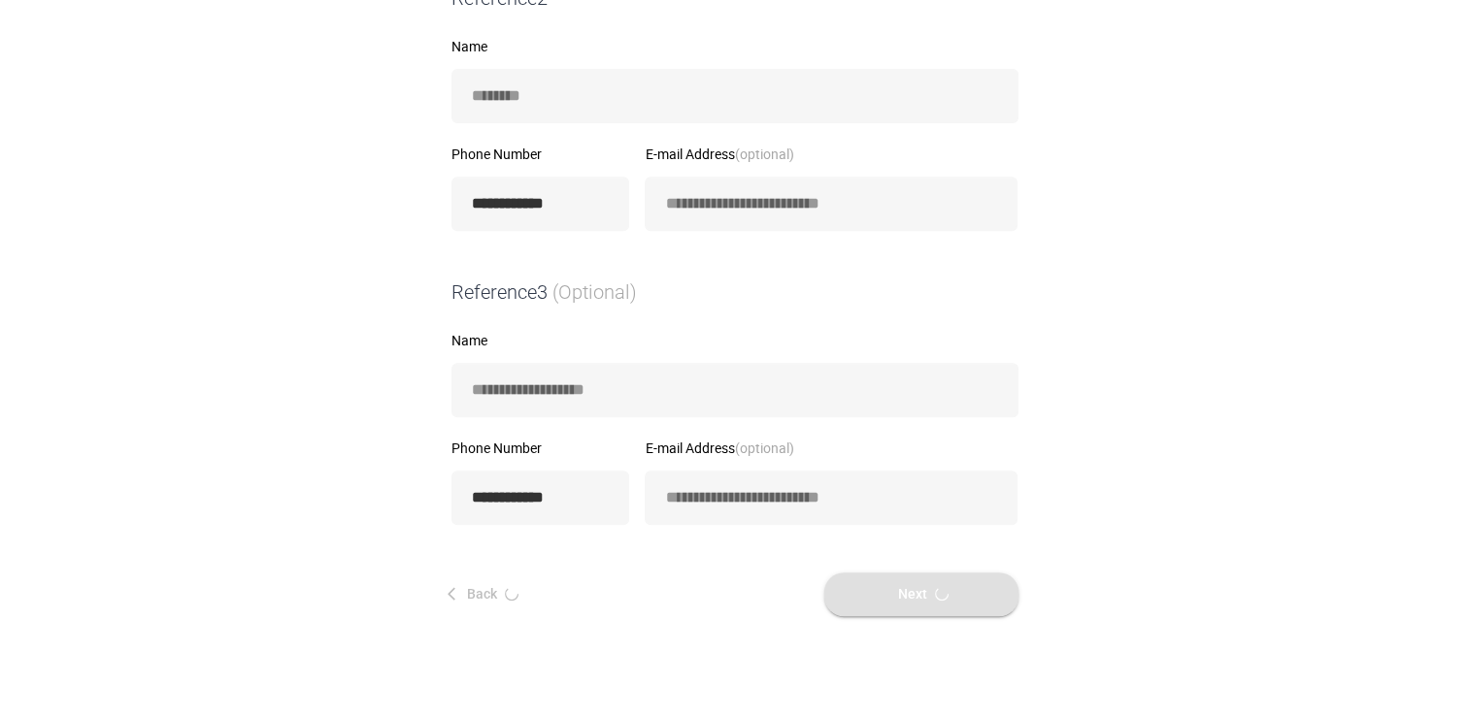
scroll to position [0, 0]
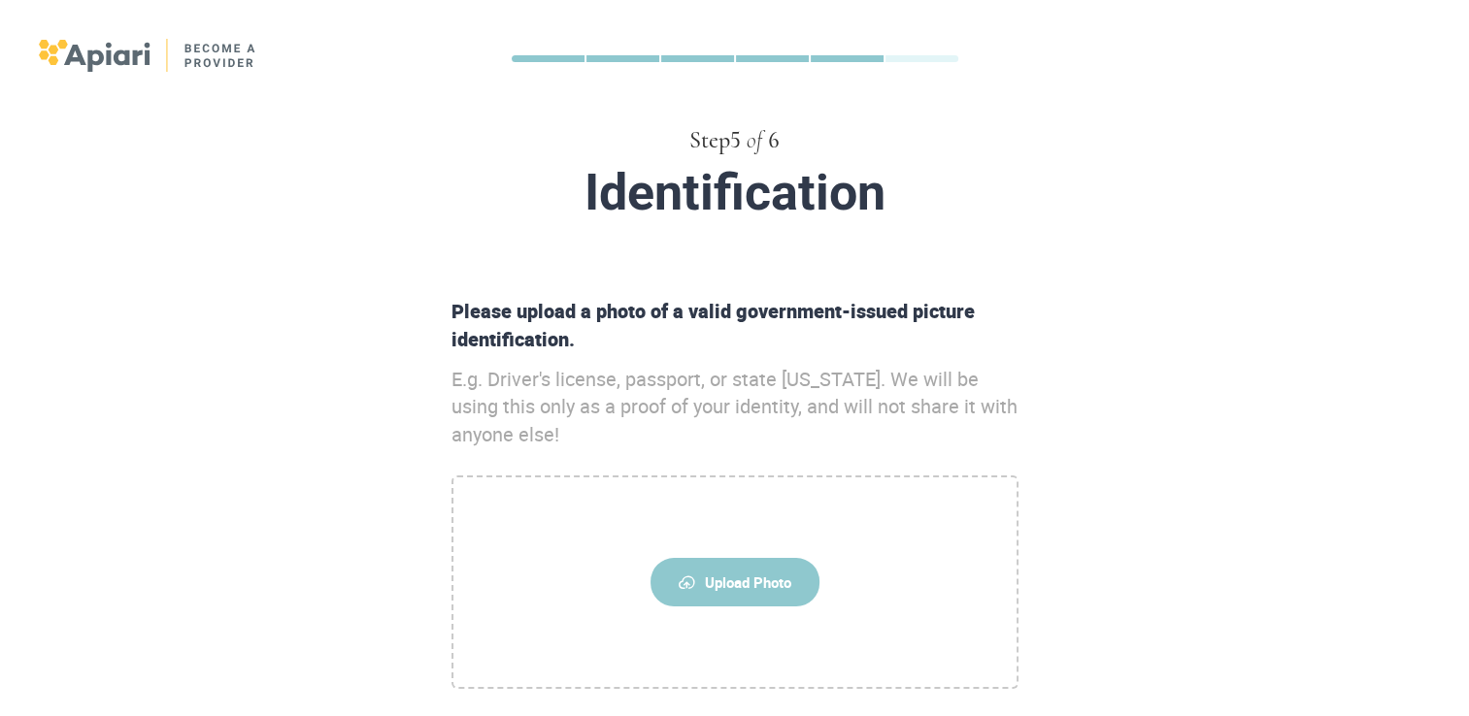
click at [716, 590] on span "Upload Photo" at bounding box center [734, 582] width 169 height 49
click at [0, 0] on input "Upload Photo" at bounding box center [0, 0] width 0 height 0
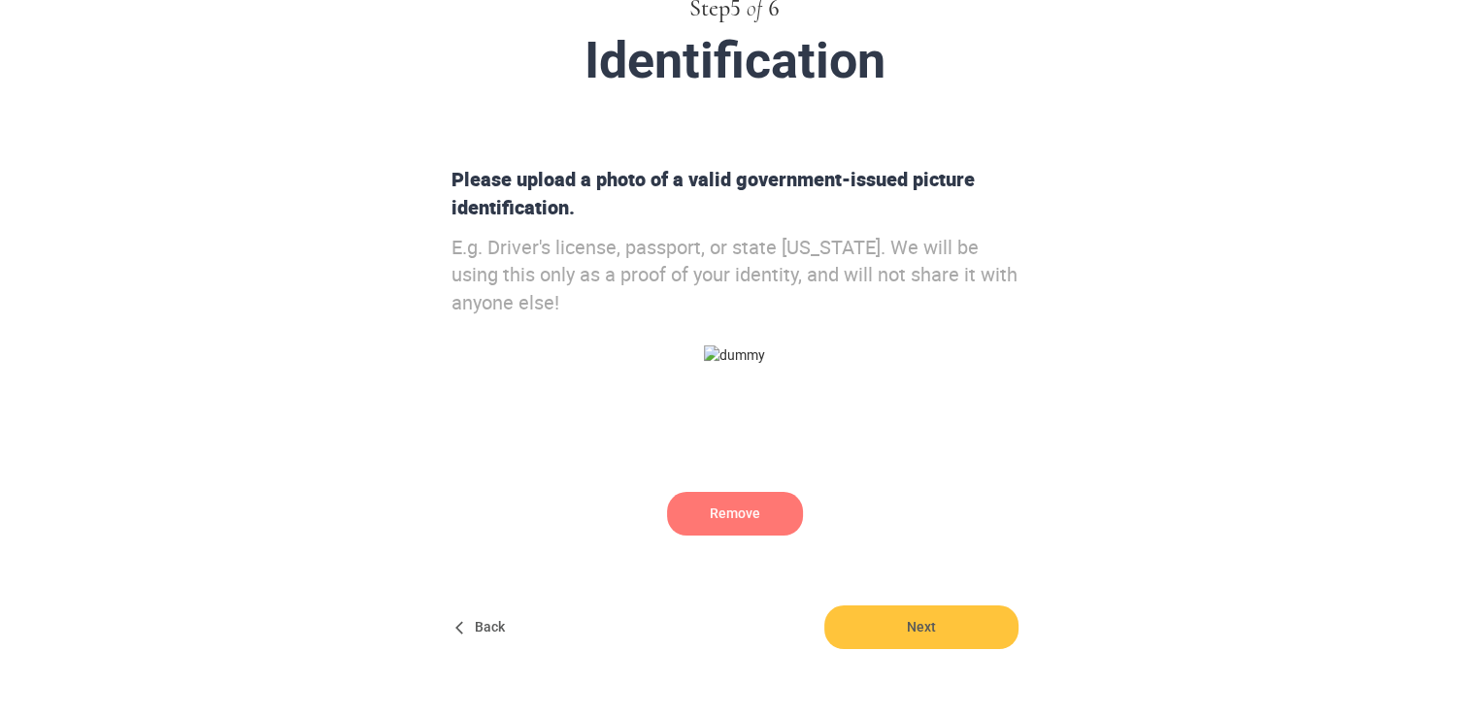
scroll to position [132, 0]
click at [765, 365] on img at bounding box center [734, 355] width 61 height 19
click at [0, 0] on input "Remove" at bounding box center [0, 0] width 0 height 0
click at [912, 631] on span "Next" at bounding box center [921, 628] width 194 height 44
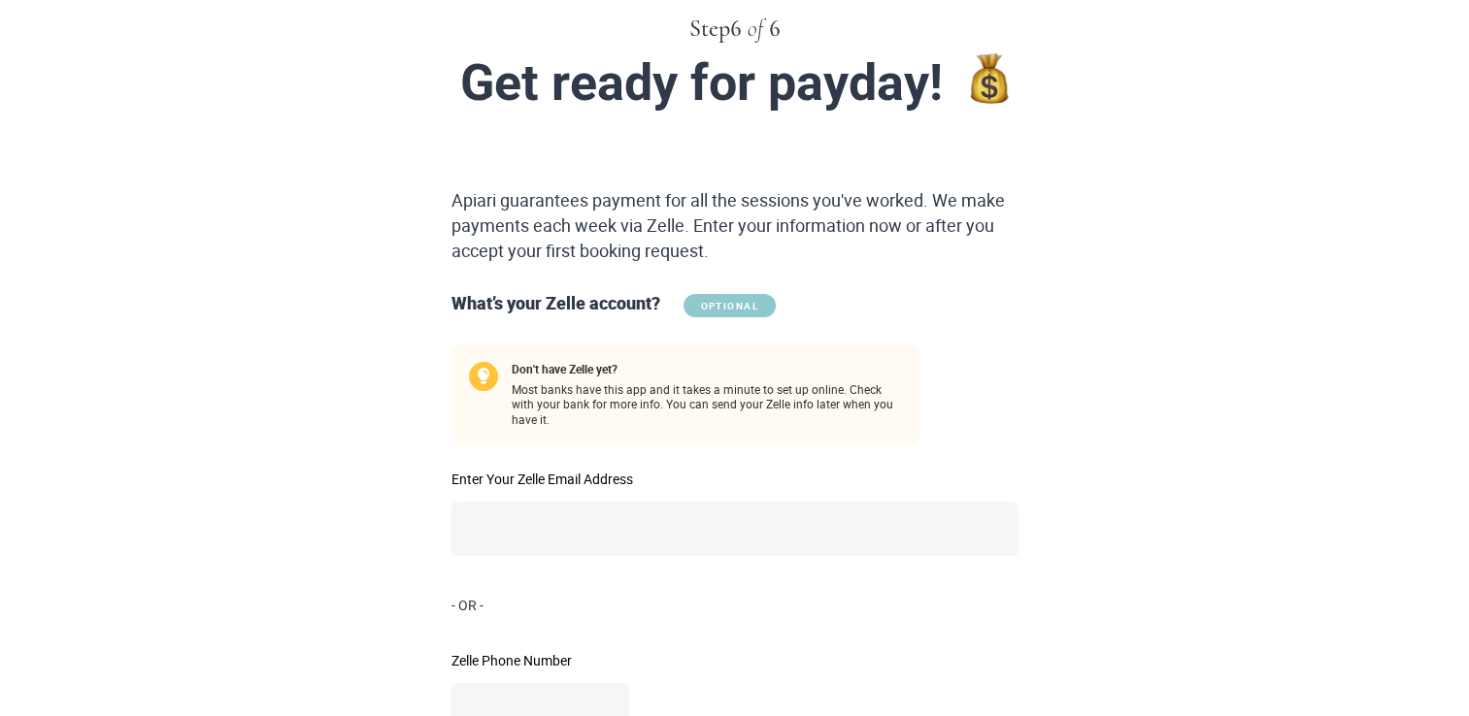
scroll to position [113, 0]
click at [644, 514] on input "Enter Your Zelle Email Address" at bounding box center [734, 528] width 567 height 54
type input "**********"
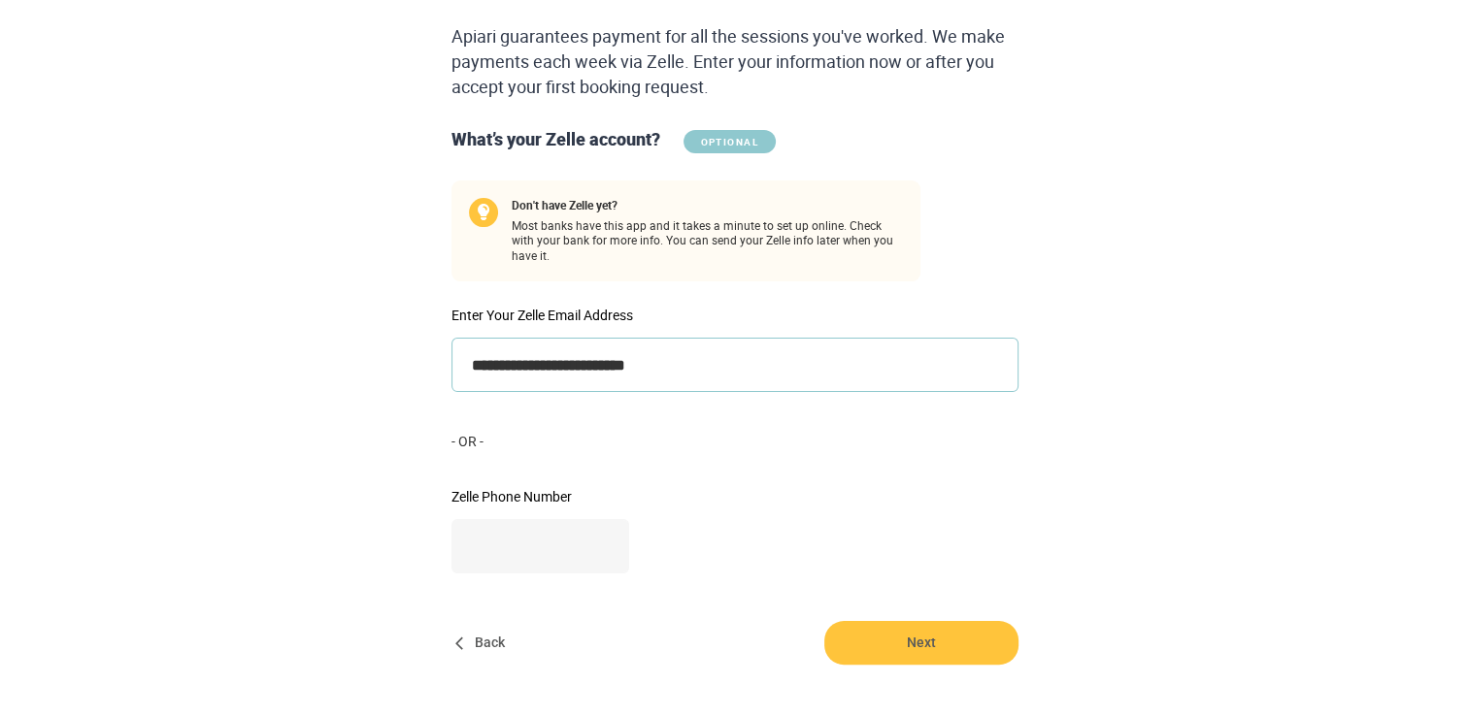
scroll to position [279, 0]
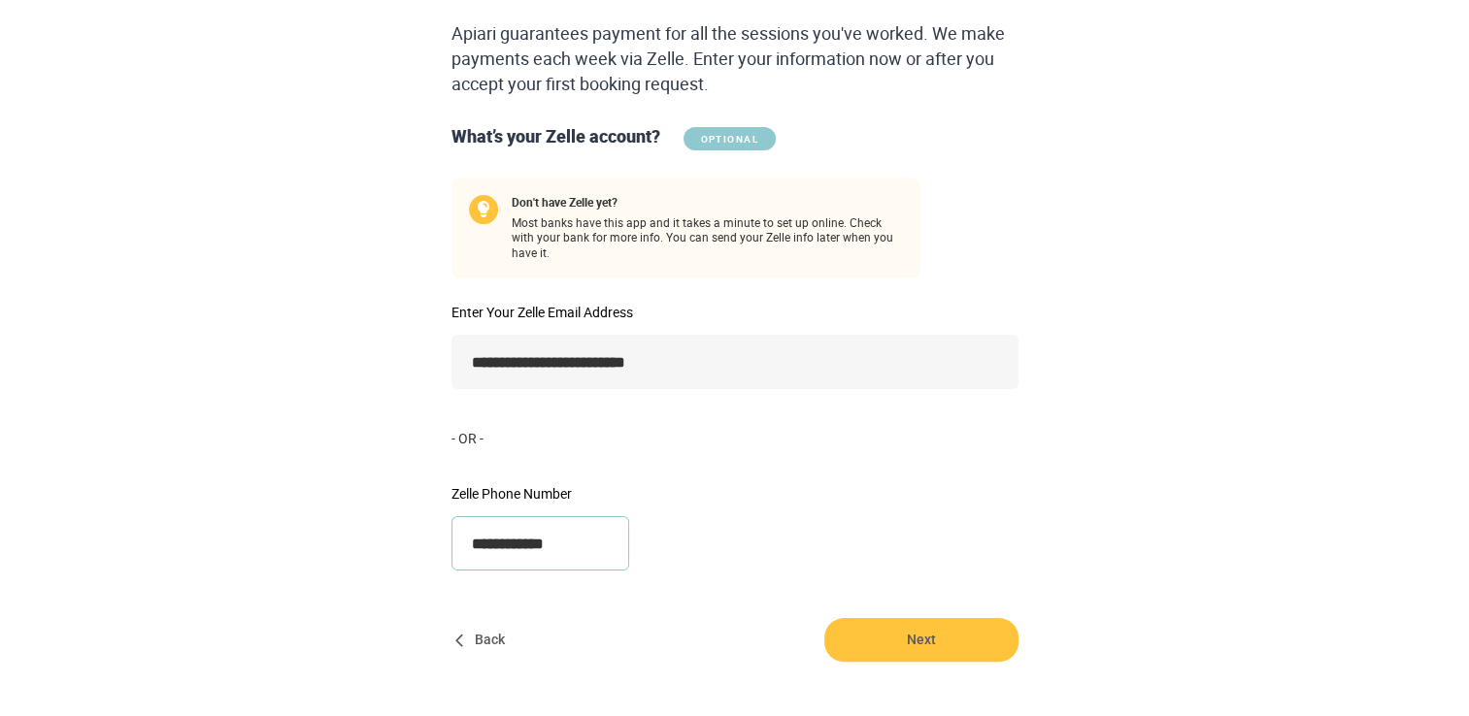
click at [485, 519] on input "**********" at bounding box center [540, 543] width 179 height 54
type input "**********"
click at [885, 633] on span "Next" at bounding box center [921, 640] width 194 height 44
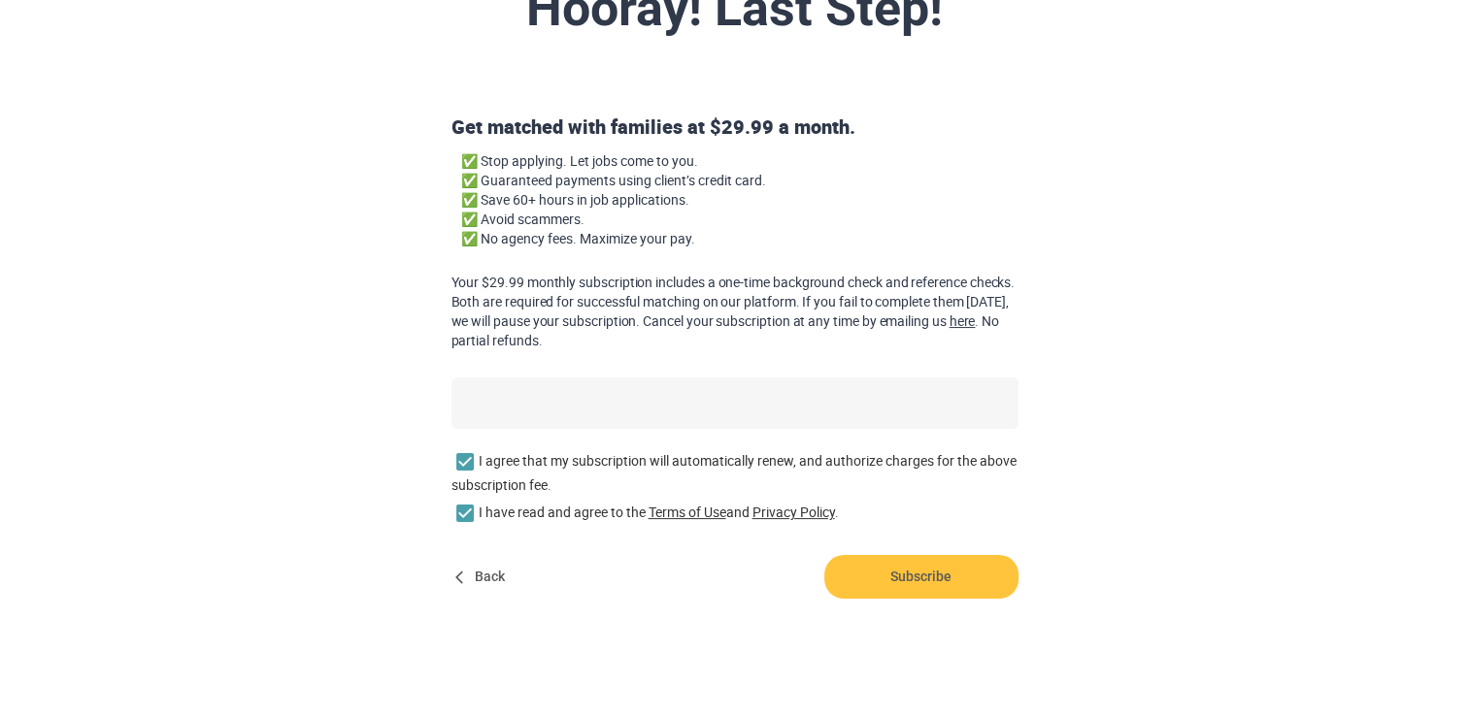
scroll to position [190, 0]
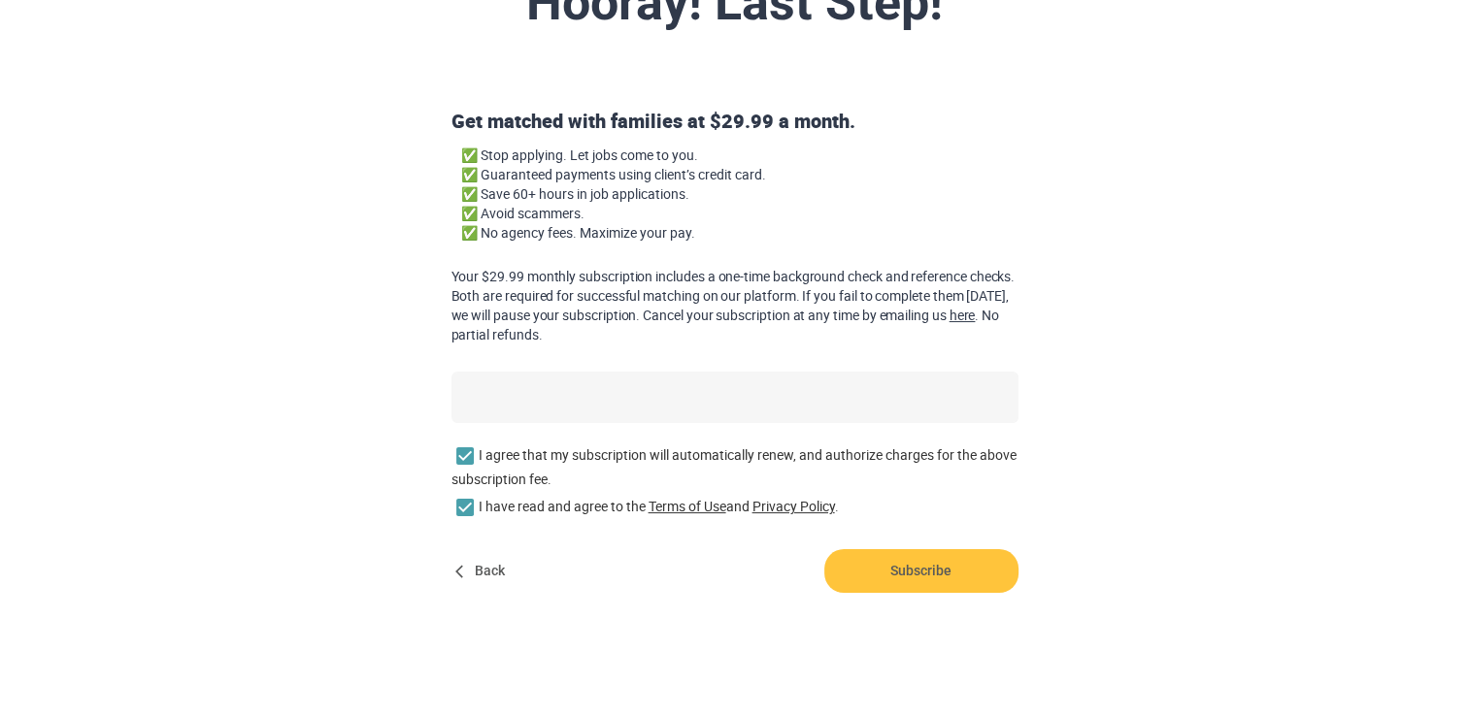
click at [1033, 433] on form "Get matched with families at $29.99 a month. ✅ Stop applying. Let jobs come to …" at bounding box center [735, 350] width 994 height 485
click at [936, 573] on span "Subscribe" at bounding box center [921, 572] width 194 height 44
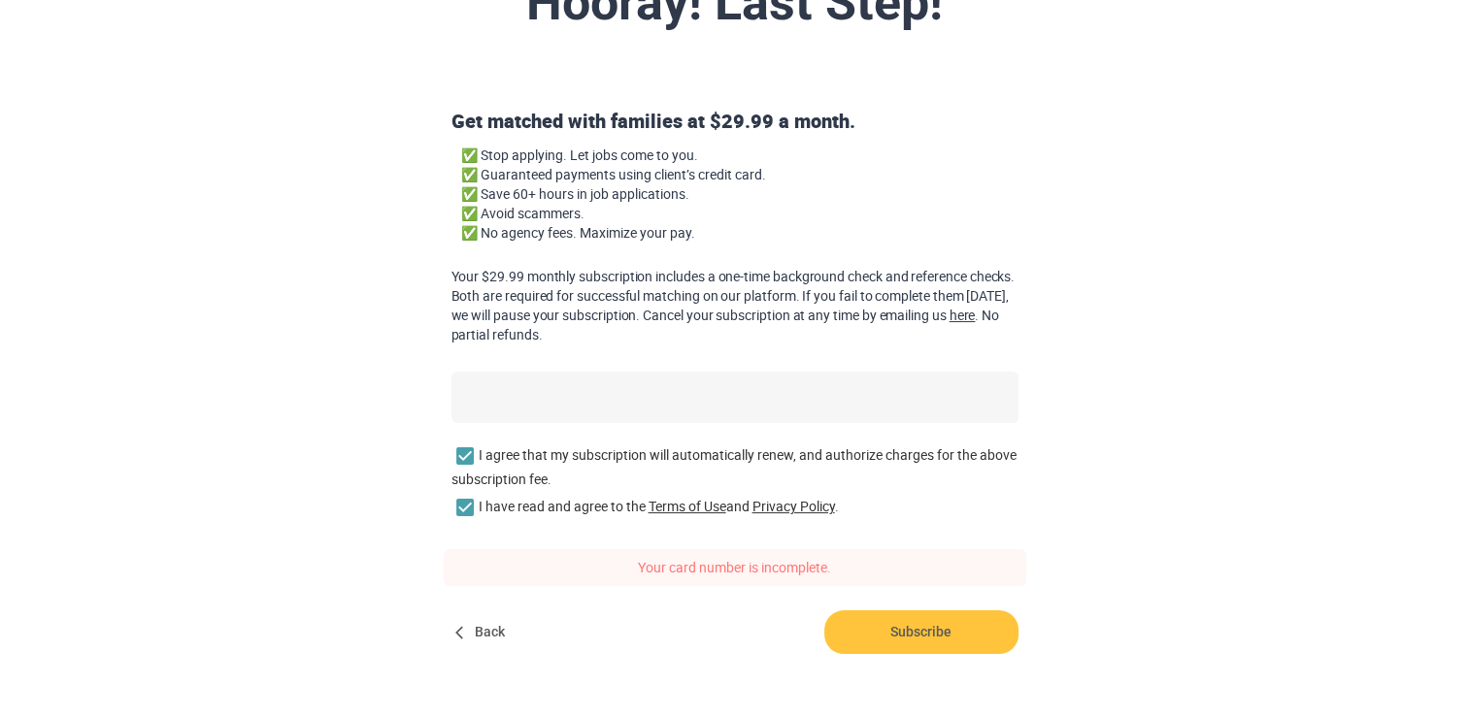
click at [729, 381] on div at bounding box center [734, 397] width 567 height 51
